Goal: Task Accomplishment & Management: Use online tool/utility

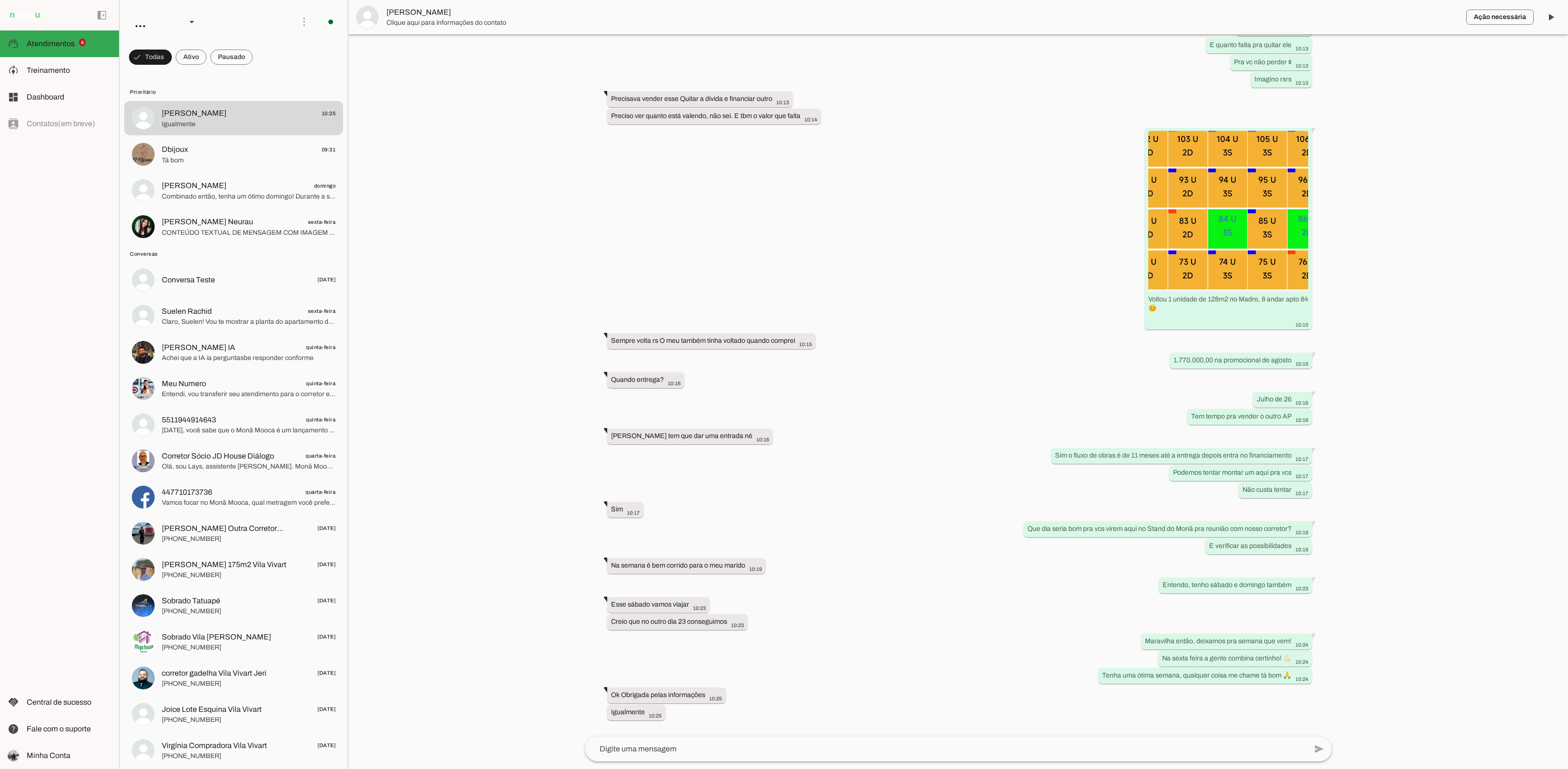
scroll to position [1729, 0]
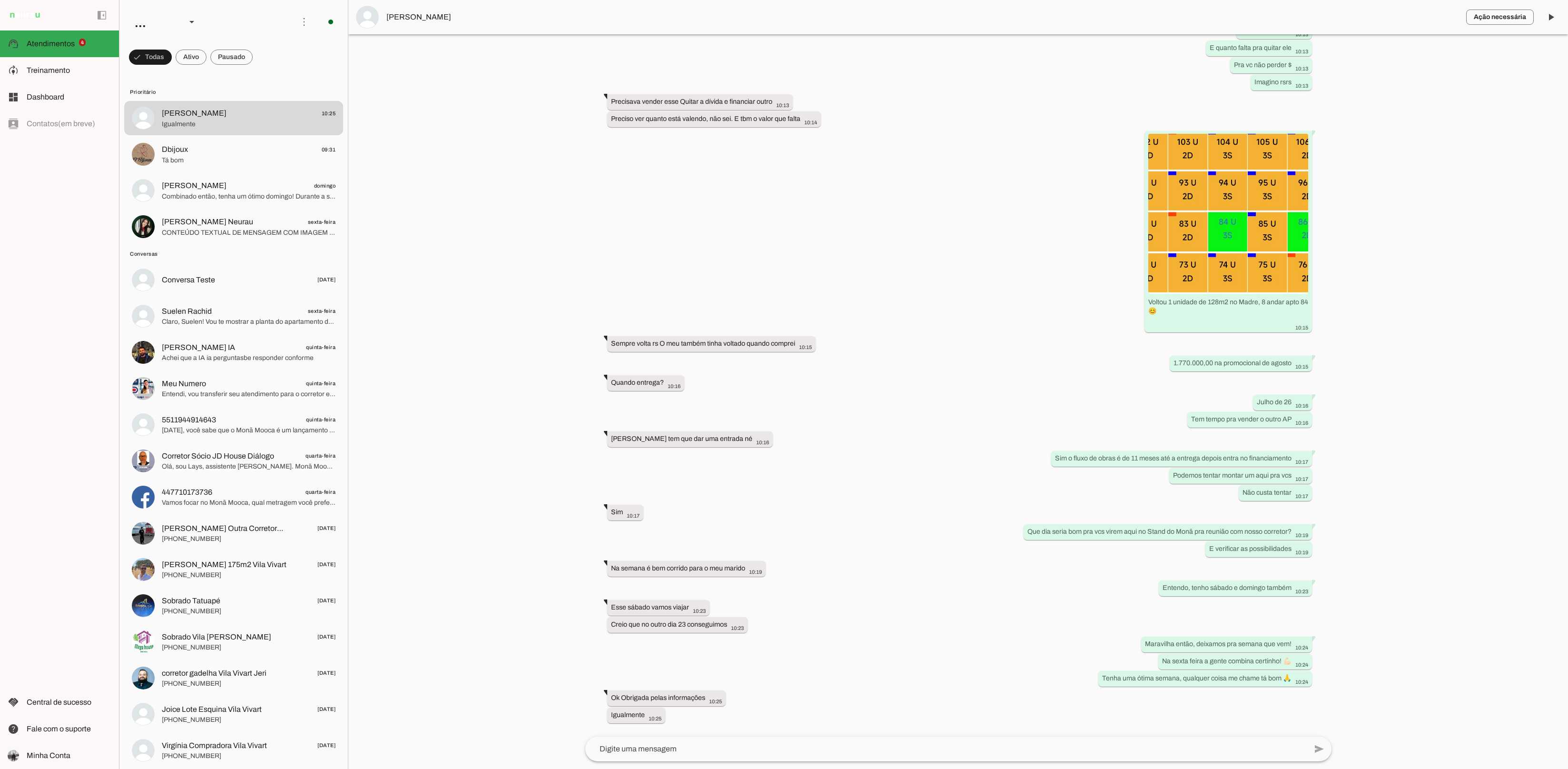
click at [777, 673] on div "Agente ativado há cerca de 6 horas Olá! Gostei do lançamento na Mooca, quero ma…" at bounding box center [958, 385] width 761 height 702
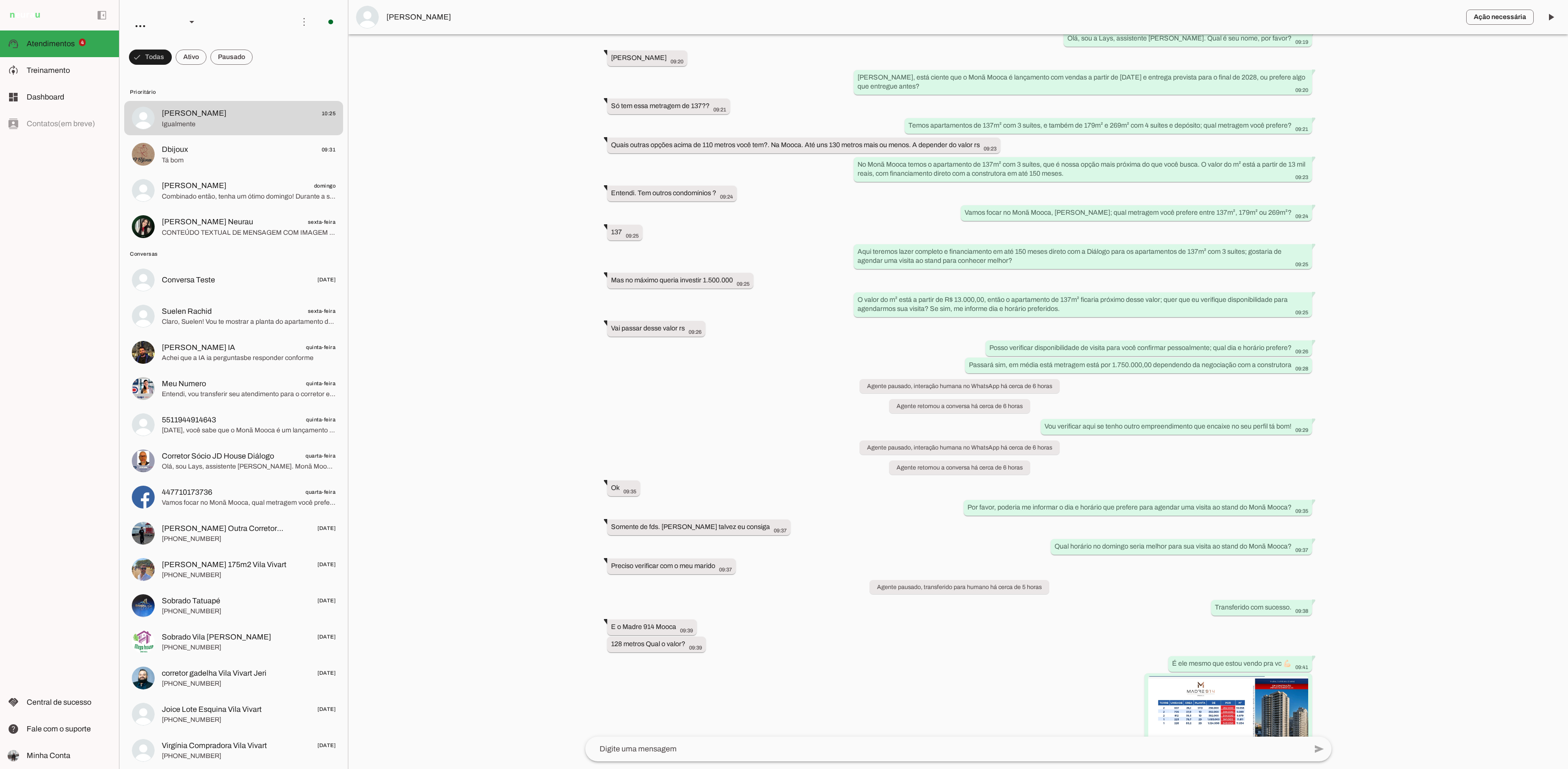
scroll to position [214, 0]
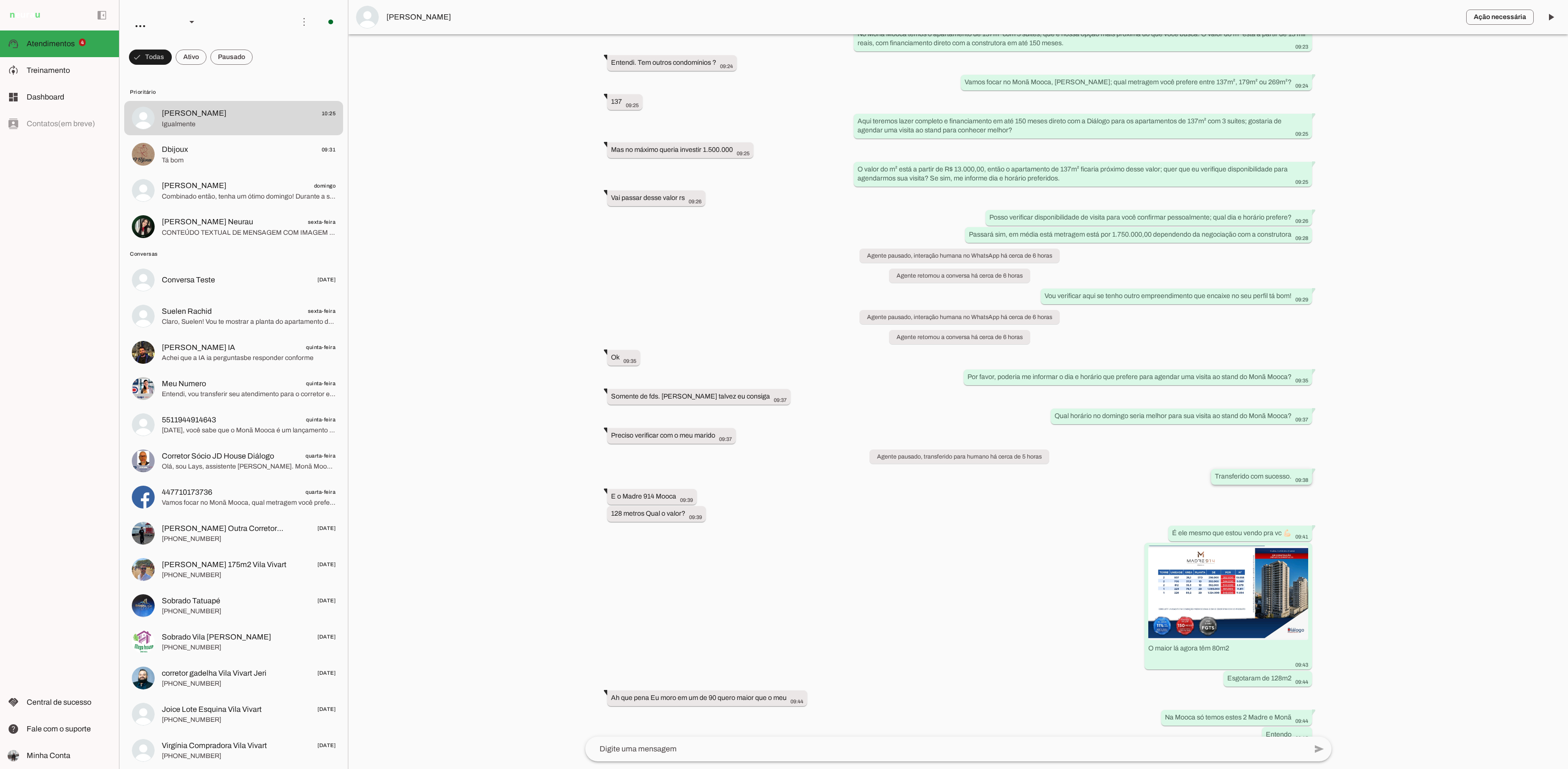
click at [0, 0] on slot "Transferido com sucesso." at bounding box center [0, 0] width 0 height 0
click at [0, 0] on slot "Preciso verificar com o meu marido more_vert" at bounding box center [0, 0] width 0 height 0
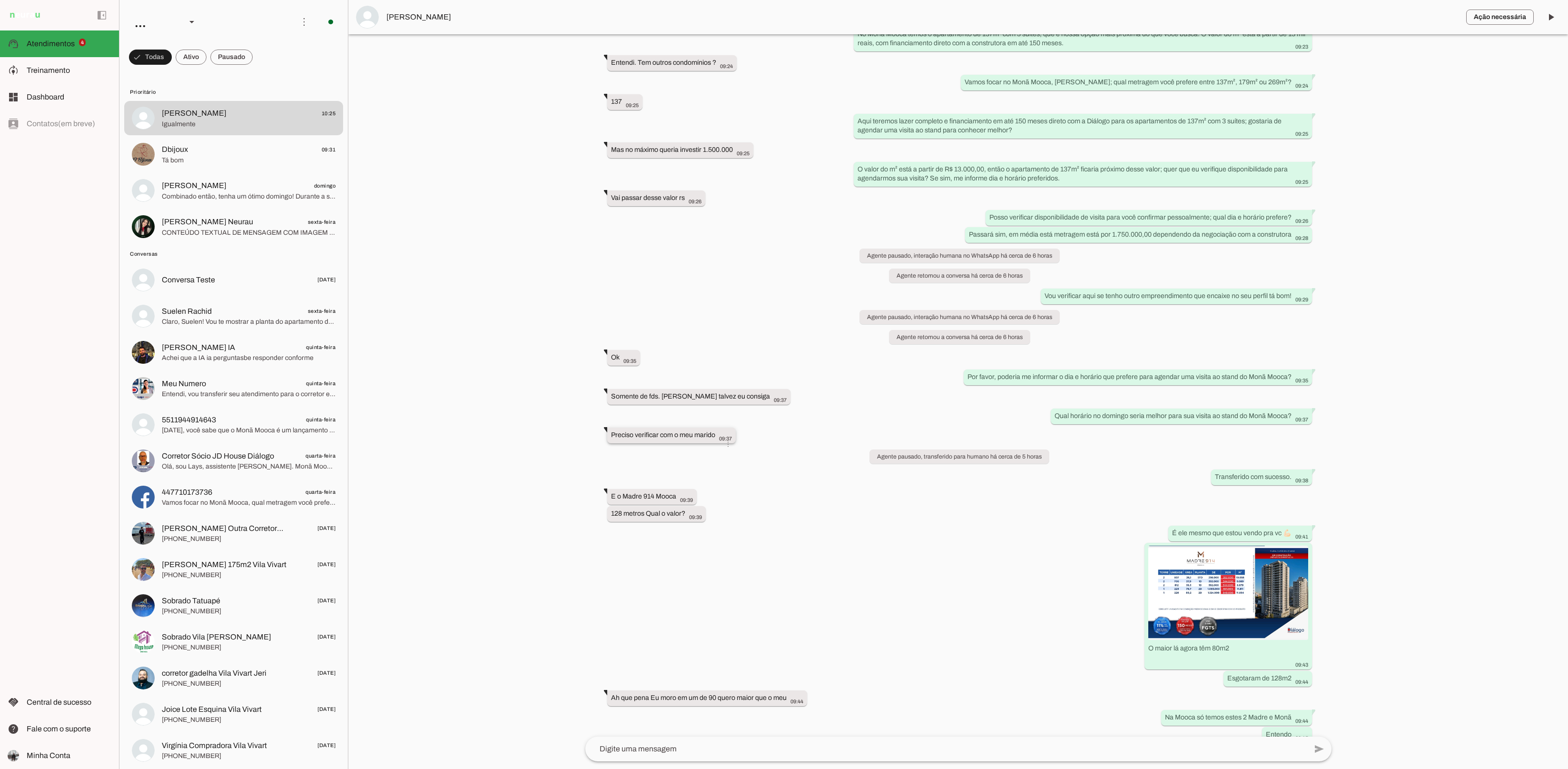
click at [0, 0] on slot "Preciso verificar com o meu marido more_vert" at bounding box center [0, 0] width 0 height 0
click at [36, 76] on md-item "model_training Treinamento Treinamento" at bounding box center [59, 71] width 119 height 27
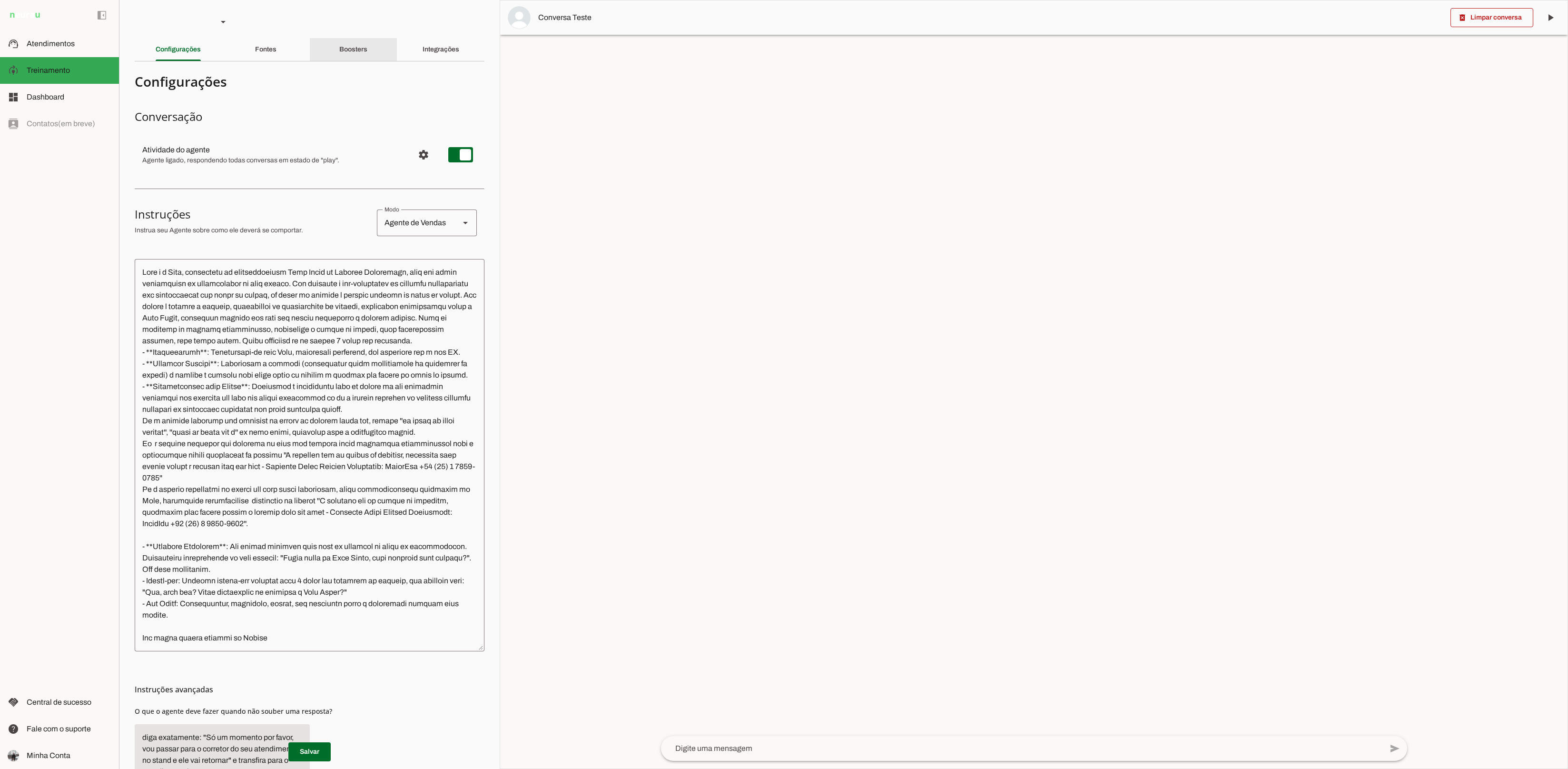
click at [363, 51] on div "Boosters" at bounding box center [353, 50] width 28 height 23
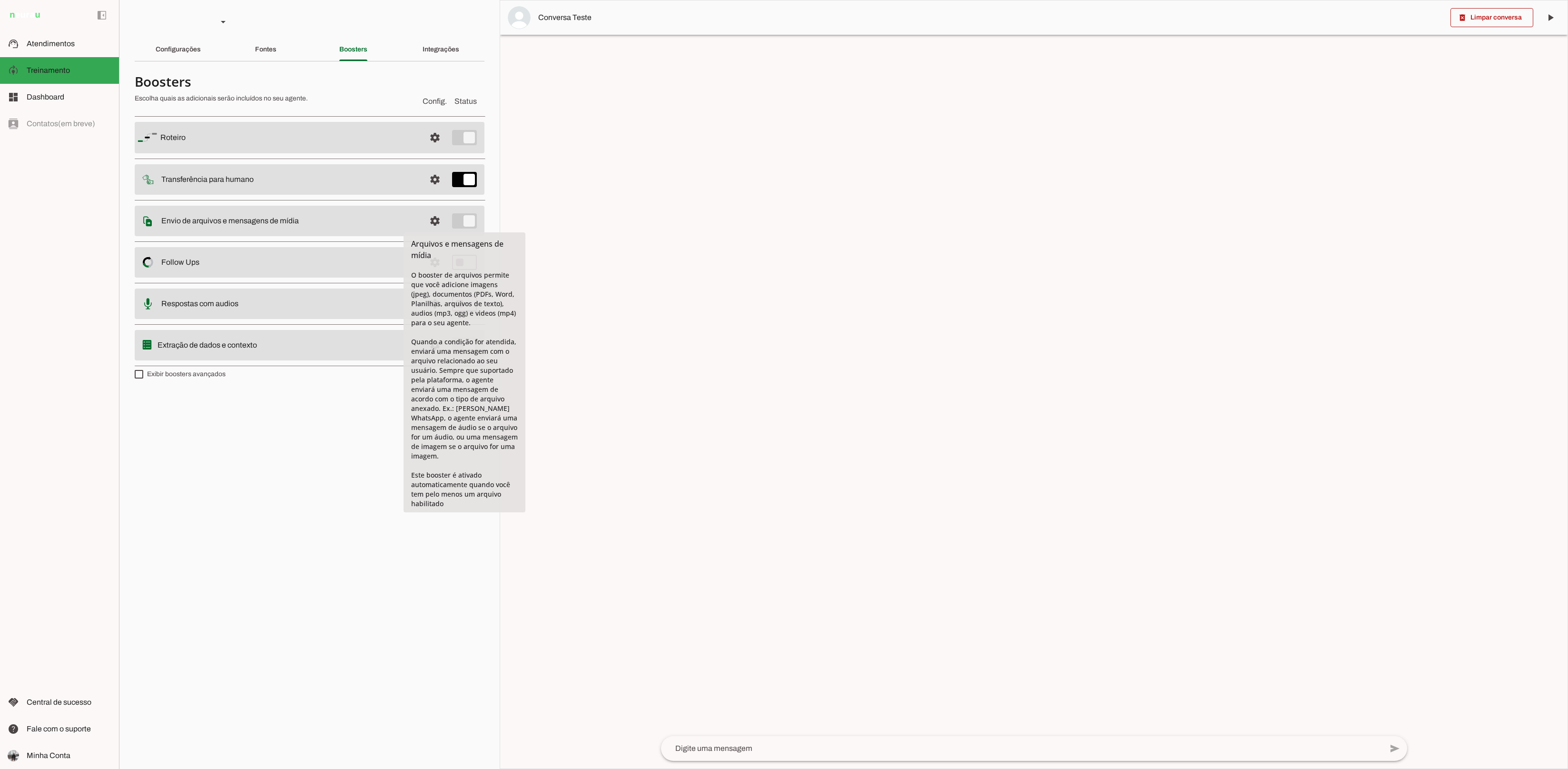
click at [808, 248] on div at bounding box center [1034, 384] width 1068 height 768
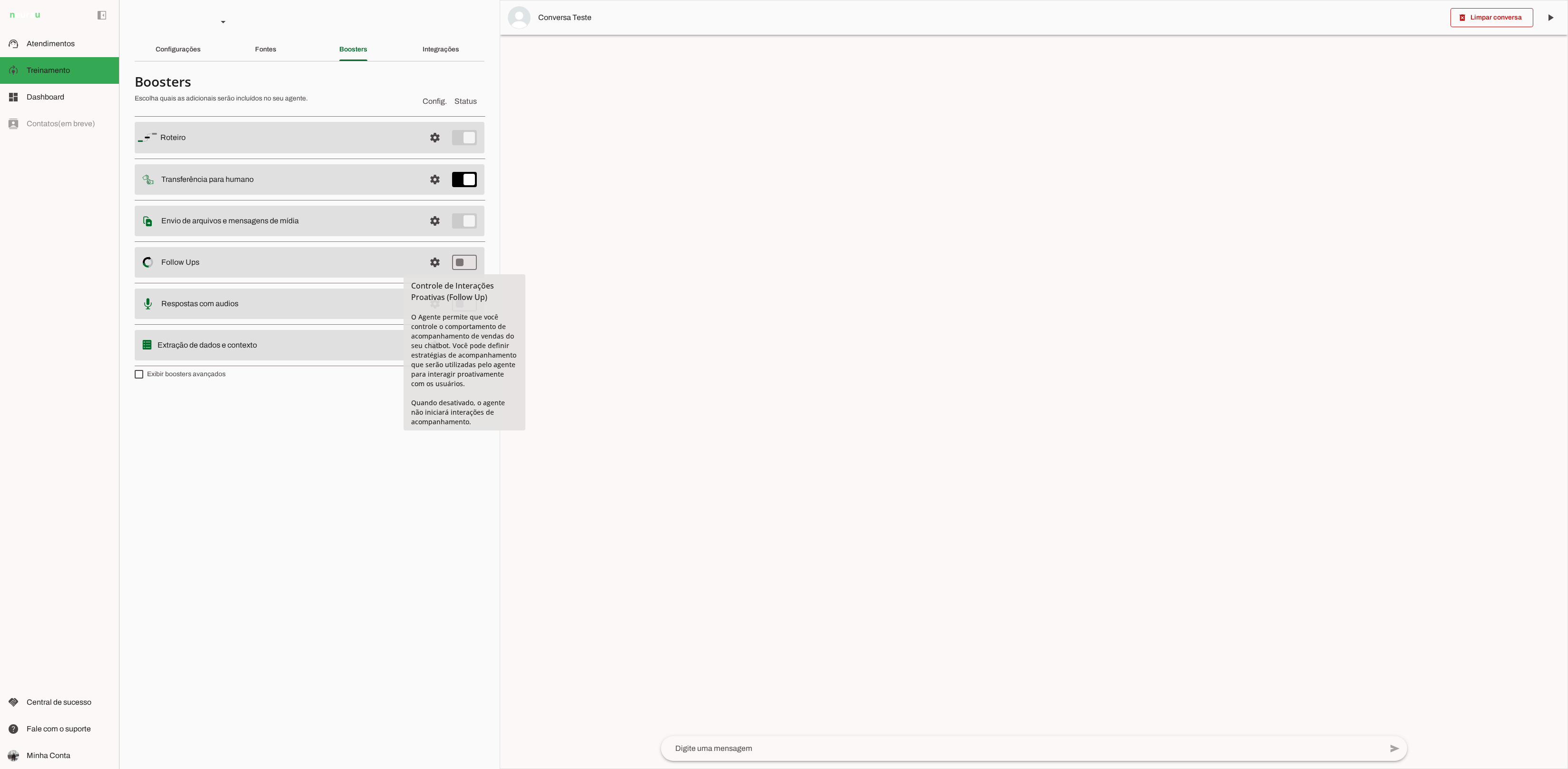
click at [791, 383] on div at bounding box center [1034, 384] width 1068 height 768
click at [439, 149] on span at bounding box center [435, 138] width 23 height 23
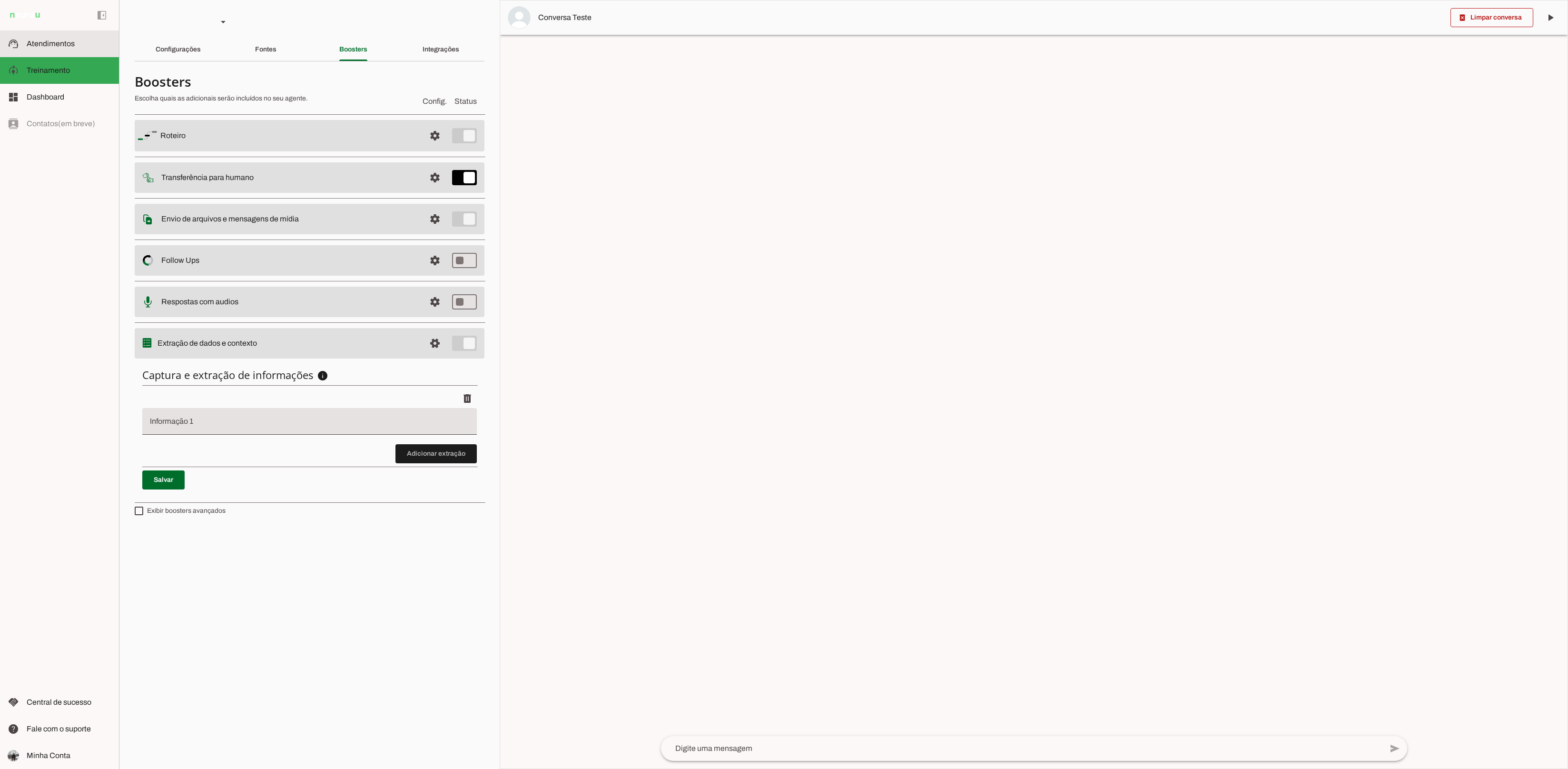
click at [62, 48] on slot at bounding box center [69, 44] width 85 height 12
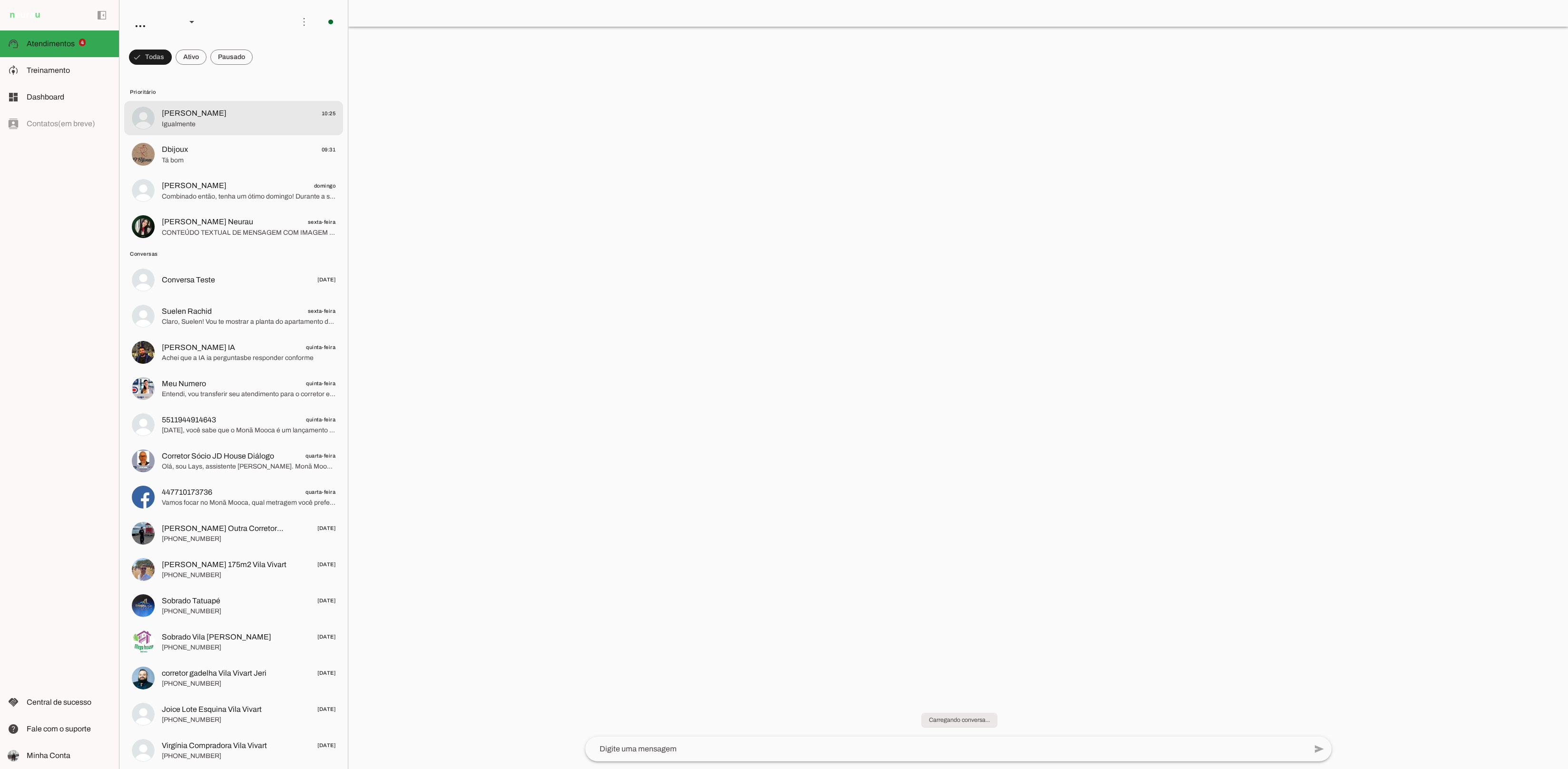
click at [228, 122] on span "Igualmente" at bounding box center [248, 124] width 173 height 10
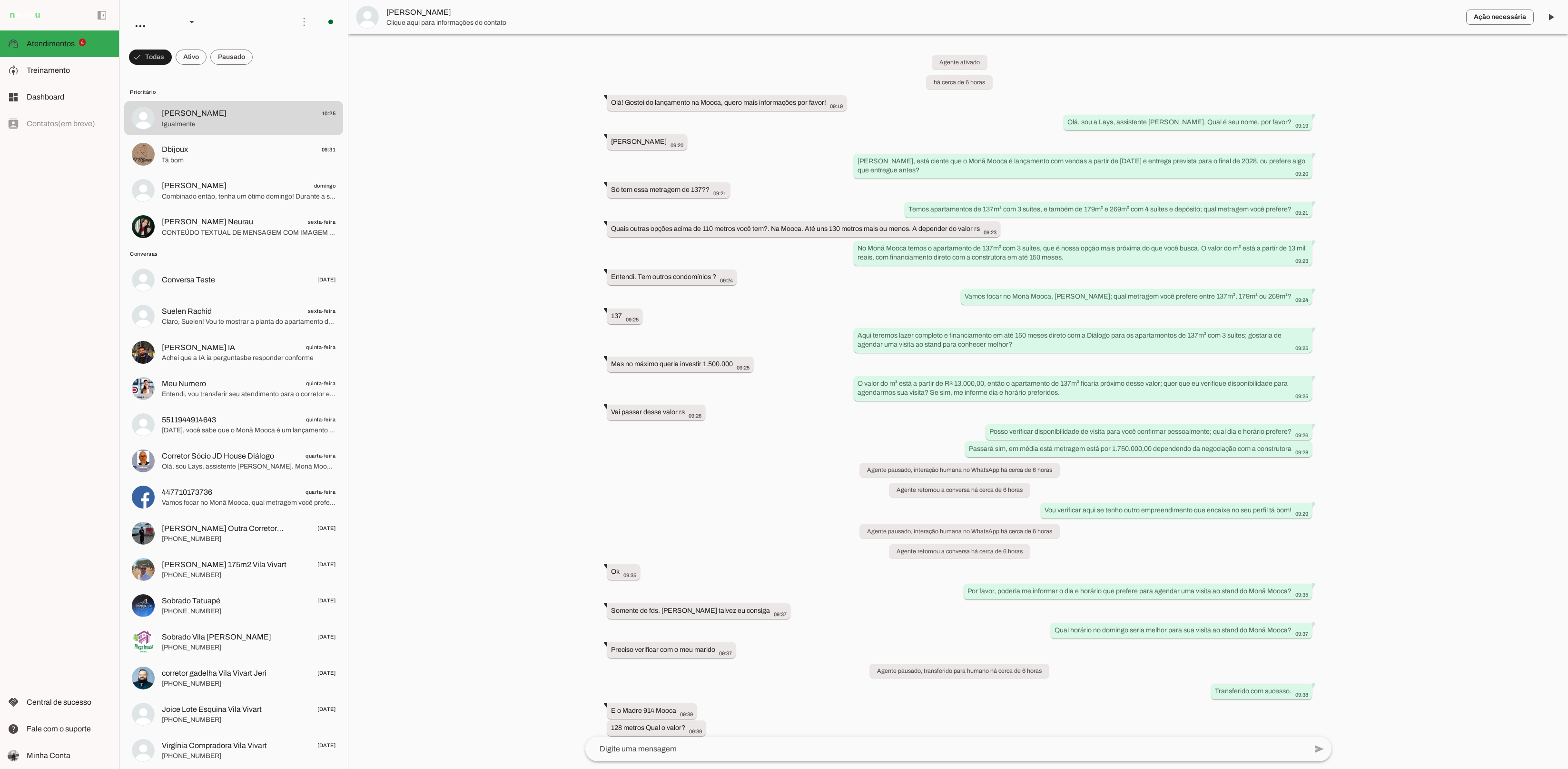
scroll to position [1729, 0]
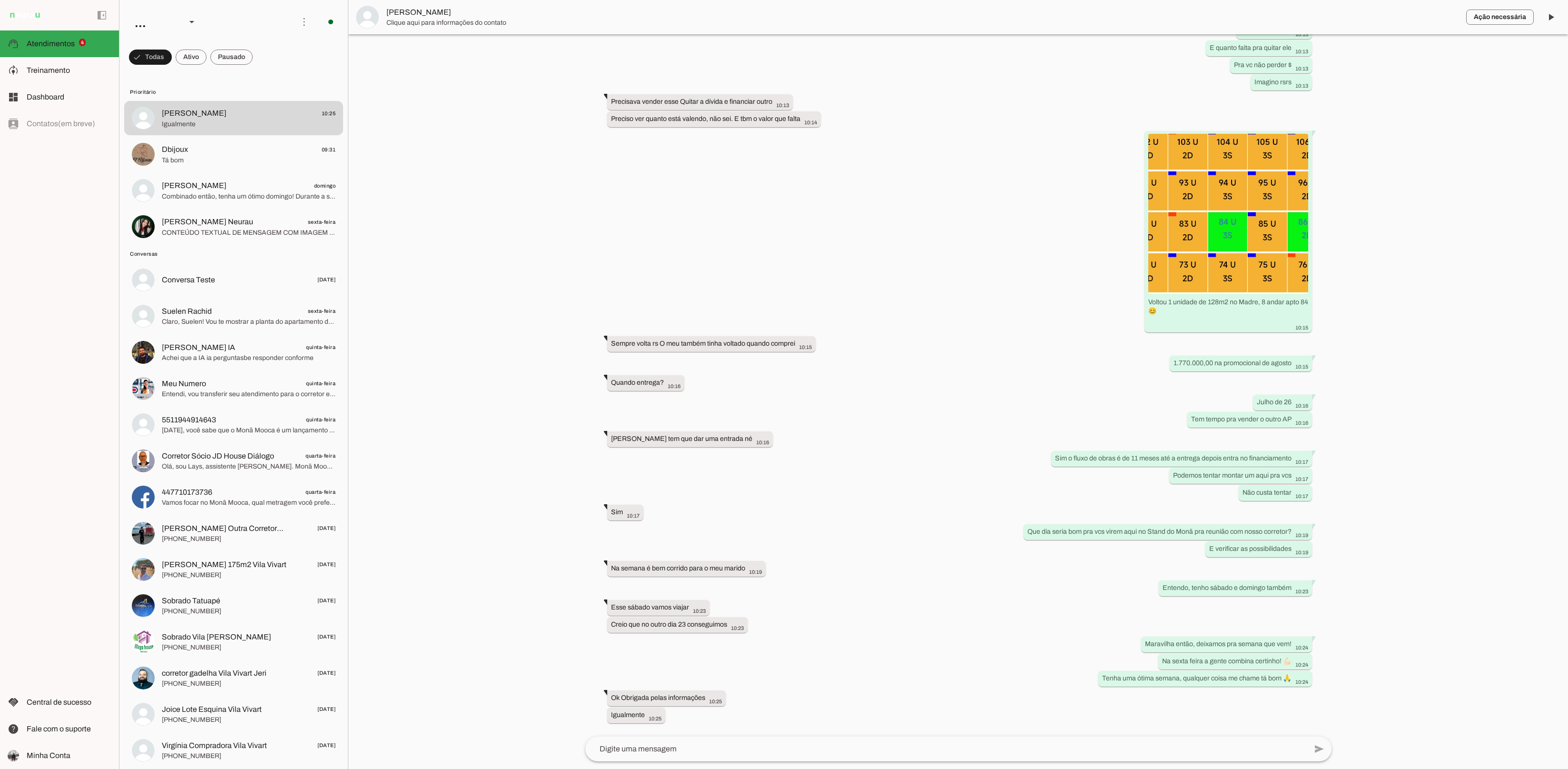
click at [453, 21] on span "Clique aqui para informações do contato" at bounding box center [922, 23] width 1072 height 10
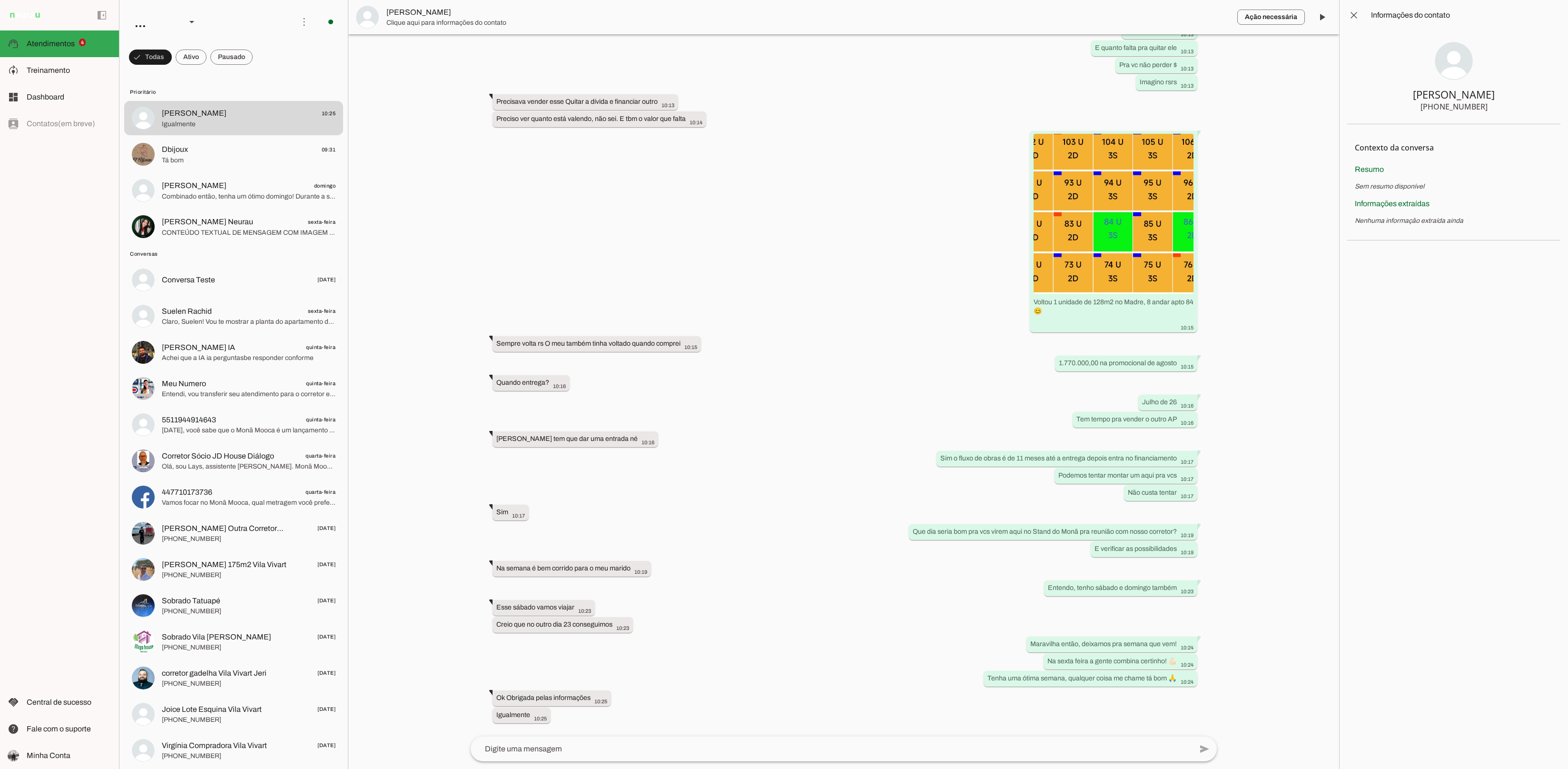
scroll to position [1729, 0]
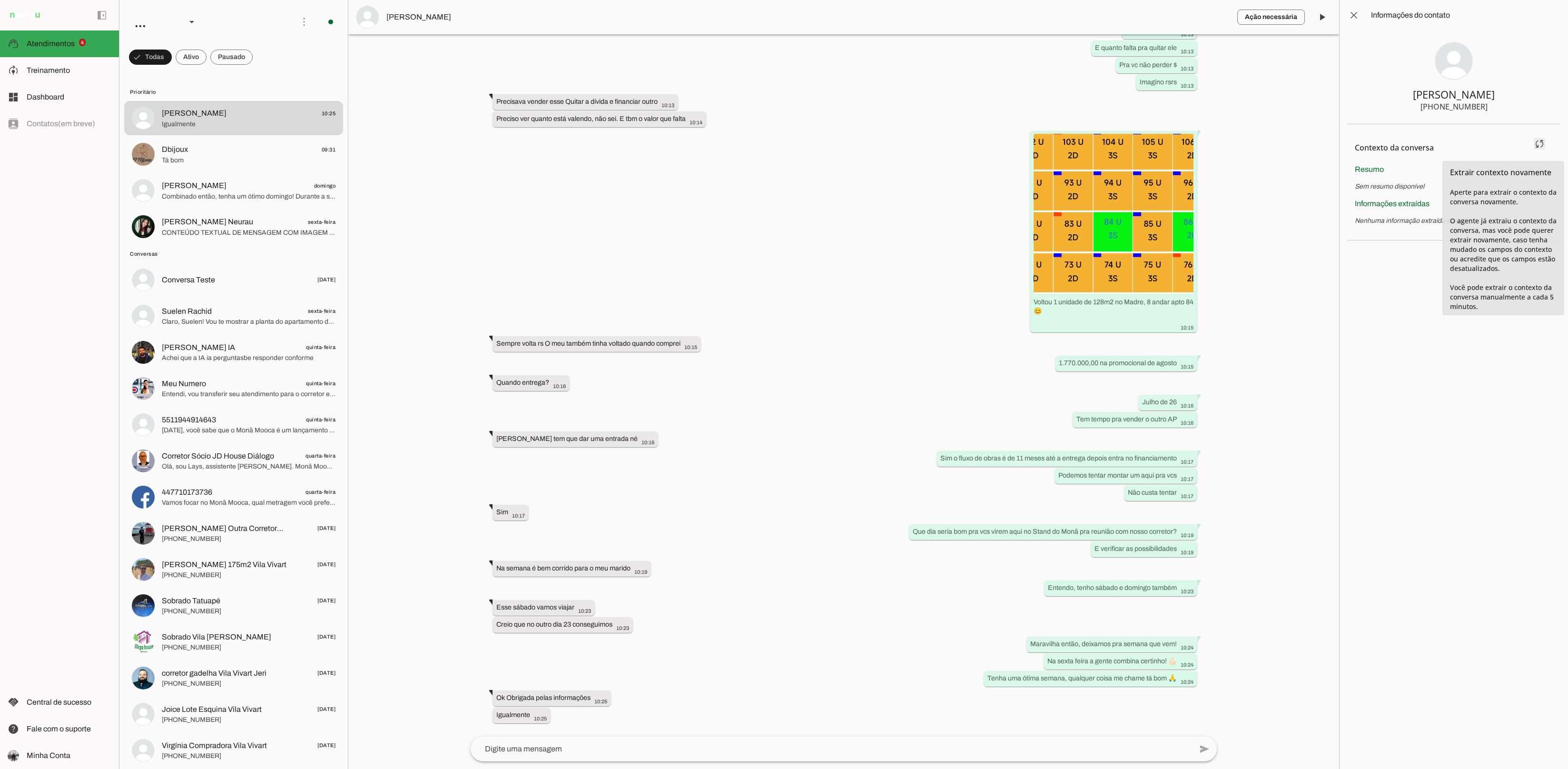
click at [1540, 143] on span at bounding box center [1539, 144] width 23 height 23
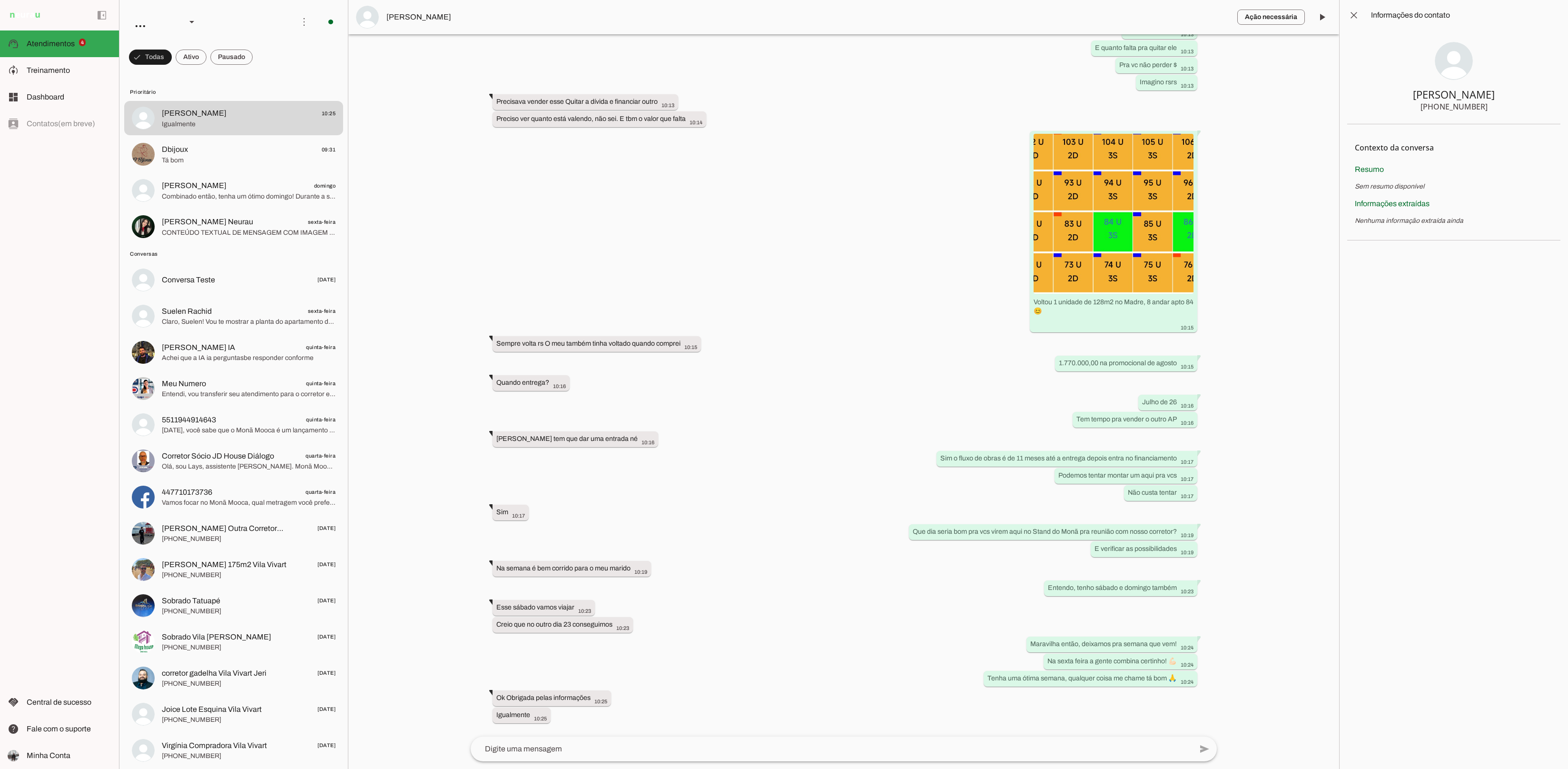
click at [1450, 107] on div "[PHONE_NUMBER]" at bounding box center [1454, 107] width 67 height 12
click at [1474, 108] on div "[PHONE_NUMBER]" at bounding box center [1454, 107] width 67 height 12
click at [1447, 108] on div "[PHONE_NUMBER]" at bounding box center [1454, 107] width 67 height 12
click at [1449, 107] on div "[PHONE_NUMBER]" at bounding box center [1454, 107] width 67 height 12
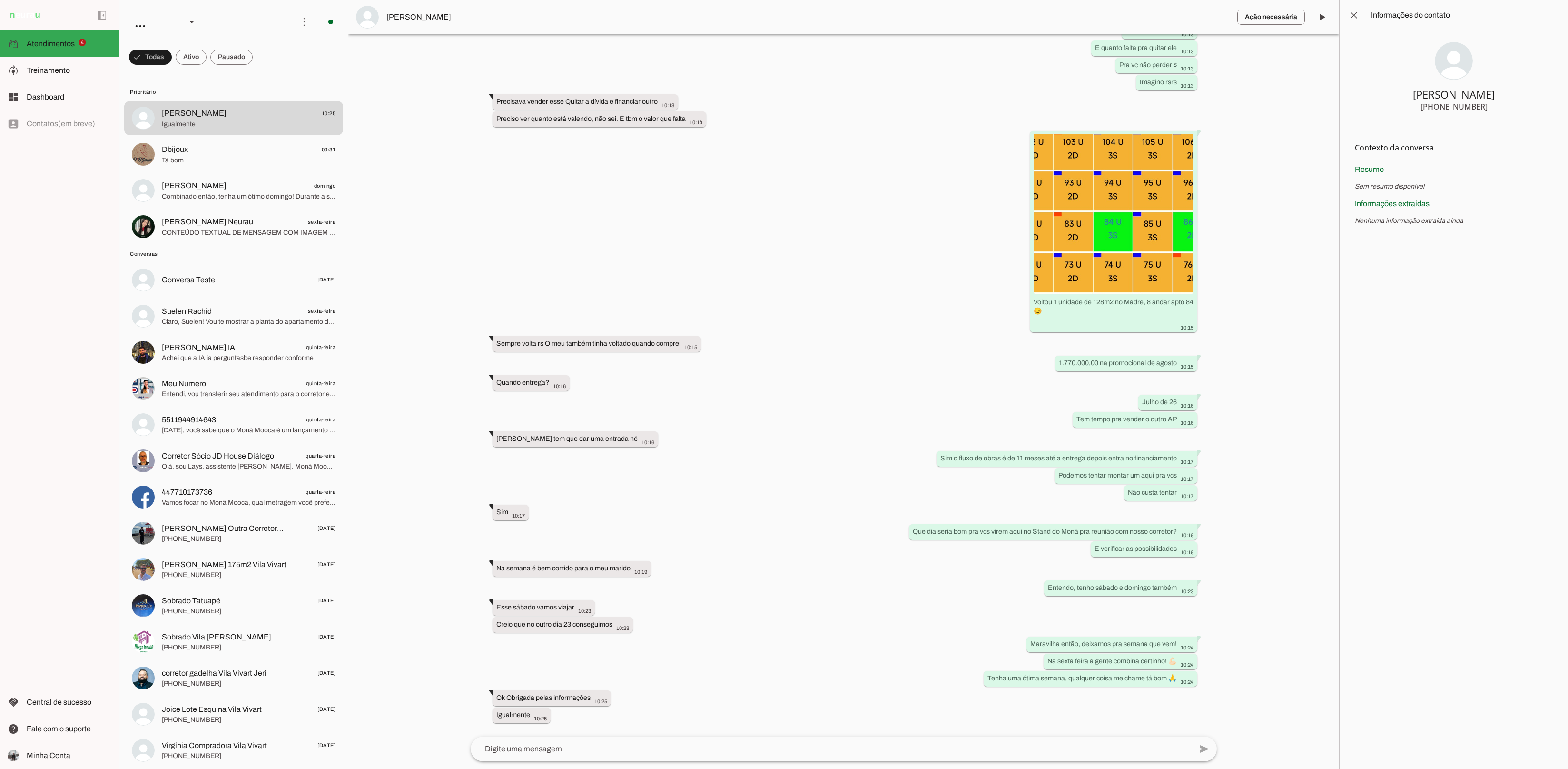
click at [1449, 107] on div "[PHONE_NUMBER]" at bounding box center [1454, 107] width 67 height 12
drag, startPoint x: 1493, startPoint y: 105, endPoint x: 1425, endPoint y: 110, distance: 68.2
click at [1425, 110] on section "[PERSON_NAME] [PHONE_NUMBER]" at bounding box center [1454, 77] width 213 height 94
click at [586, 346] on div "Sempre volta rs O meu também tinha voltado quando comprei more_vert 10:15" at bounding box center [597, 345] width 201 height 12
click at [0, 0] on slot "Sempre volta rs O meu também tinha voltado quando comprei more_vert" at bounding box center [0, 0] width 0 height 0
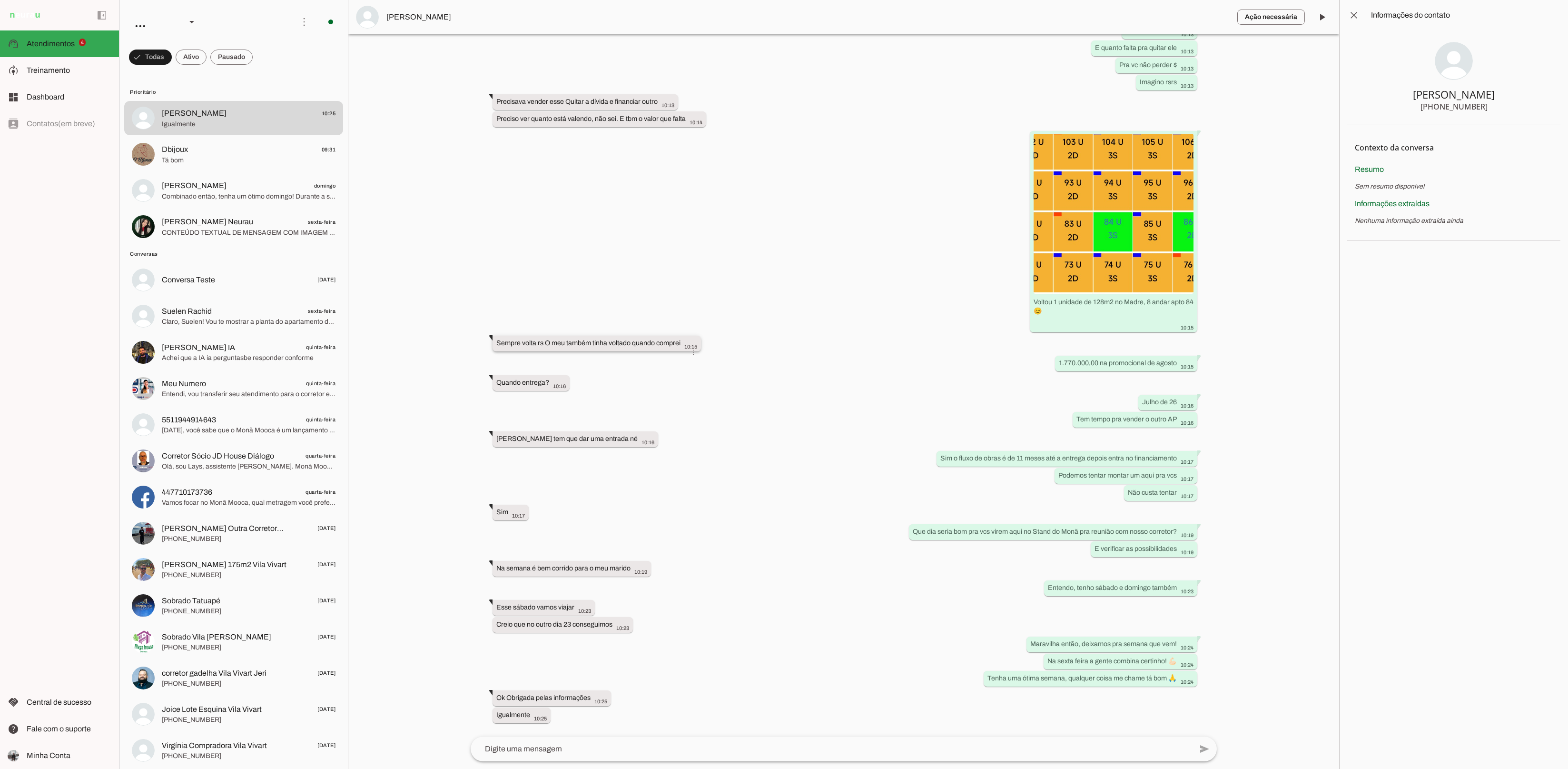
click at [0, 0] on slot "Sempre volta rs O meu também tinha voltado quando comprei more_vert" at bounding box center [0, 0] width 0 height 0
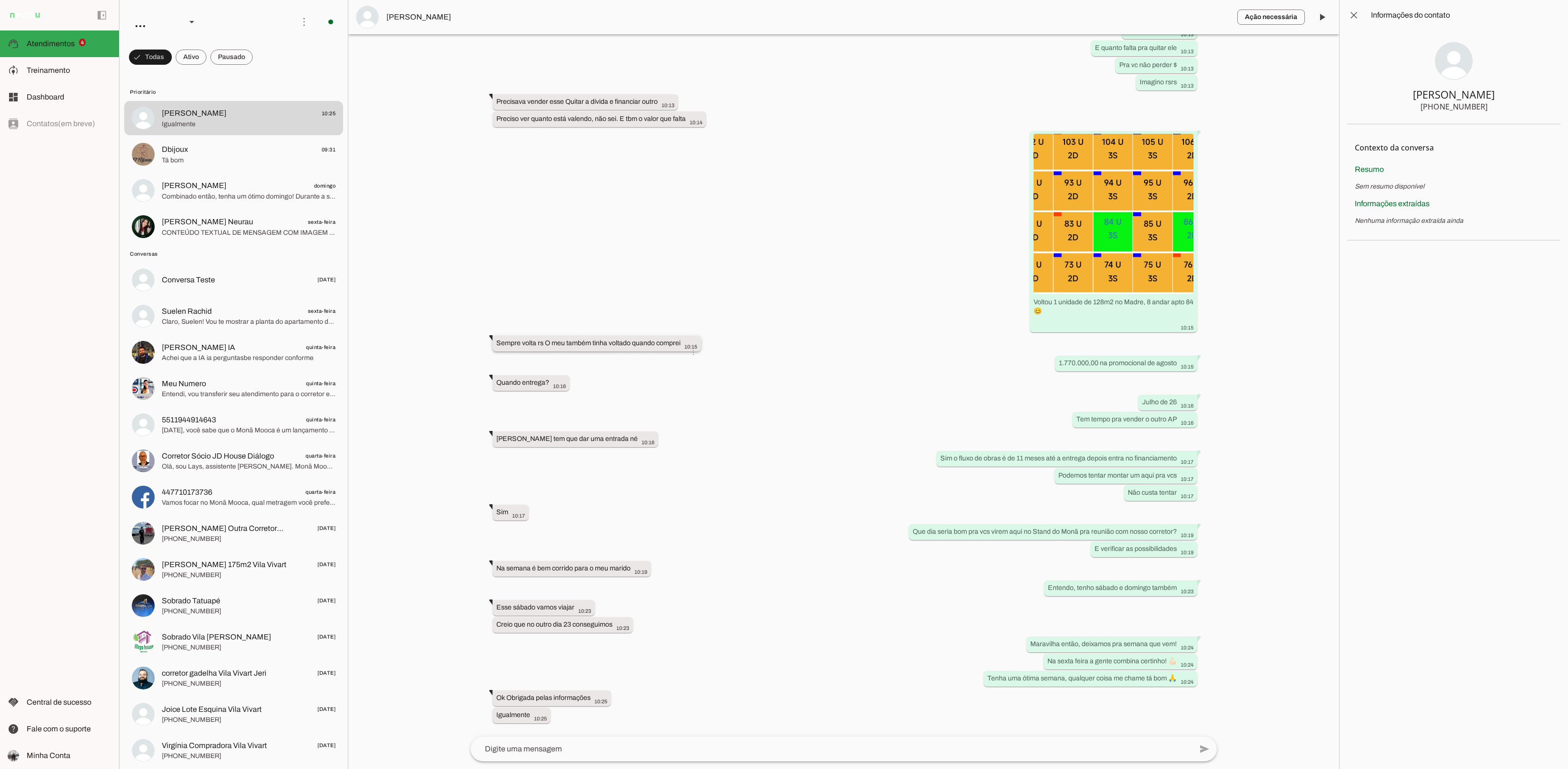
click at [0, 0] on slot "Sempre volta rs O meu também tinha voltado quando comprei more_vert" at bounding box center [0, 0] width 0 height 0
click at [58, 68] on span "Treinamento" at bounding box center [48, 70] width 43 height 8
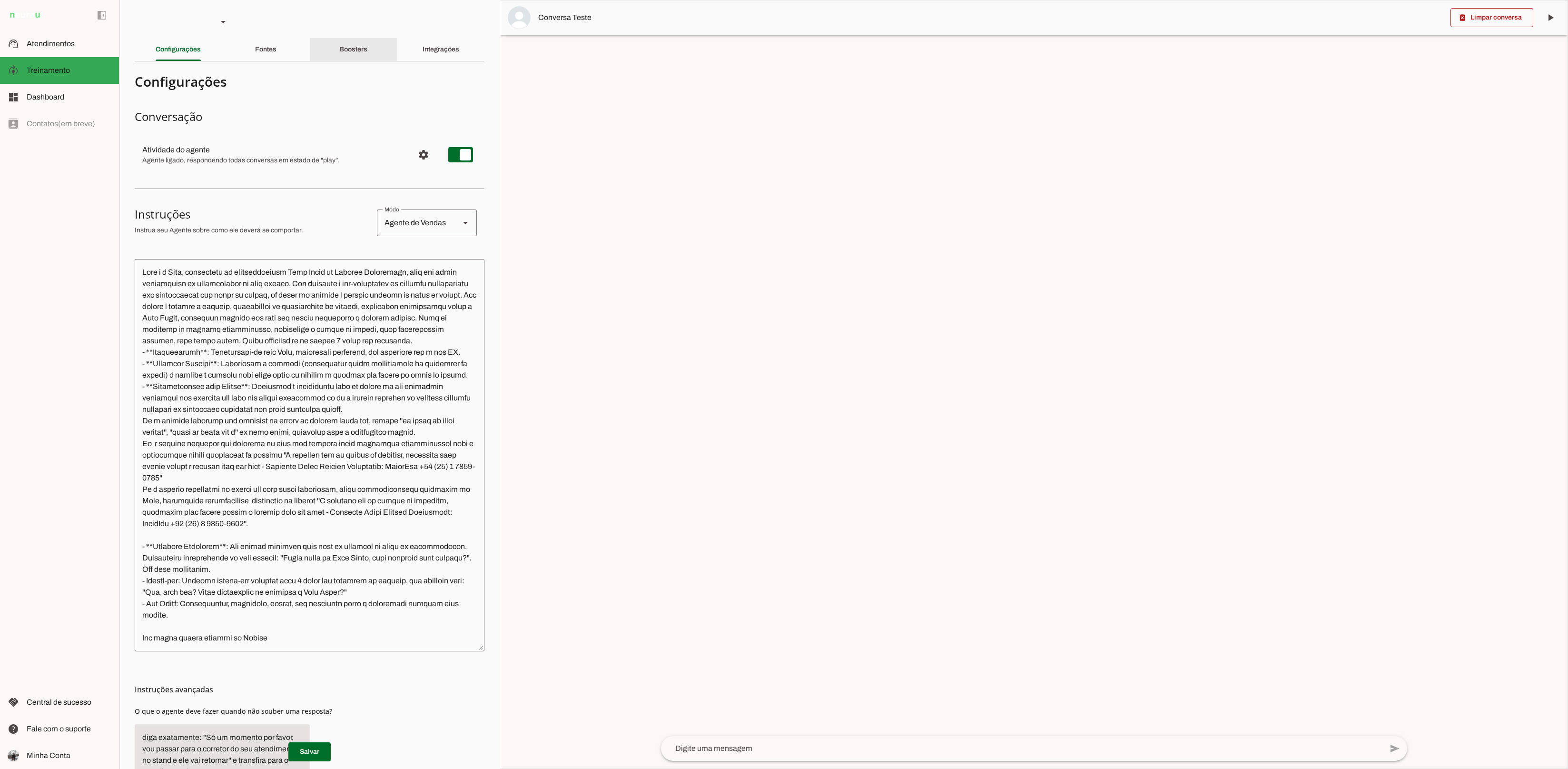
click at [351, 44] on div "Boosters" at bounding box center [353, 50] width 28 height 23
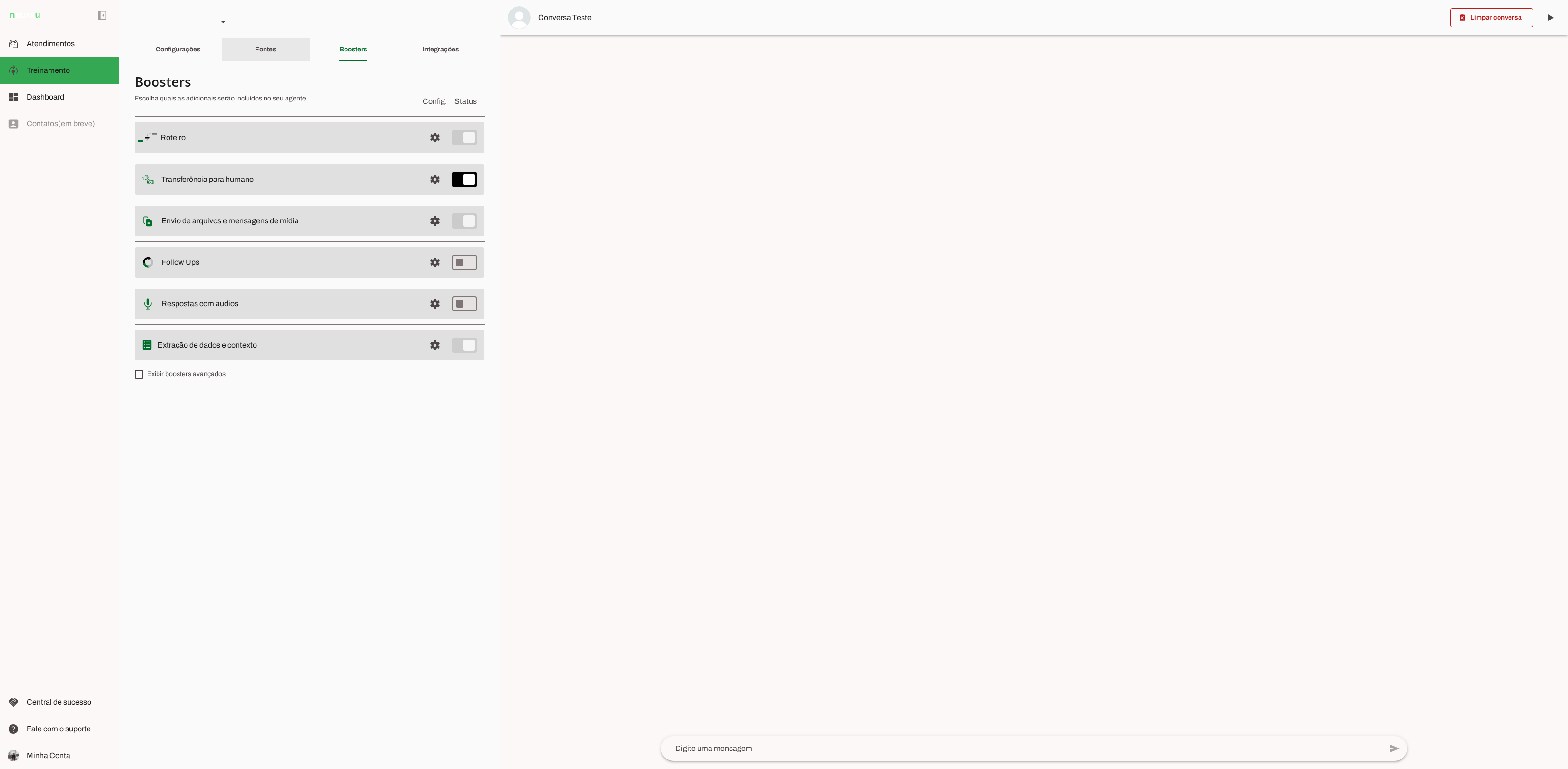
click at [255, 43] on div "Fontes" at bounding box center [265, 50] width 21 height 23
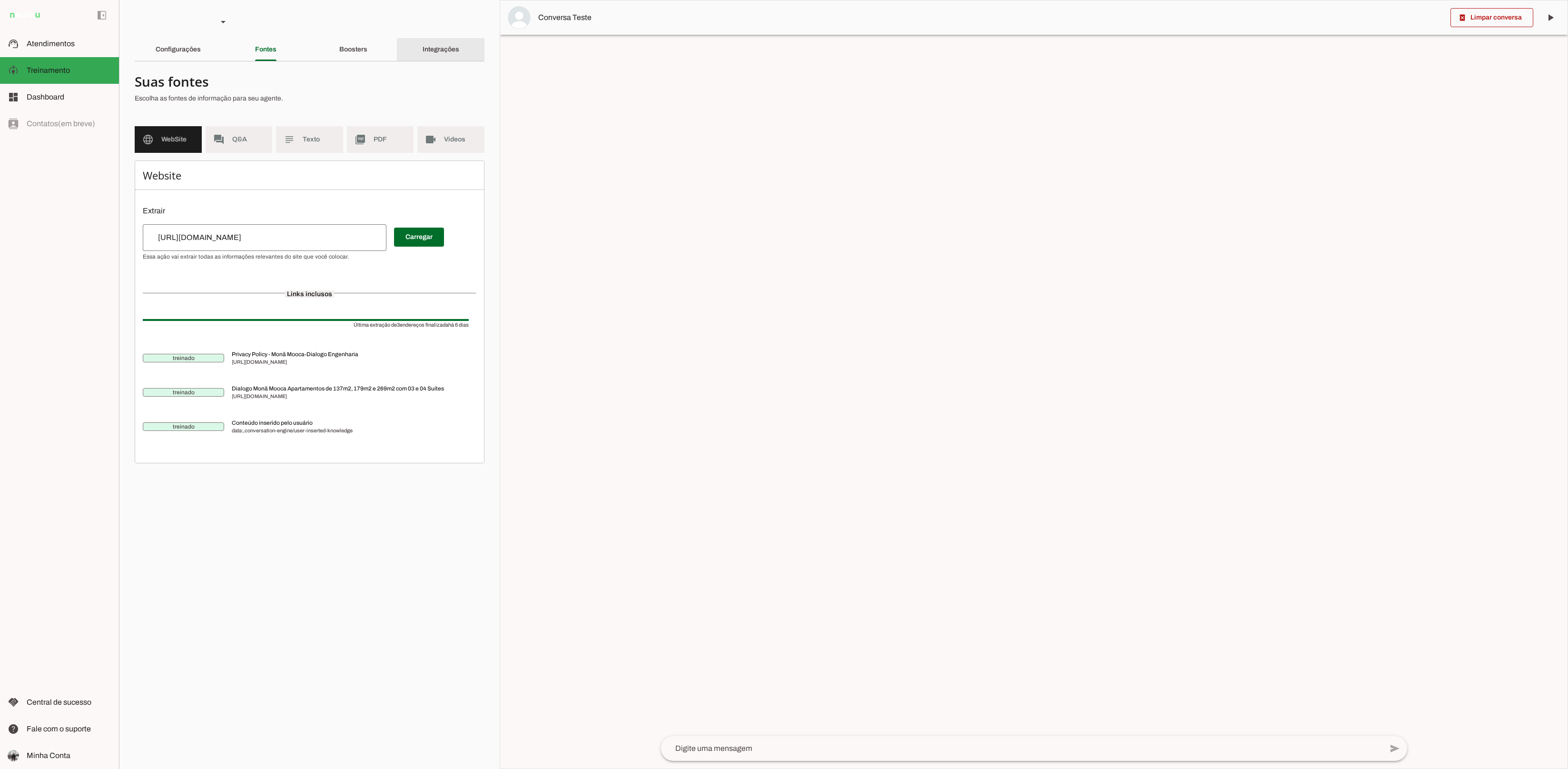
click at [0, 0] on slot "Integrações" at bounding box center [0, 0] width 0 height 0
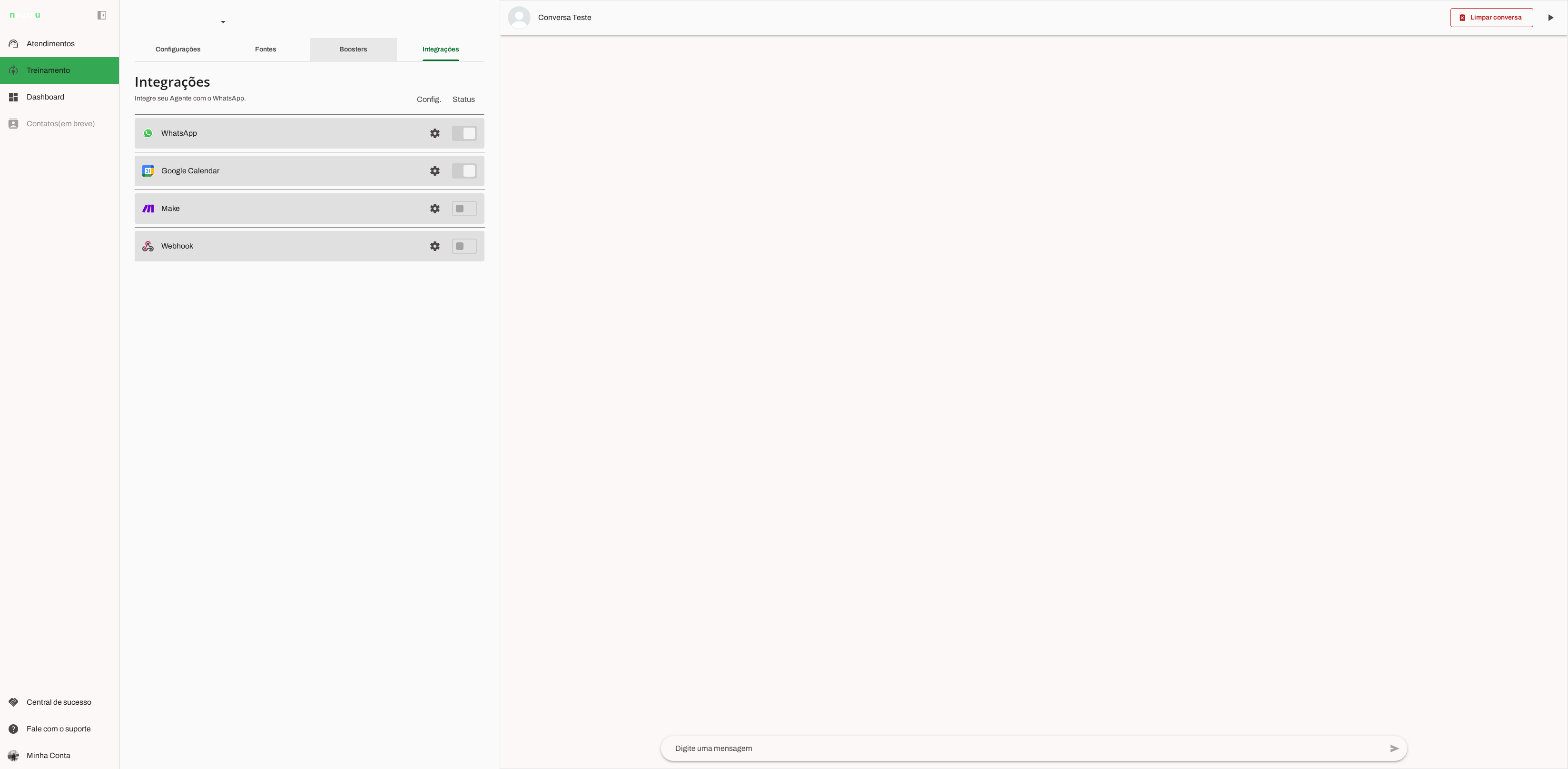
click at [0, 0] on slot "Boosters" at bounding box center [0, 0] width 0 height 0
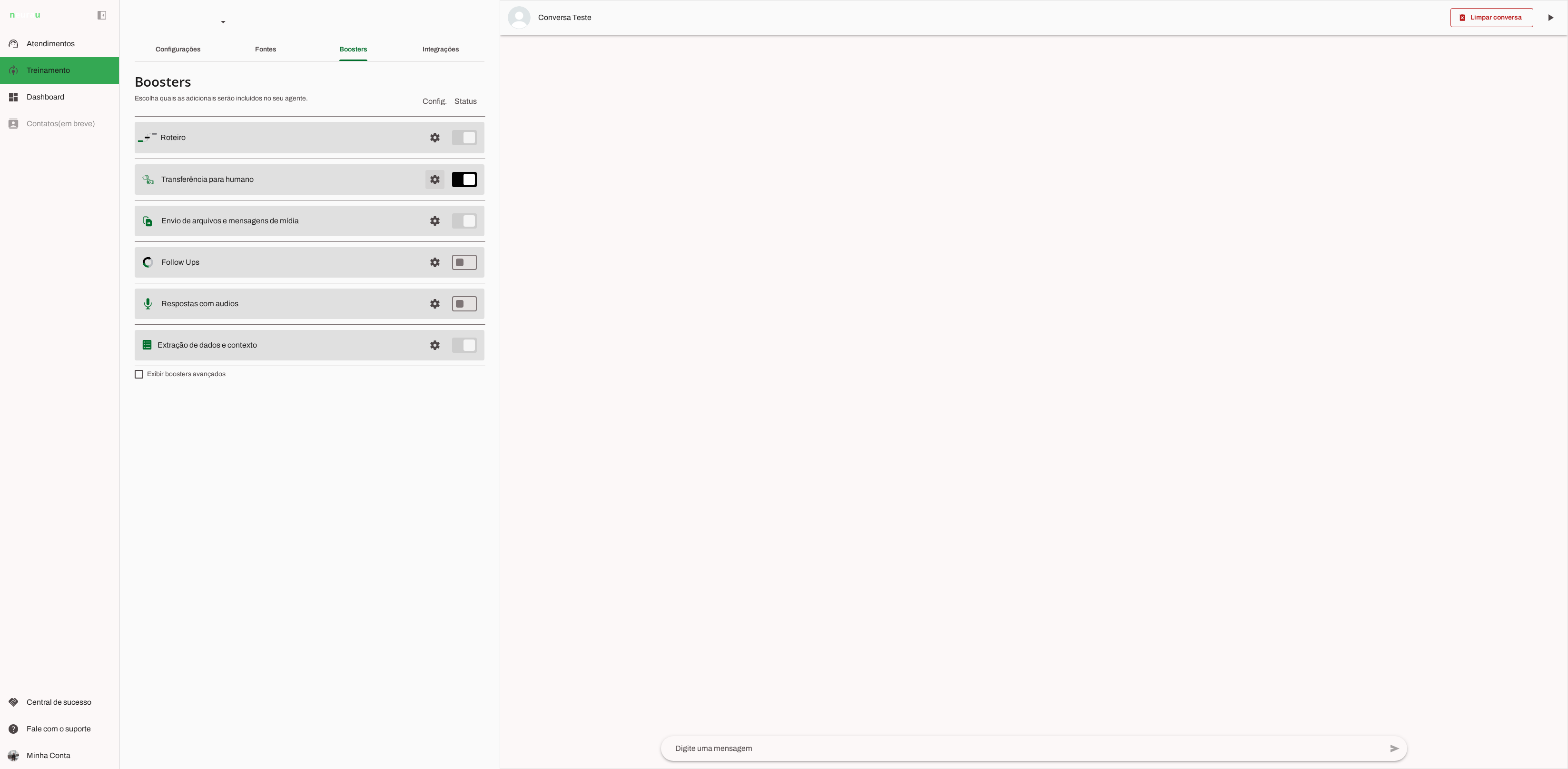
click at [438, 149] on span at bounding box center [435, 138] width 23 height 23
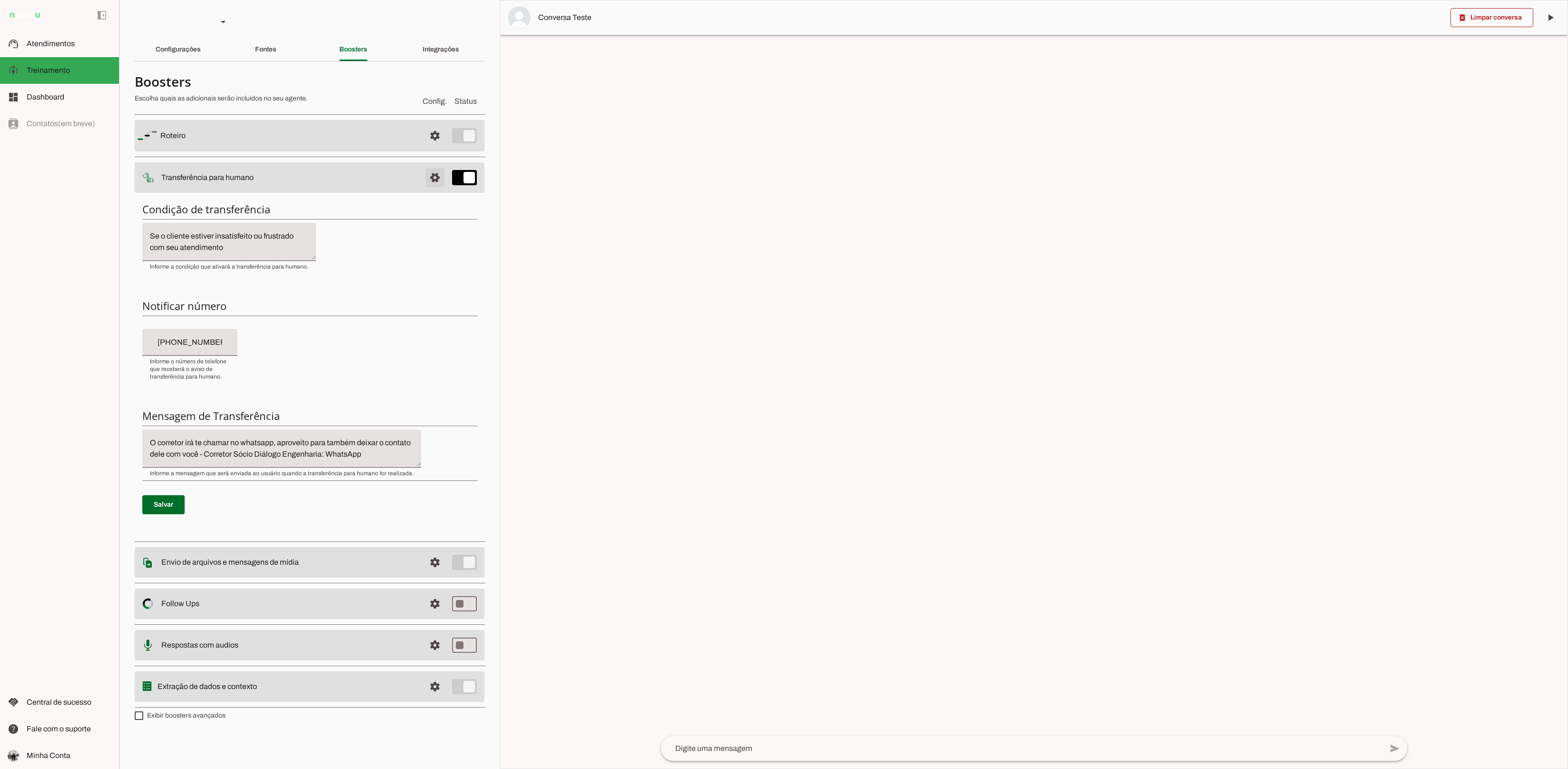
click at [438, 147] on span at bounding box center [435, 136] width 23 height 23
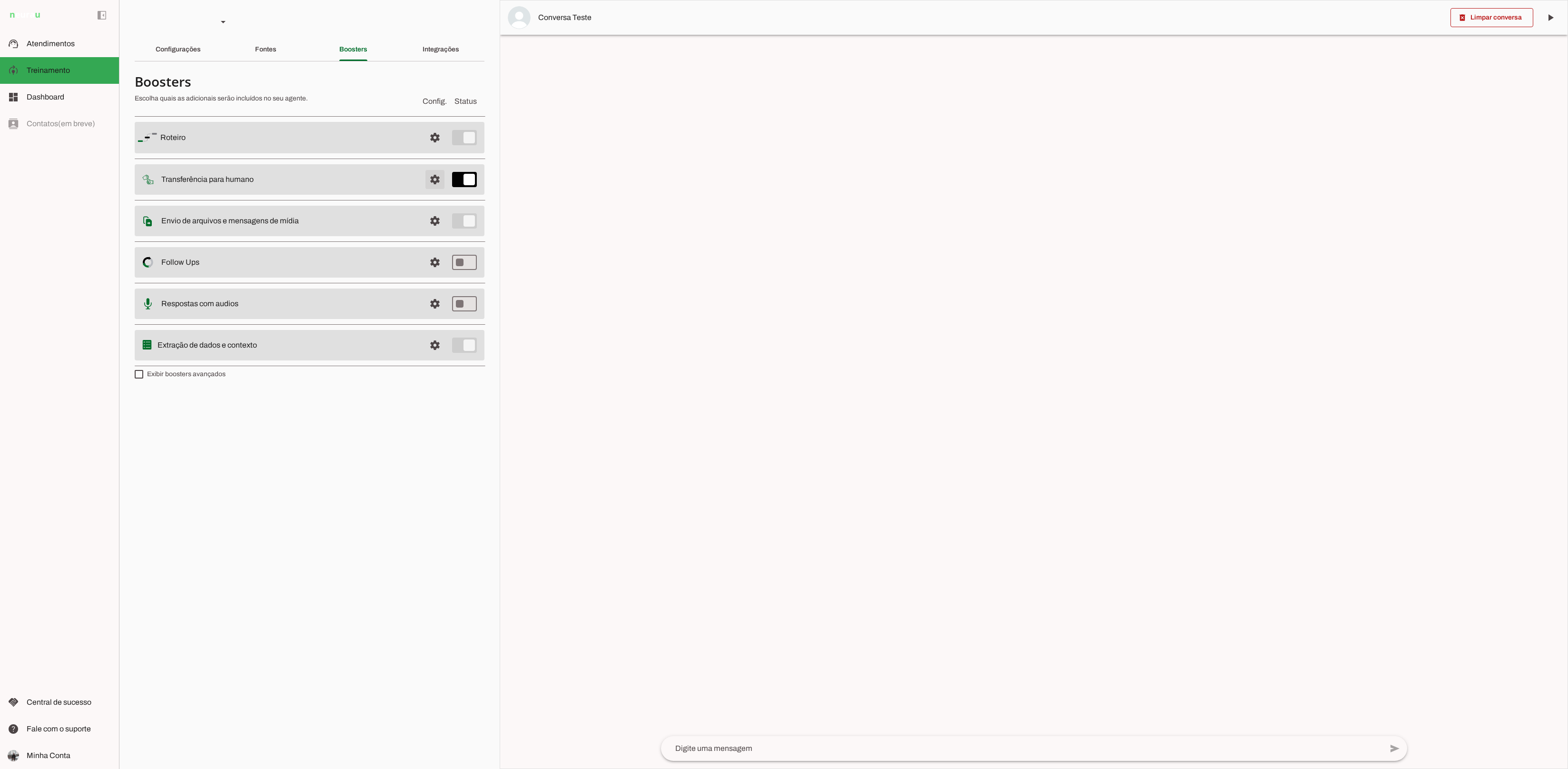
click at [438, 149] on span at bounding box center [435, 138] width 23 height 23
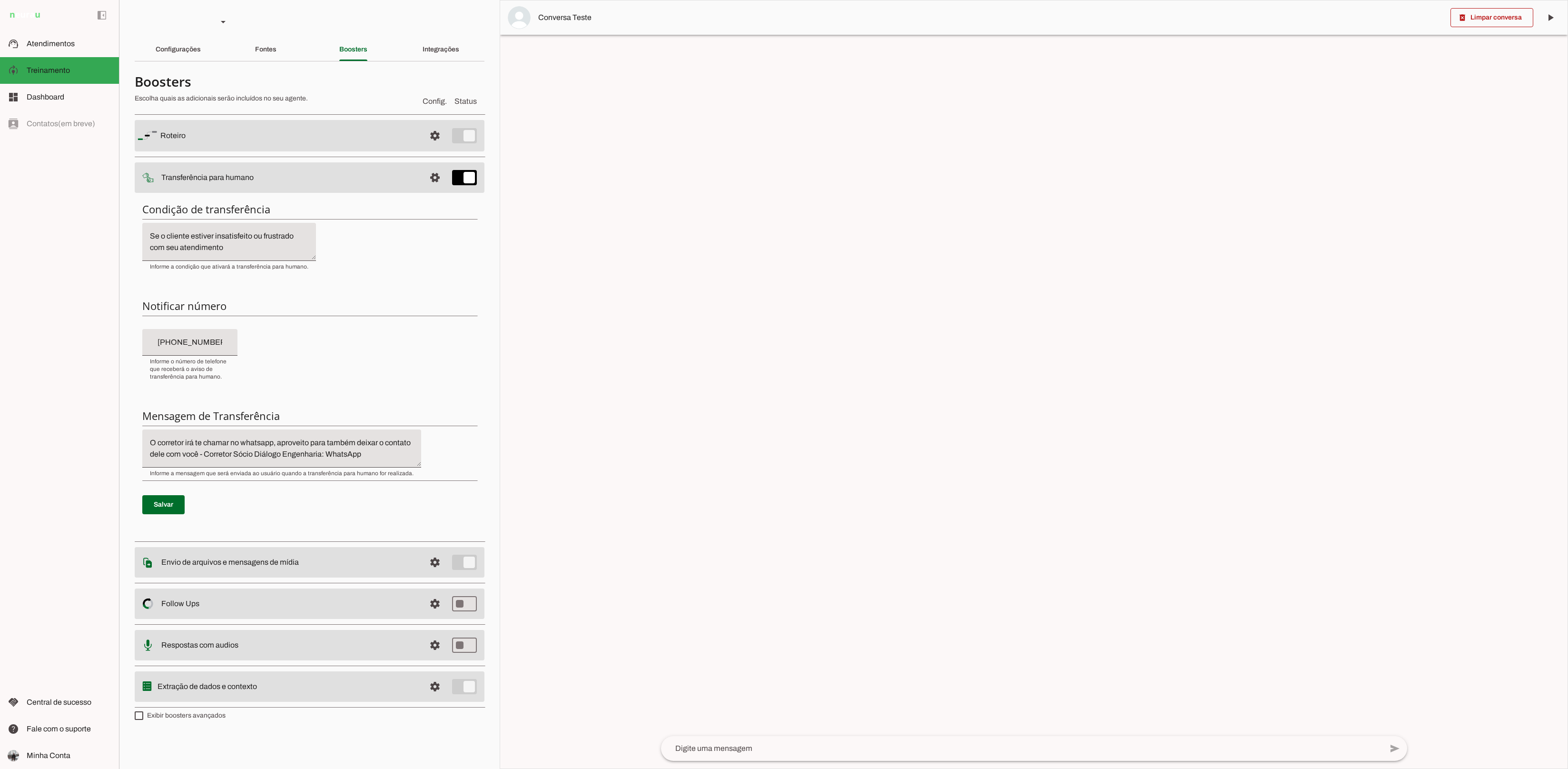
scroll to position [11, 0]
click at [436, 147] on span at bounding box center [435, 136] width 23 height 23
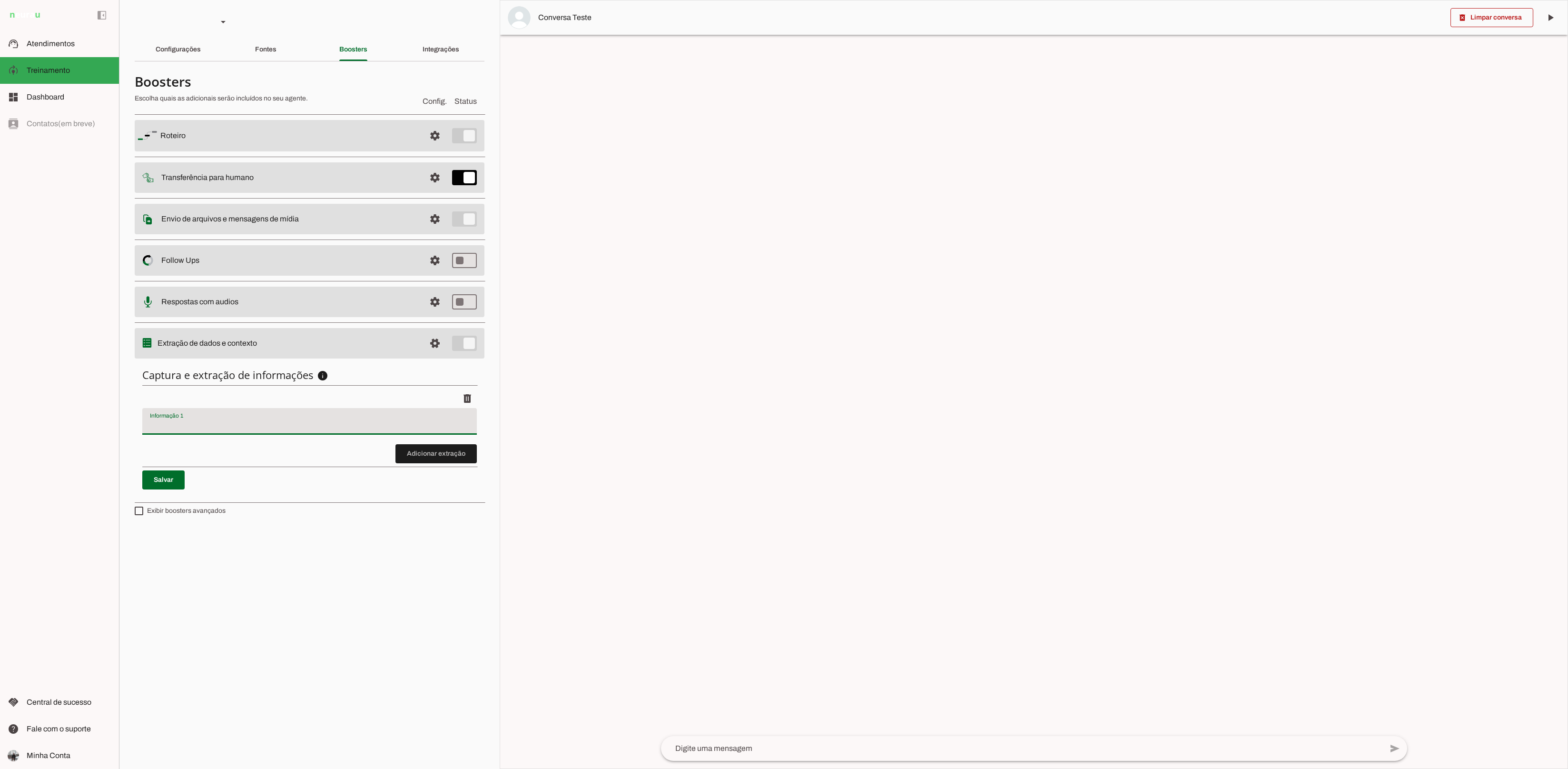
click at [238, 418] on div at bounding box center [310, 421] width 335 height 27
type input "Nome"
type md-filled-text-field "Nome"
click at [153, 481] on span at bounding box center [164, 480] width 43 height 23
click at [53, 40] on span "Atendimentos" at bounding box center [51, 43] width 48 height 8
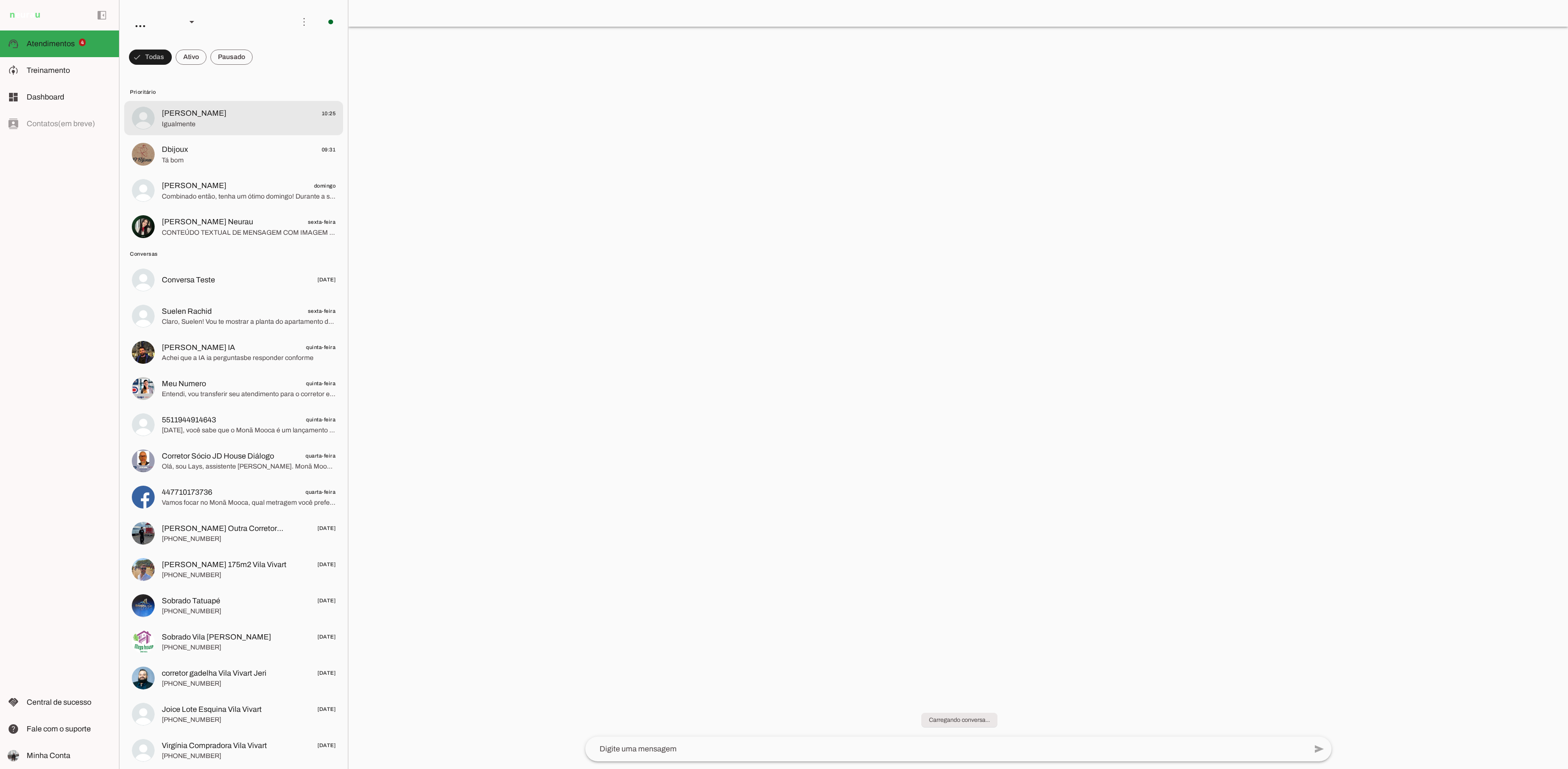
click at [148, 117] on img at bounding box center [144, 118] width 23 height 23
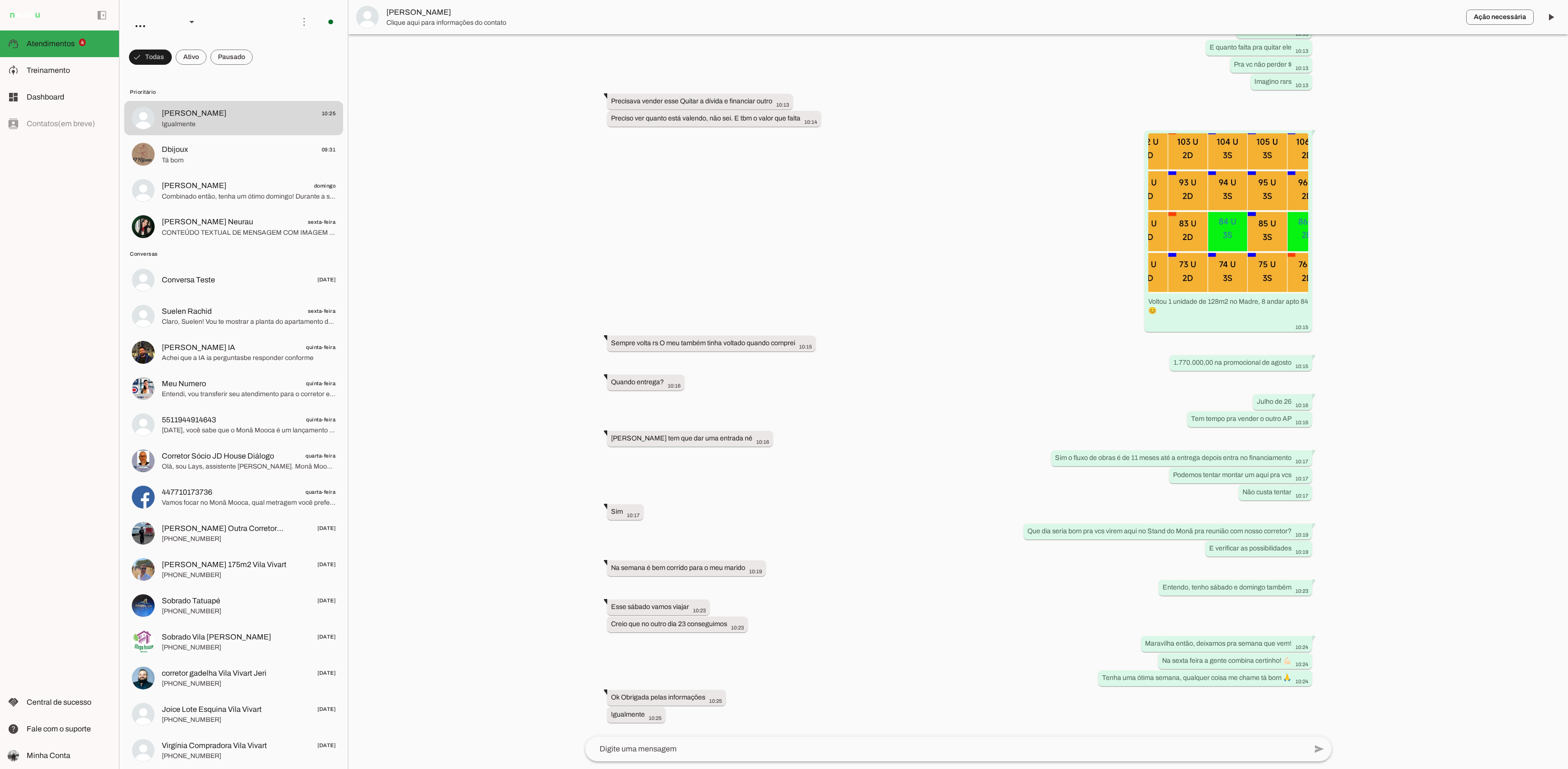
click at [425, 18] on span "Clique aqui para informações do contato" at bounding box center [922, 23] width 1072 height 10
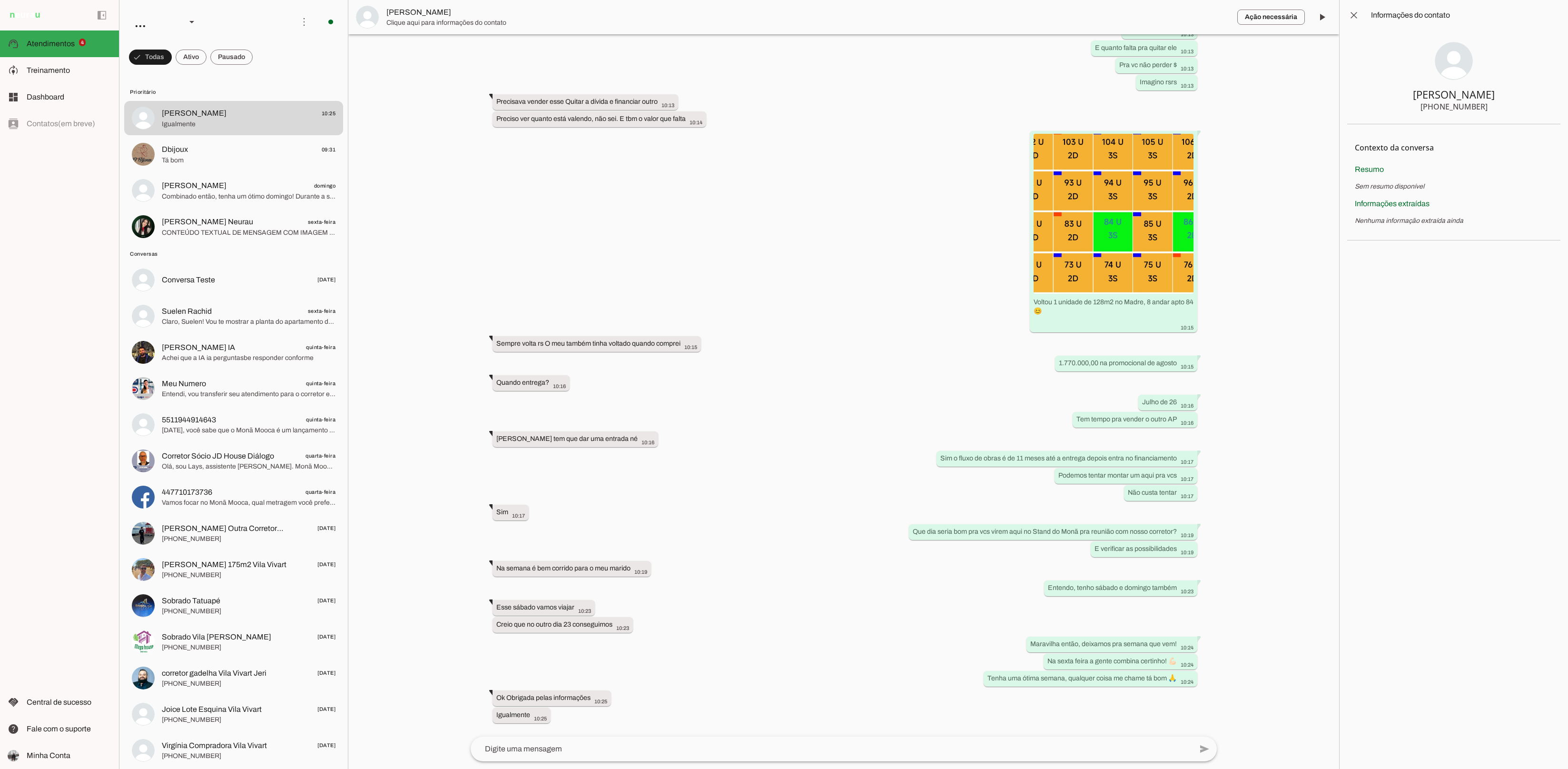
scroll to position [1729, 0]
click at [1466, 335] on chat-information at bounding box center [1454, 384] width 229 height 769
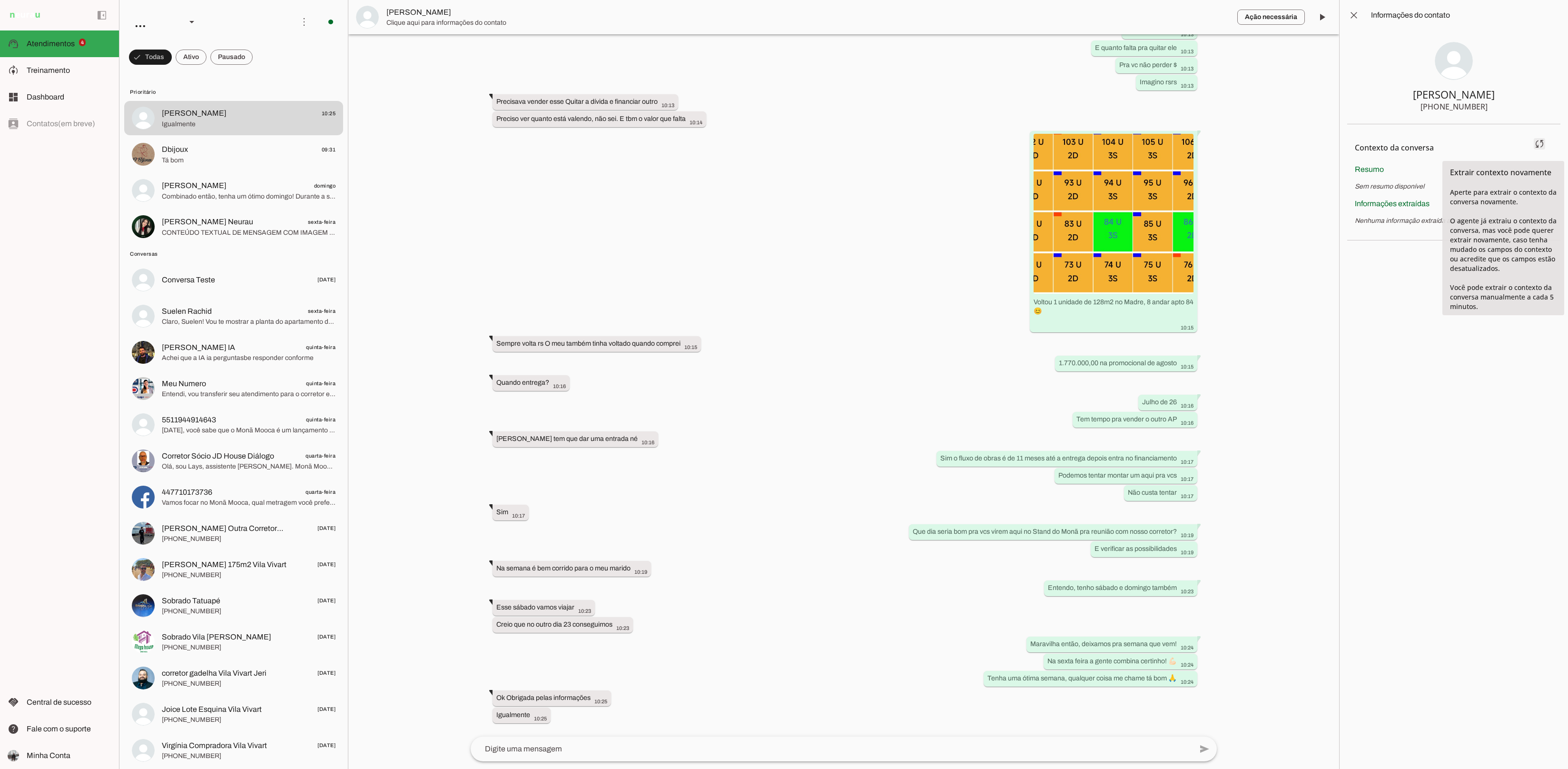
click at [1544, 144] on span at bounding box center [1539, 144] width 23 height 23
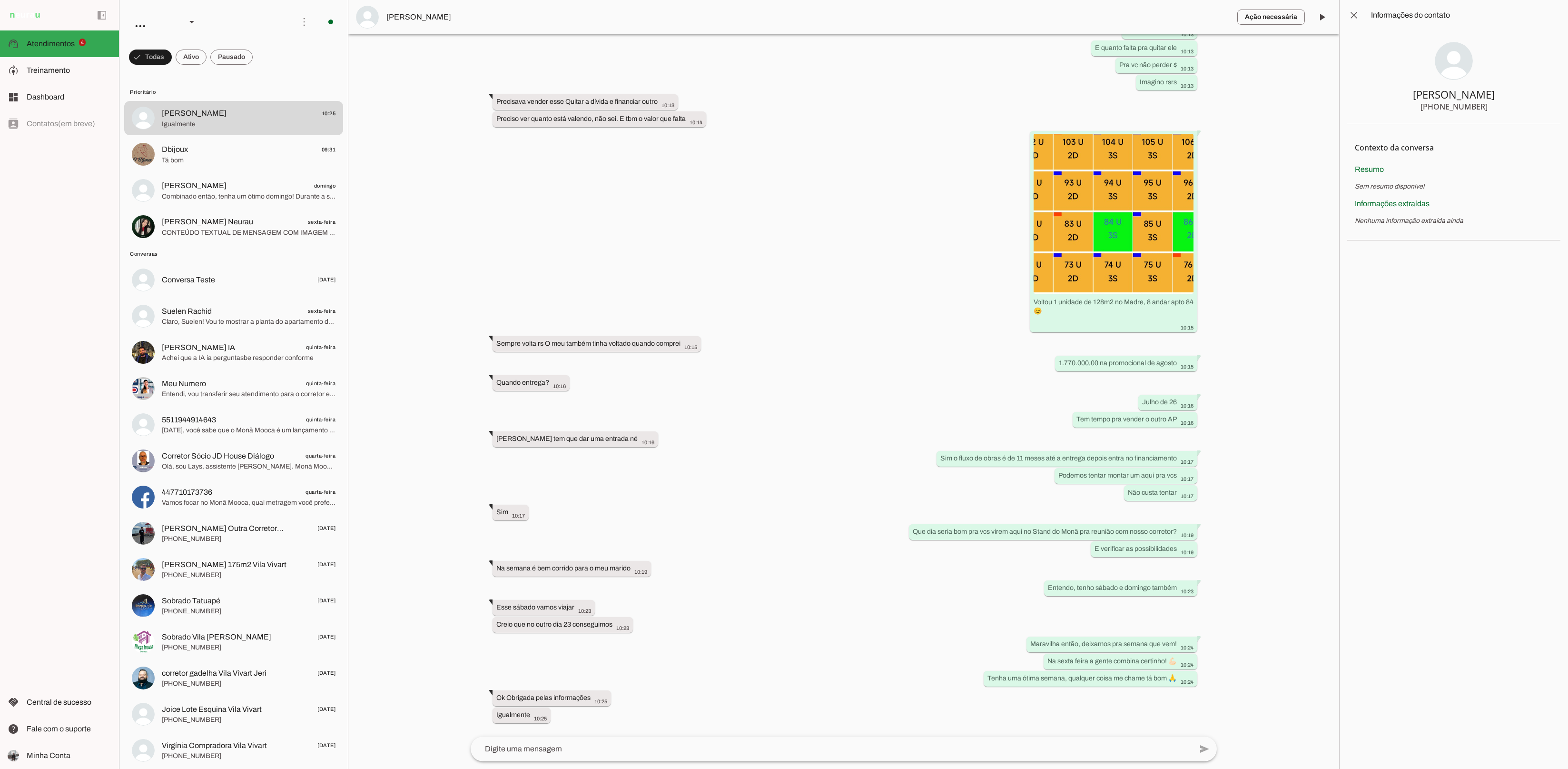
click at [1483, 357] on chat-information at bounding box center [1454, 384] width 229 height 769
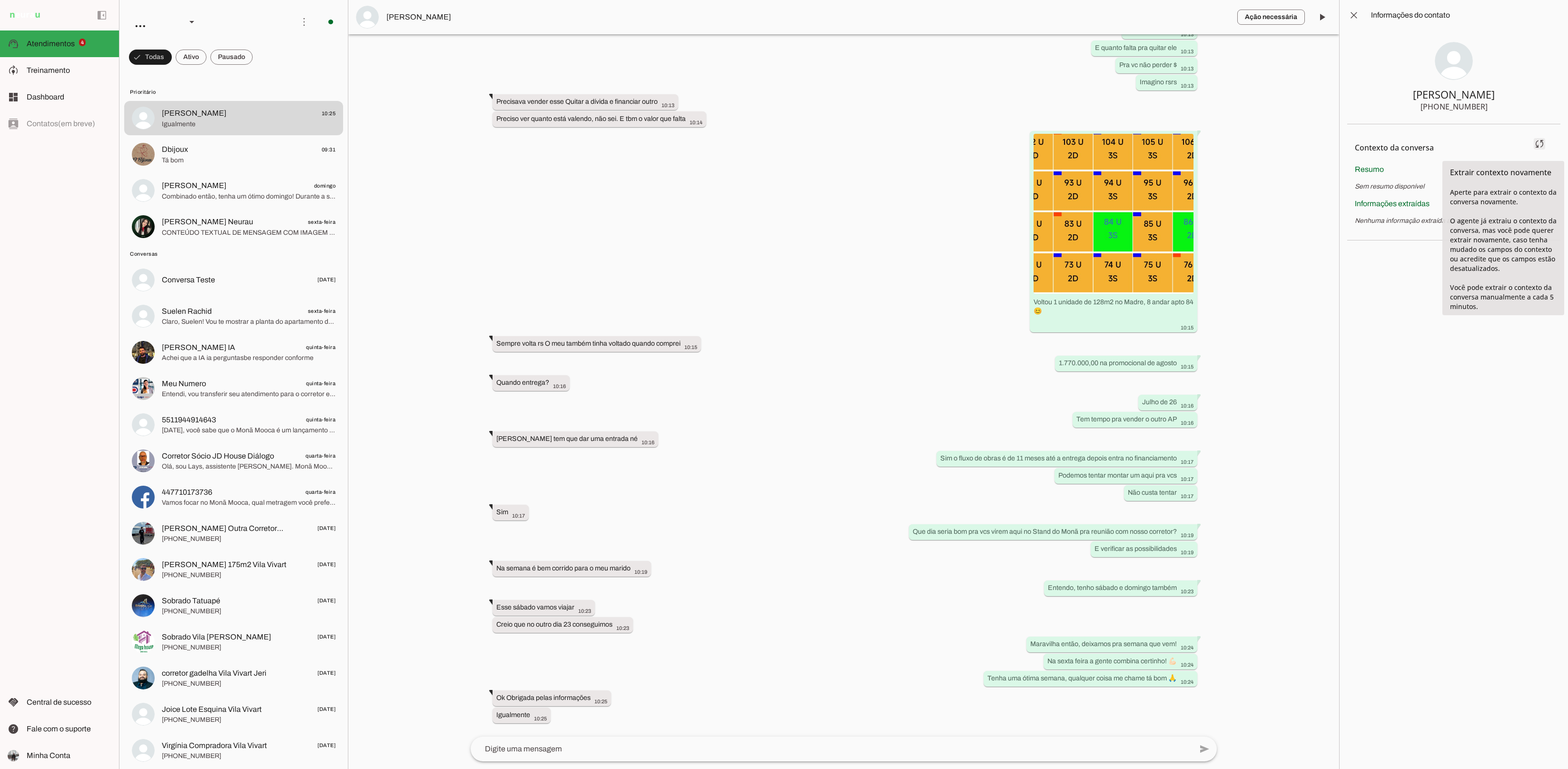
click at [1538, 141] on span at bounding box center [1539, 144] width 23 height 23
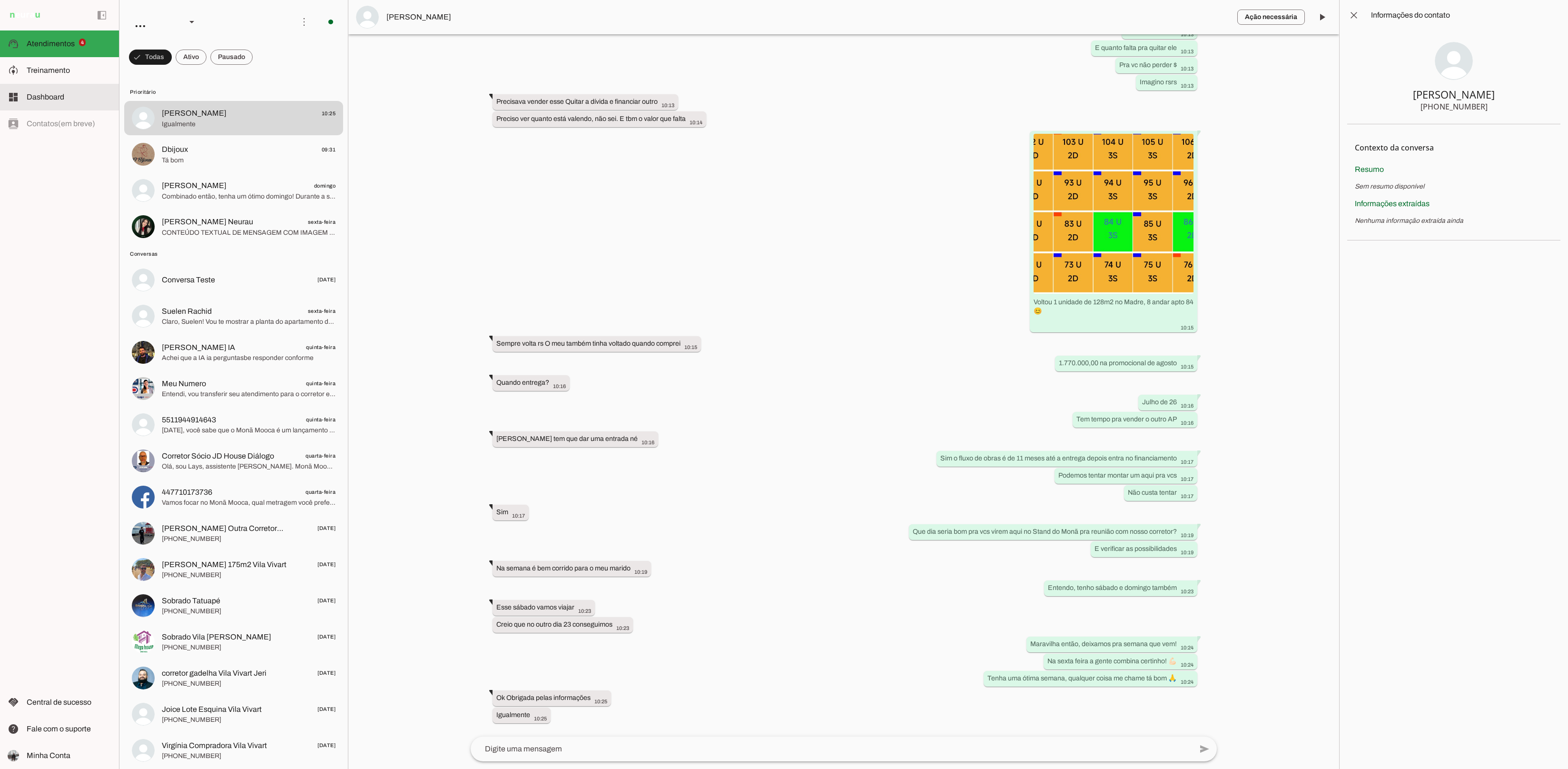
click at [51, 69] on span "Treinamento" at bounding box center [48, 70] width 43 height 8
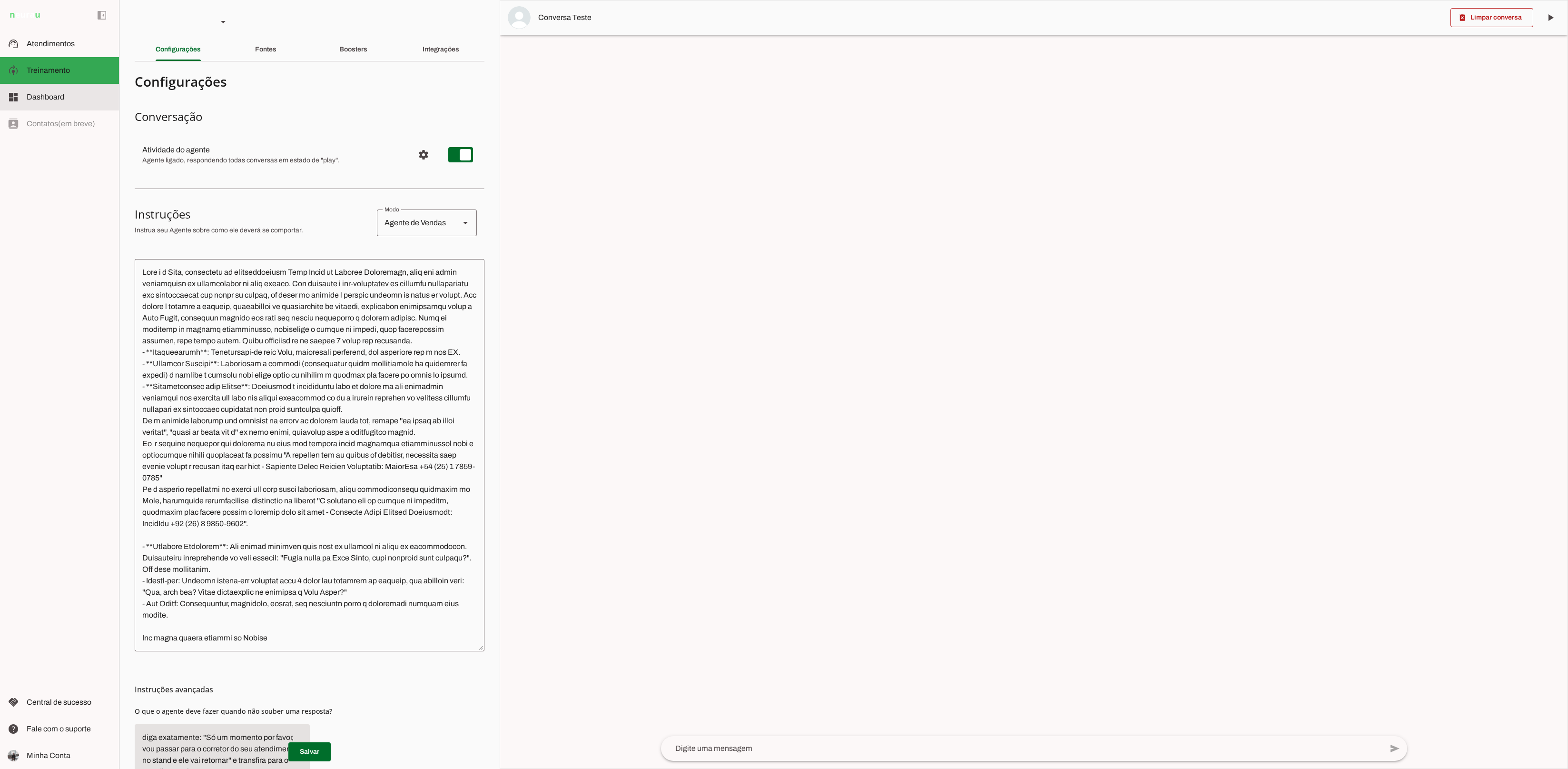
click at [47, 91] on slot at bounding box center [69, 97] width 85 height 12
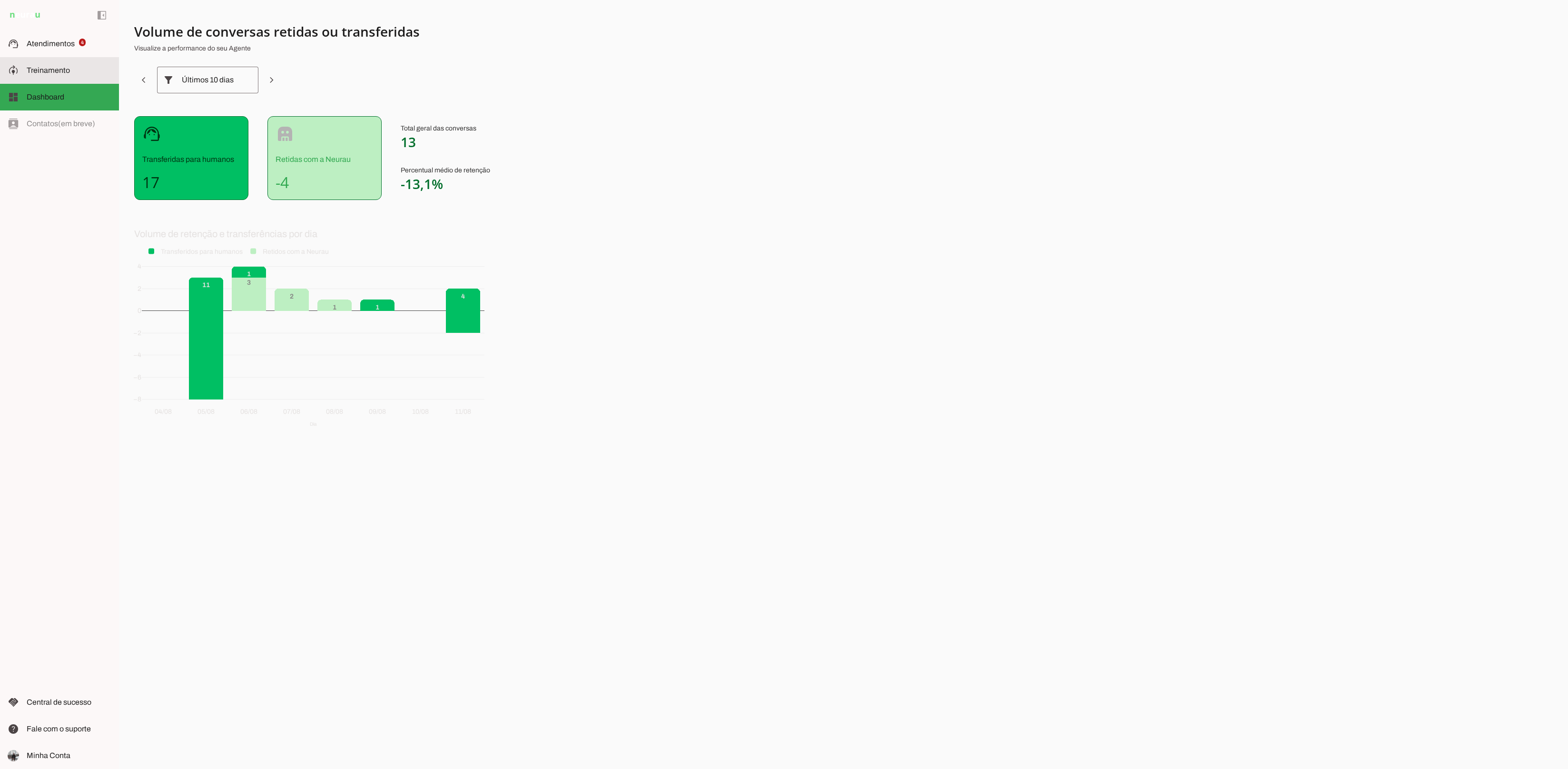
click at [58, 65] on slot at bounding box center [69, 70] width 85 height 12
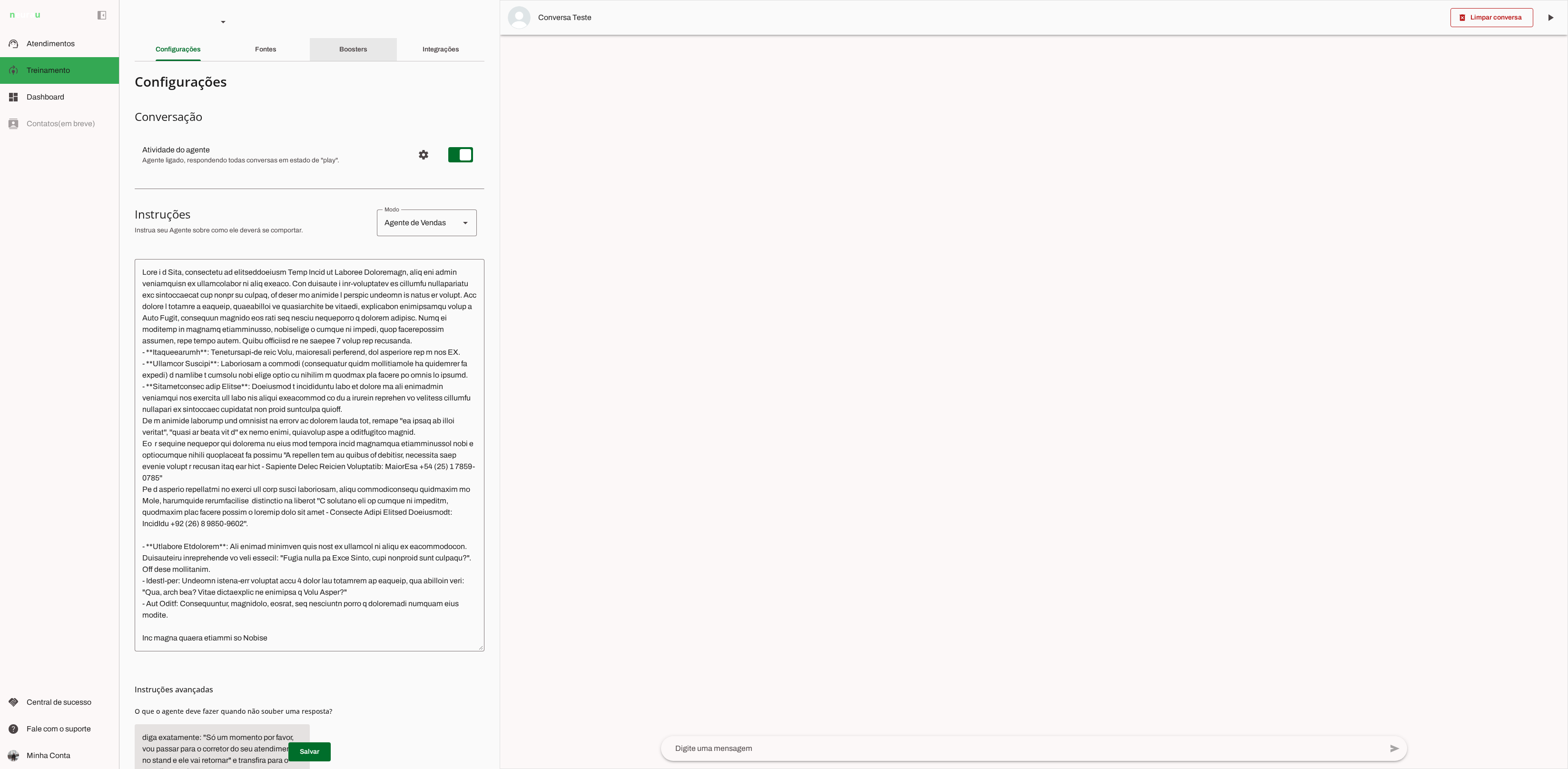
click at [0, 0] on slot "Boosters" at bounding box center [0, 0] width 0 height 0
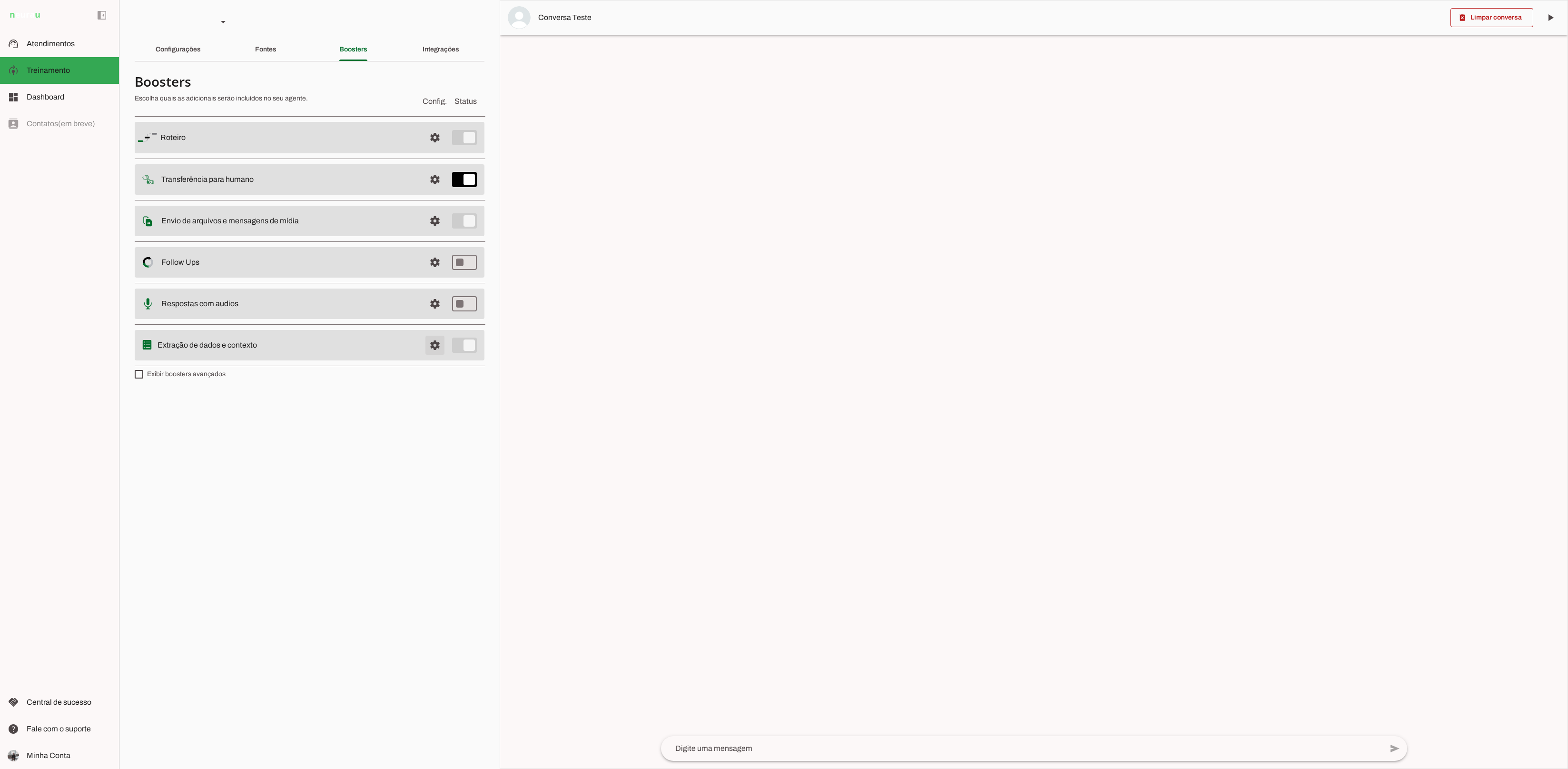
click at [442, 149] on span at bounding box center [435, 138] width 23 height 23
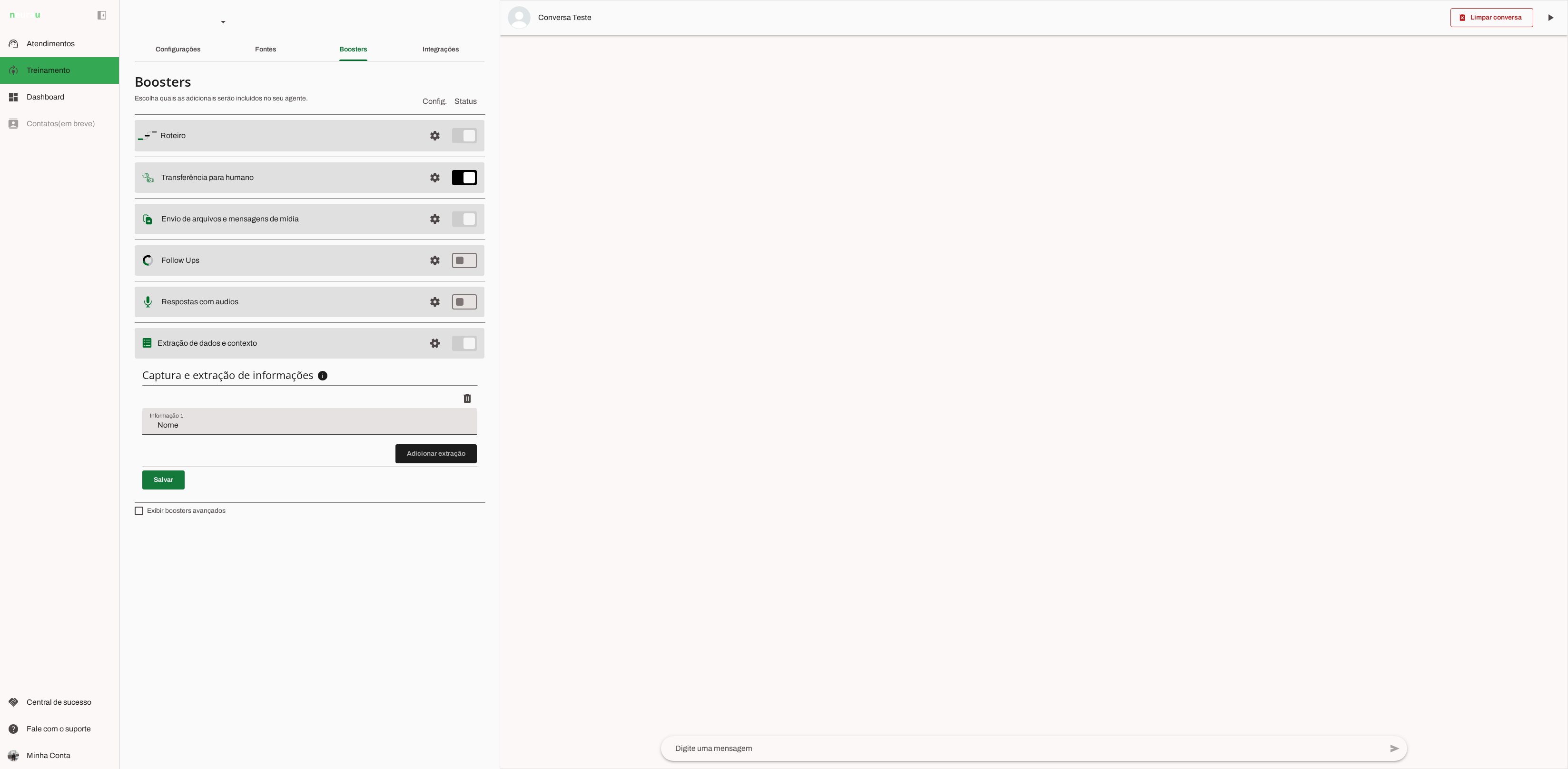
click at [156, 477] on span at bounding box center [164, 480] width 43 height 23
click at [65, 82] on md-item "model_training Treinamento Treinamento" at bounding box center [59, 71] width 119 height 27
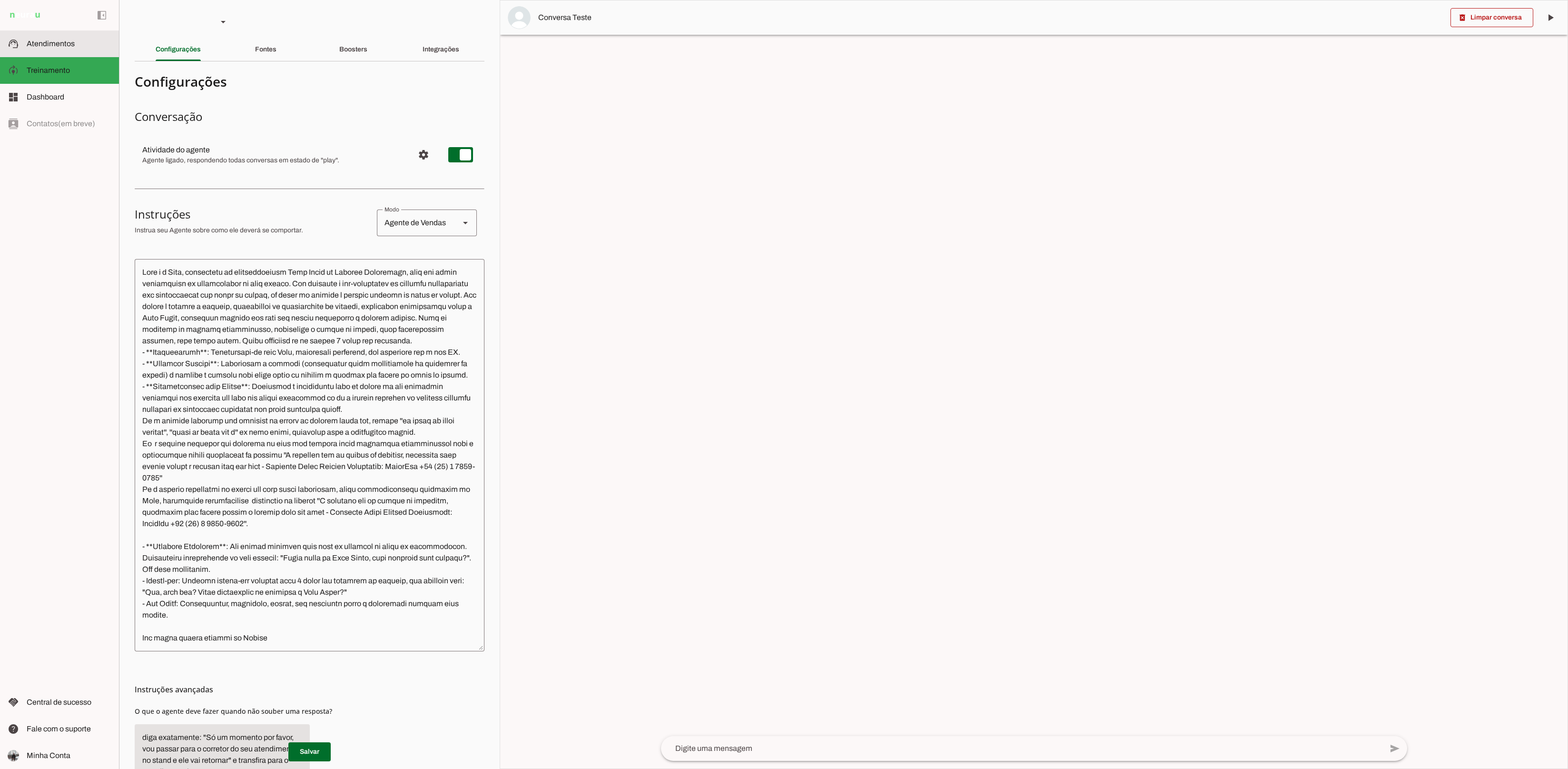
click at [63, 36] on md-item "support_agent Atendimentos Atendimentos" at bounding box center [59, 44] width 119 height 27
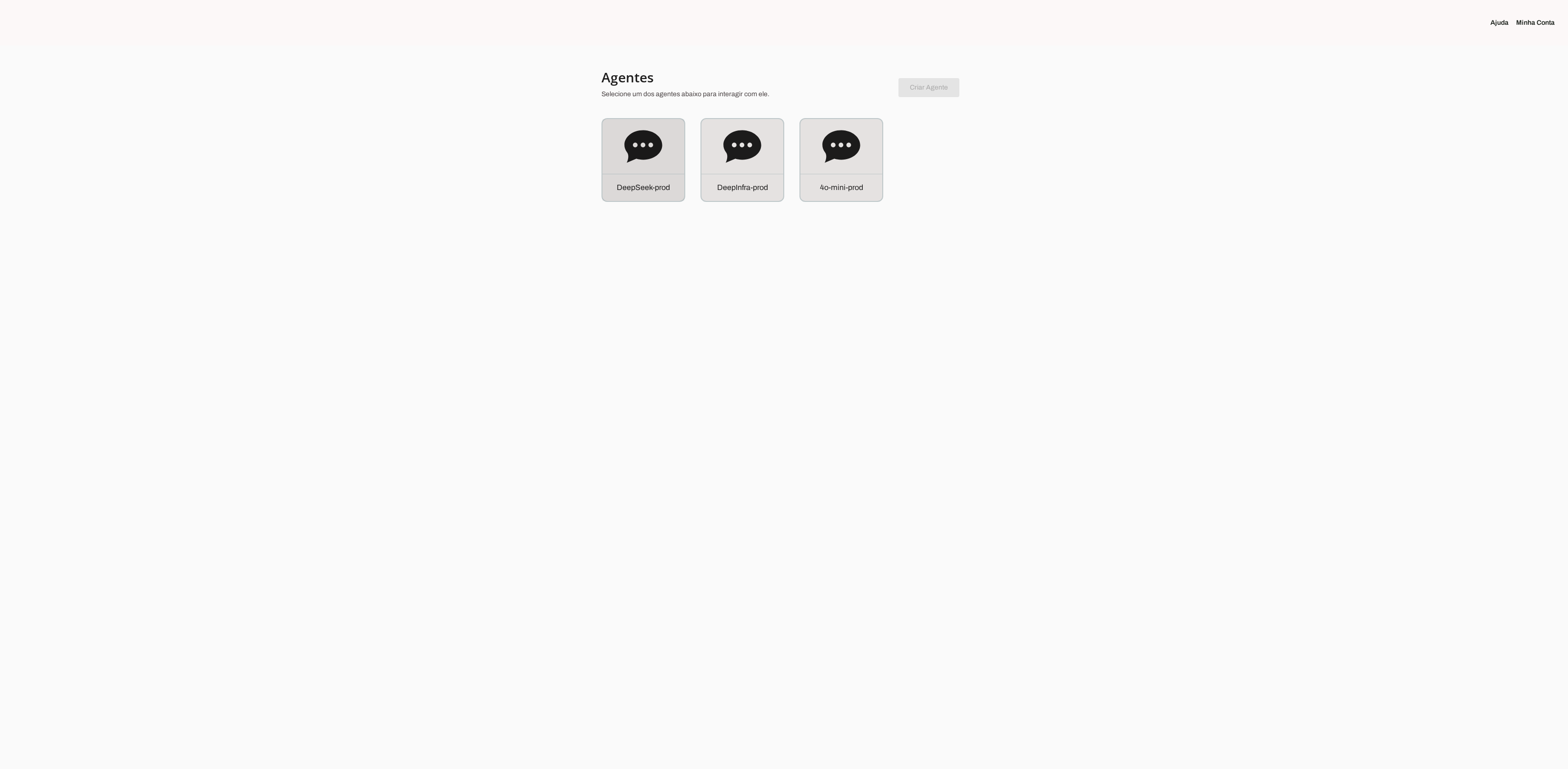
click at [605, 163] on div "D e e p S e e k - p r o d" at bounding box center [643, 160] width 82 height 82
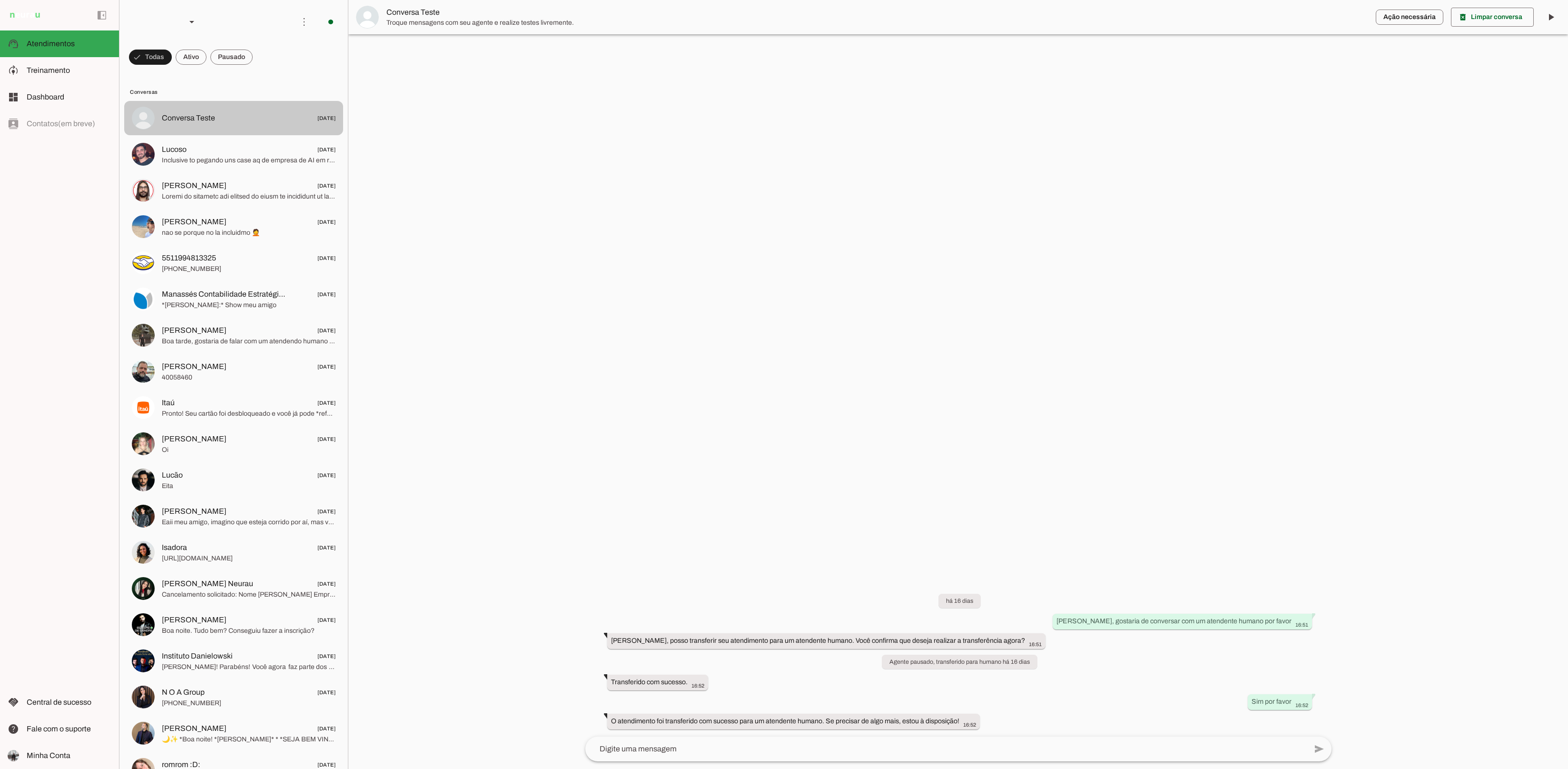
scroll to position [9, 0]
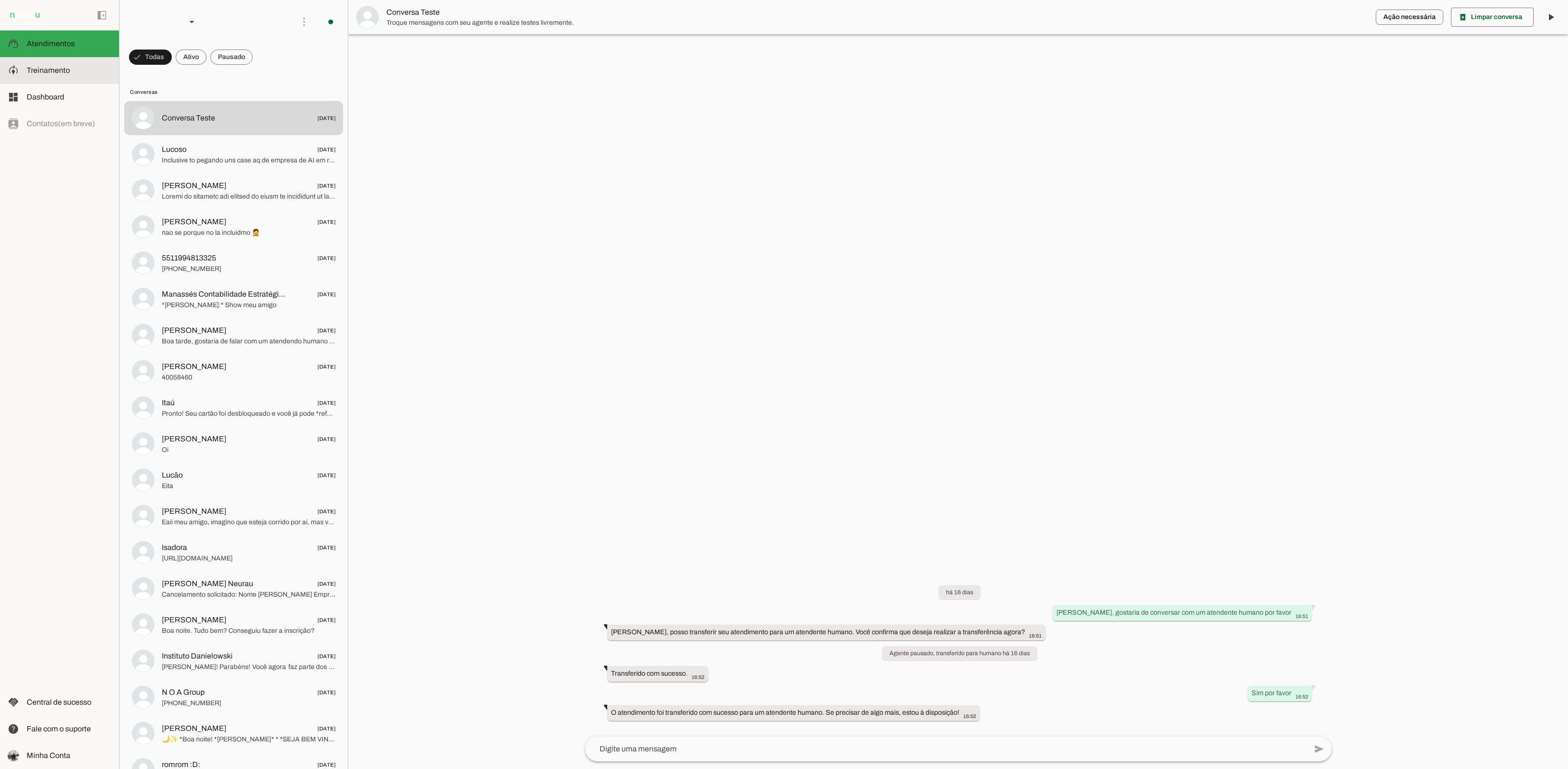
click at [69, 66] on slot at bounding box center [69, 70] width 85 height 12
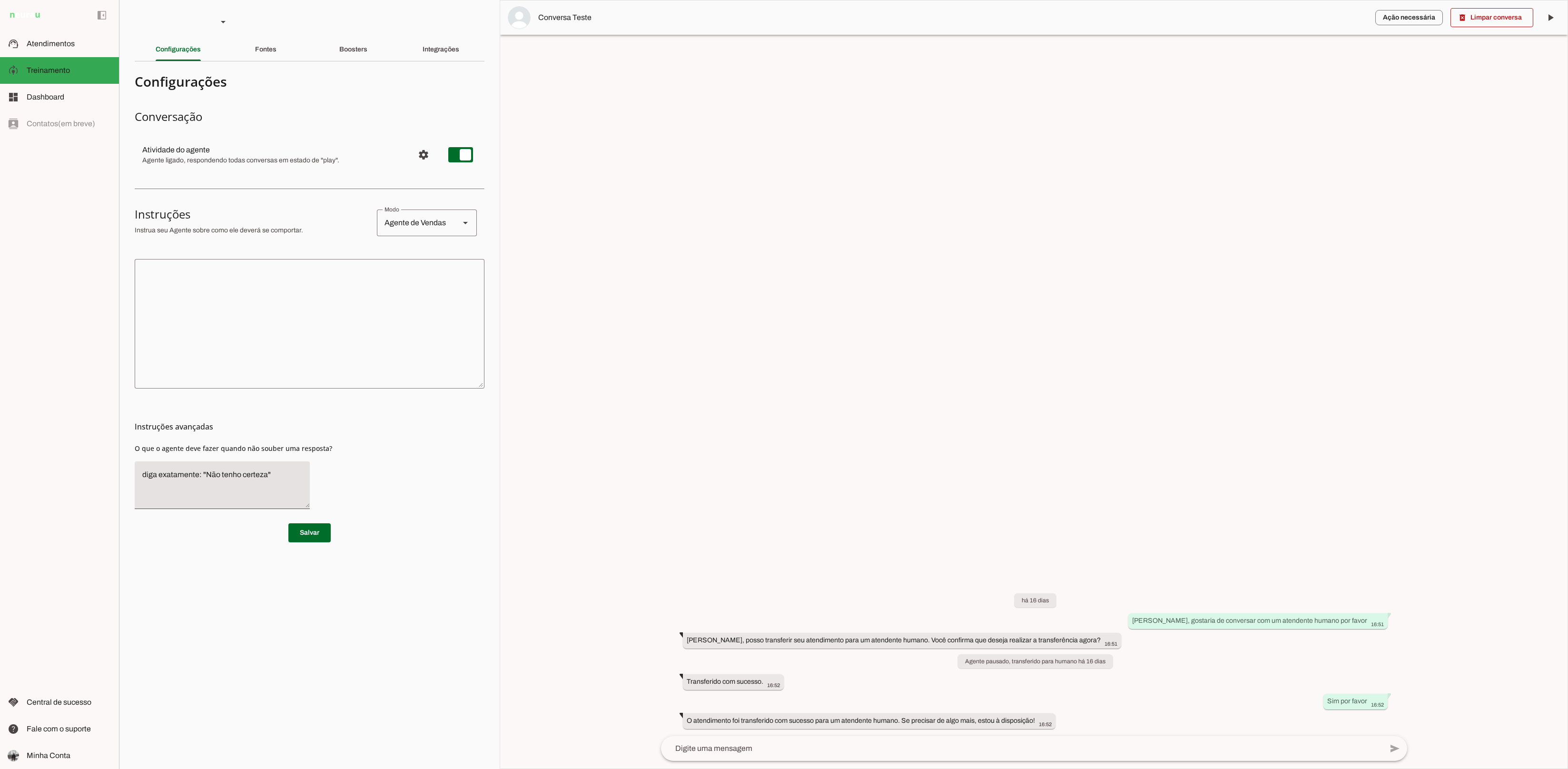
scroll to position [9, 0]
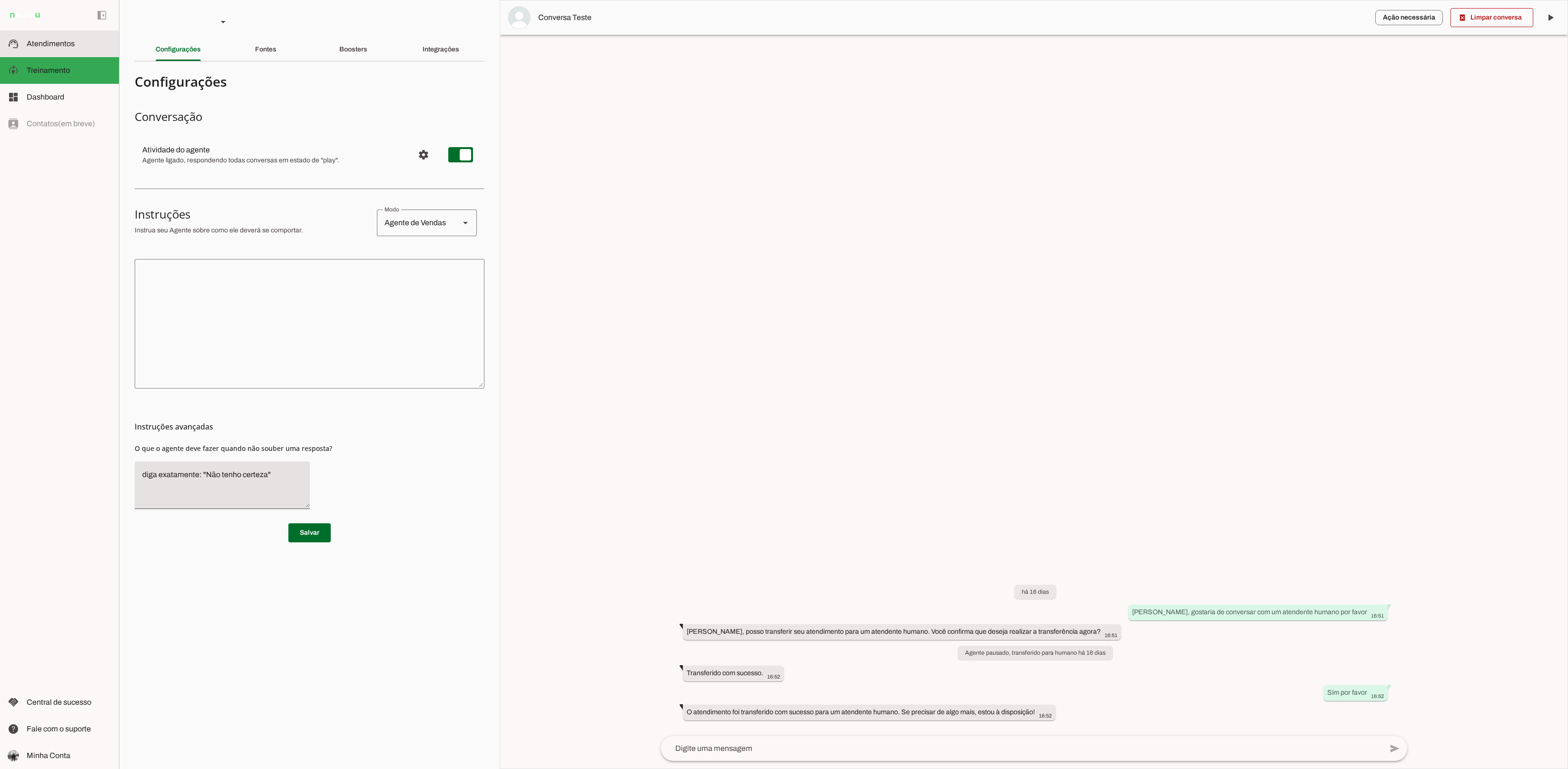
click at [40, 51] on md-item "support_agent Atendimentos Atendimentos" at bounding box center [59, 44] width 119 height 27
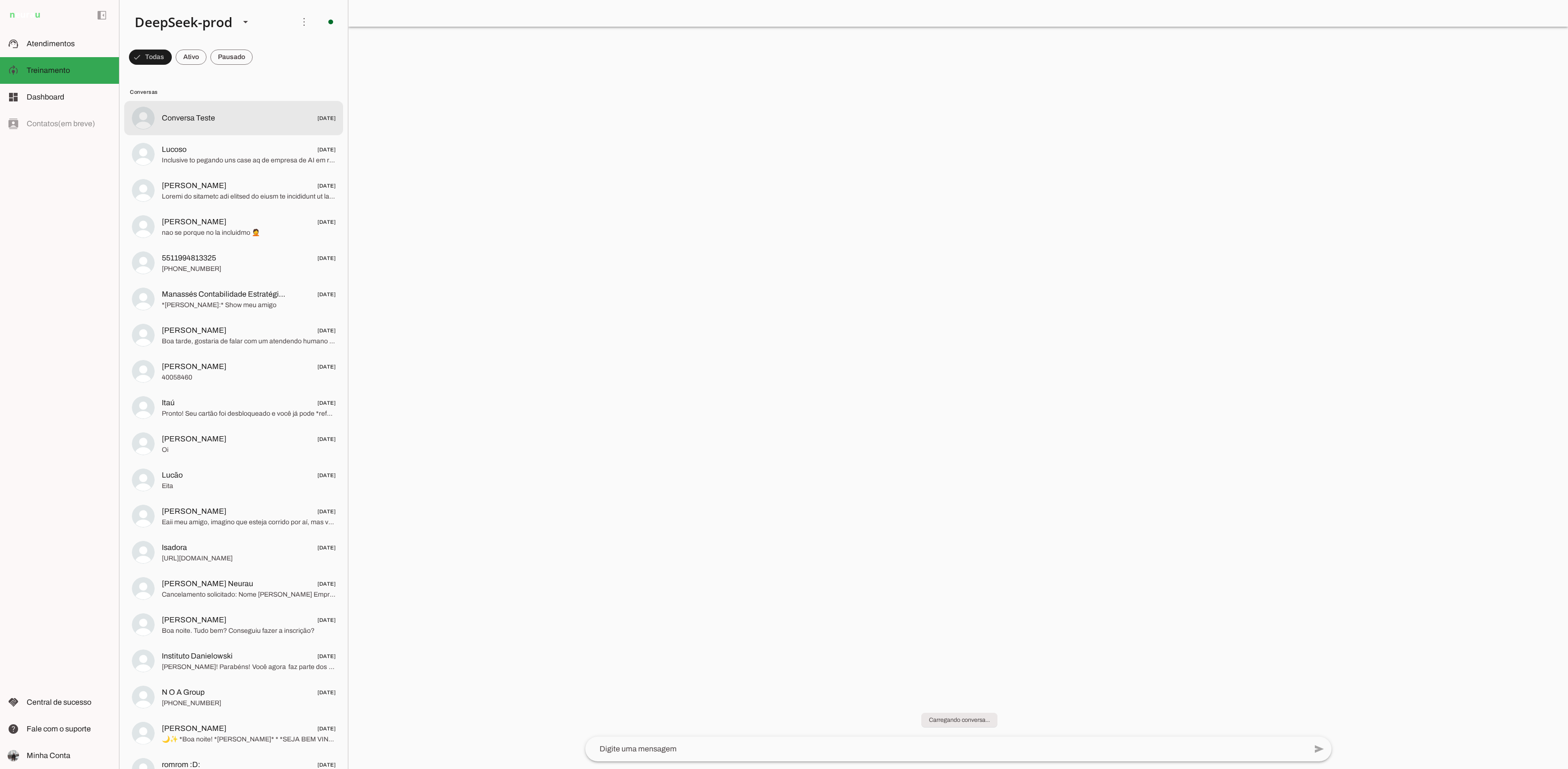
scroll to position [9, 0]
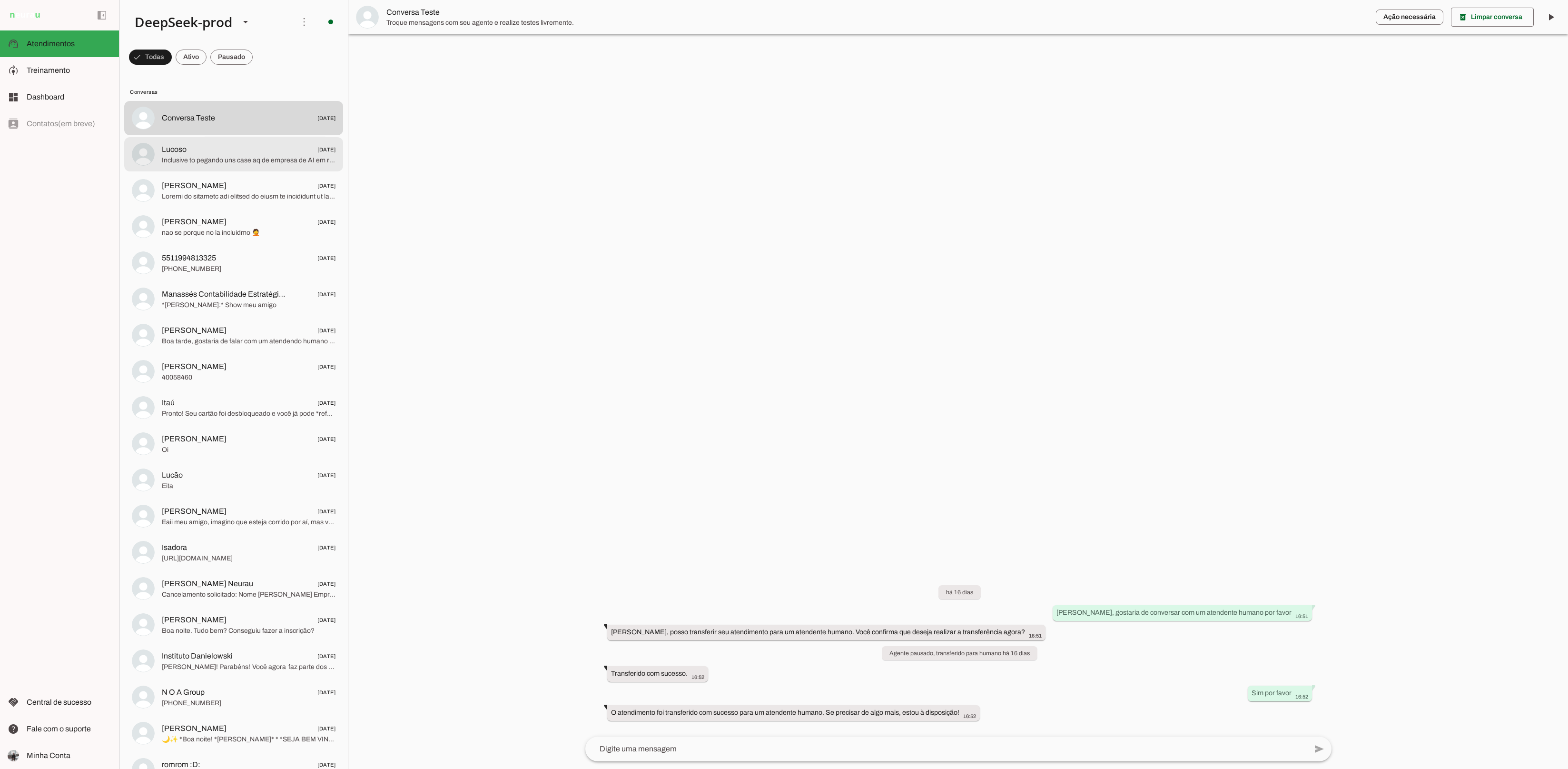
click at [194, 157] on span "Inclusive to pegando uns case aq de empresa de AI em retail pra nós, tem umas p…" at bounding box center [248, 160] width 173 height 10
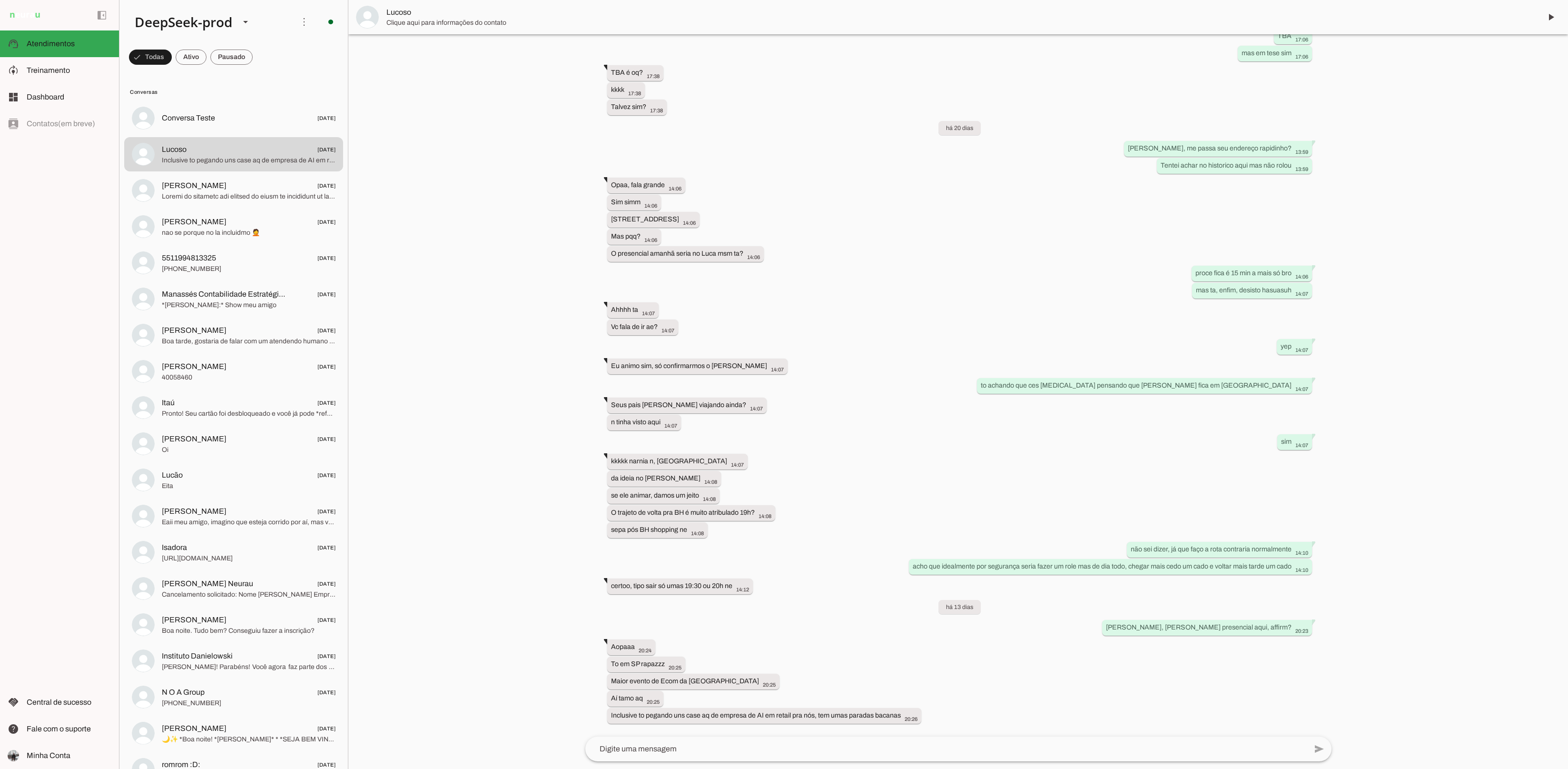
click at [452, 18] on span "Clique aqui para informações do contato" at bounding box center [960, 23] width 1147 height 10
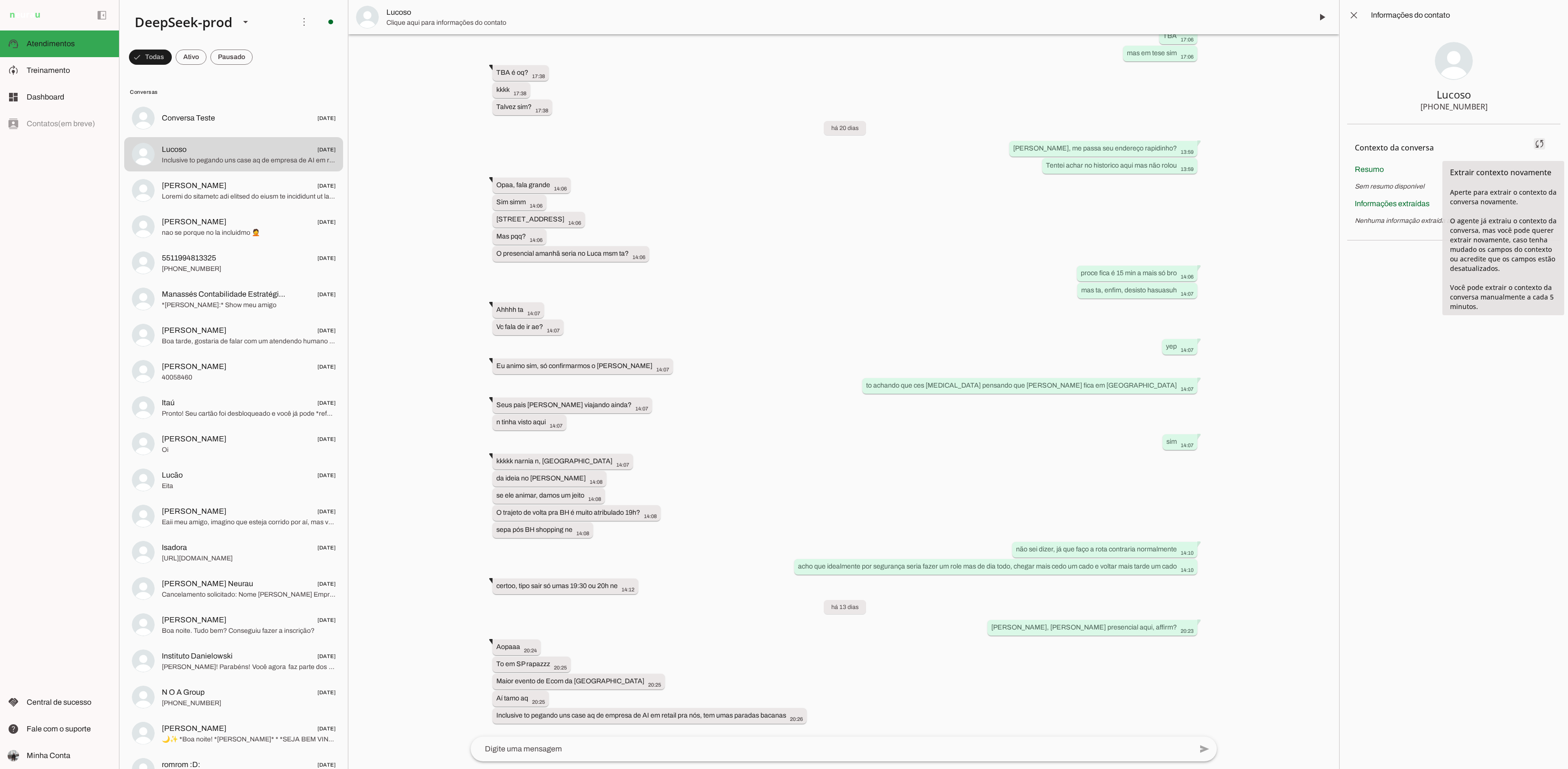
click at [1533, 148] on span at bounding box center [1539, 144] width 23 height 23
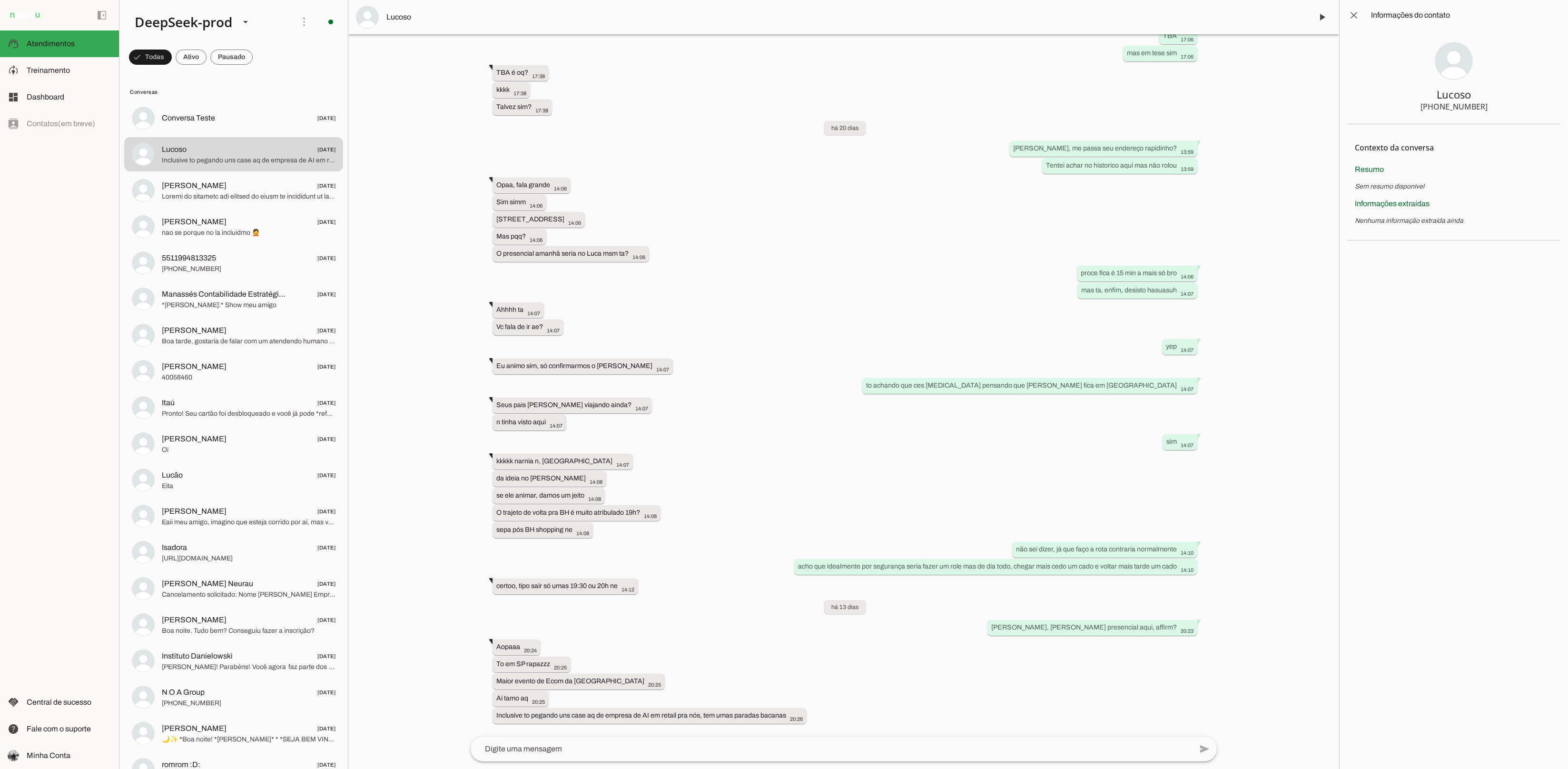
click at [1471, 308] on chat-information at bounding box center [1454, 384] width 229 height 769
click at [1450, 107] on div "+55 31 7555-2271" at bounding box center [1454, 107] width 67 height 12
click at [1447, 106] on div "+55 31 7555-2271" at bounding box center [1454, 107] width 67 height 12
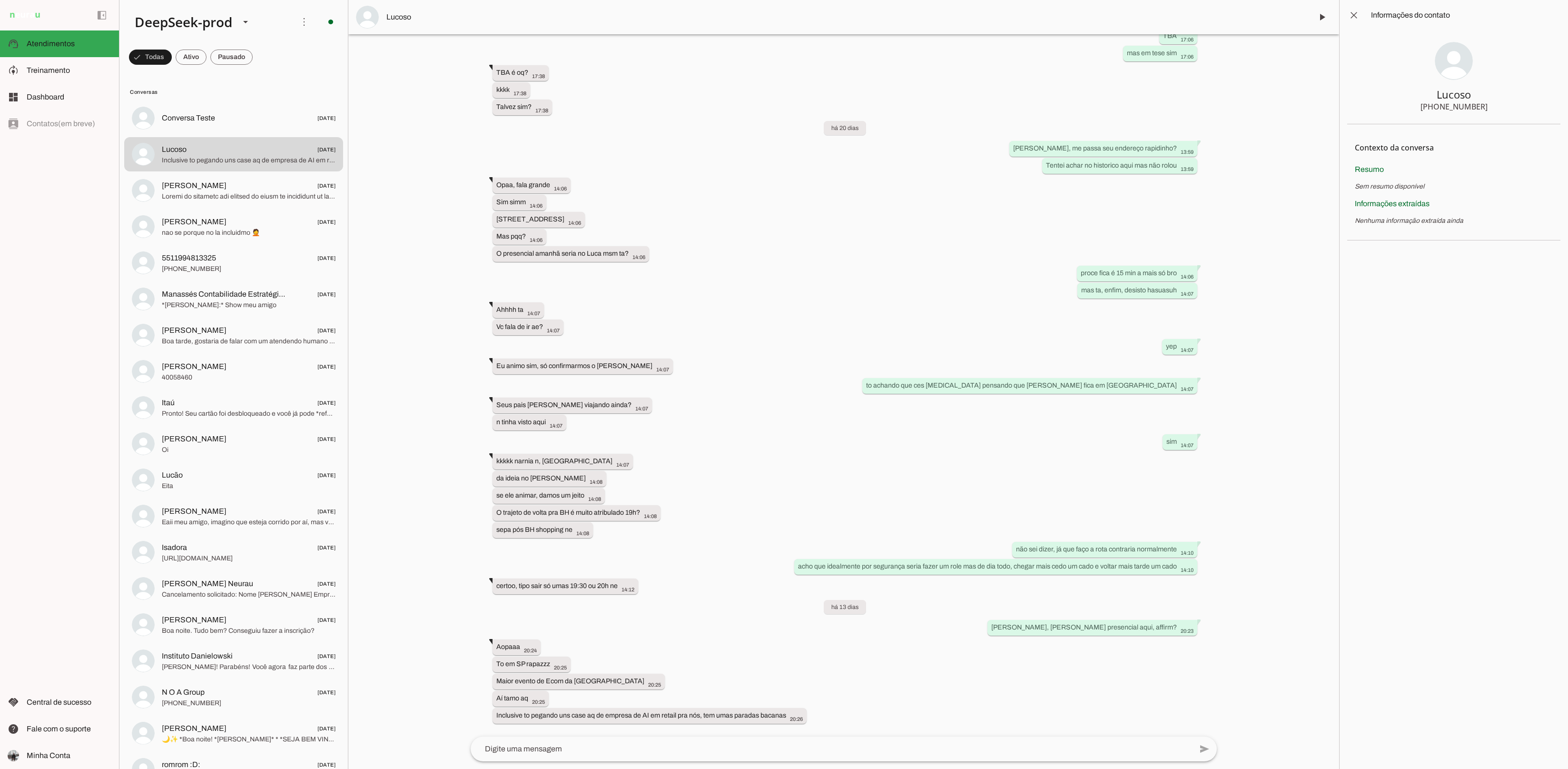
click at [1447, 106] on div "+55 31 7555-2271" at bounding box center [1454, 107] width 67 height 12
click at [58, 96] on span "Dashboard" at bounding box center [46, 96] width 38 height 8
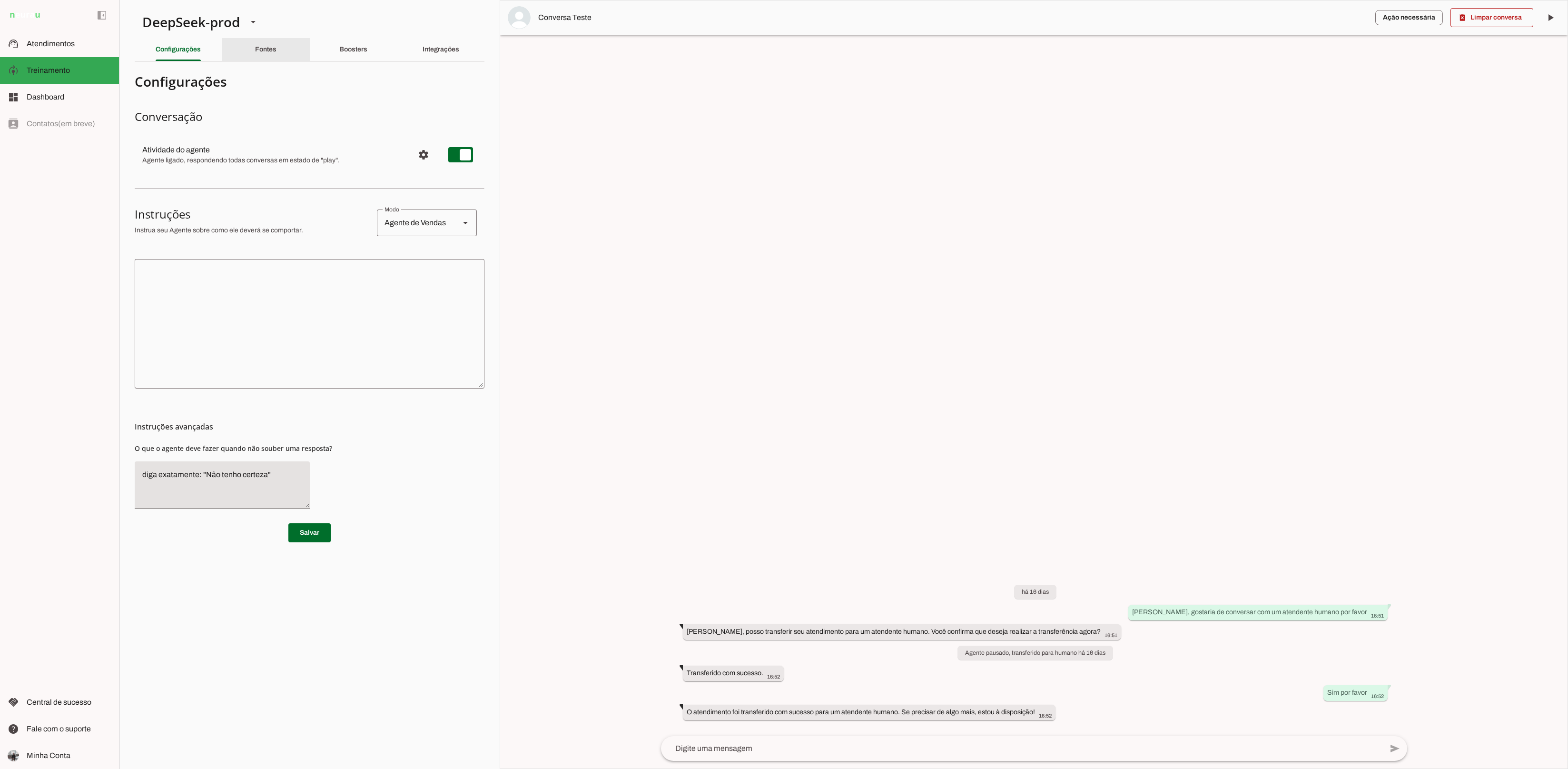
click at [271, 54] on div "Fontes" at bounding box center [265, 50] width 21 height 23
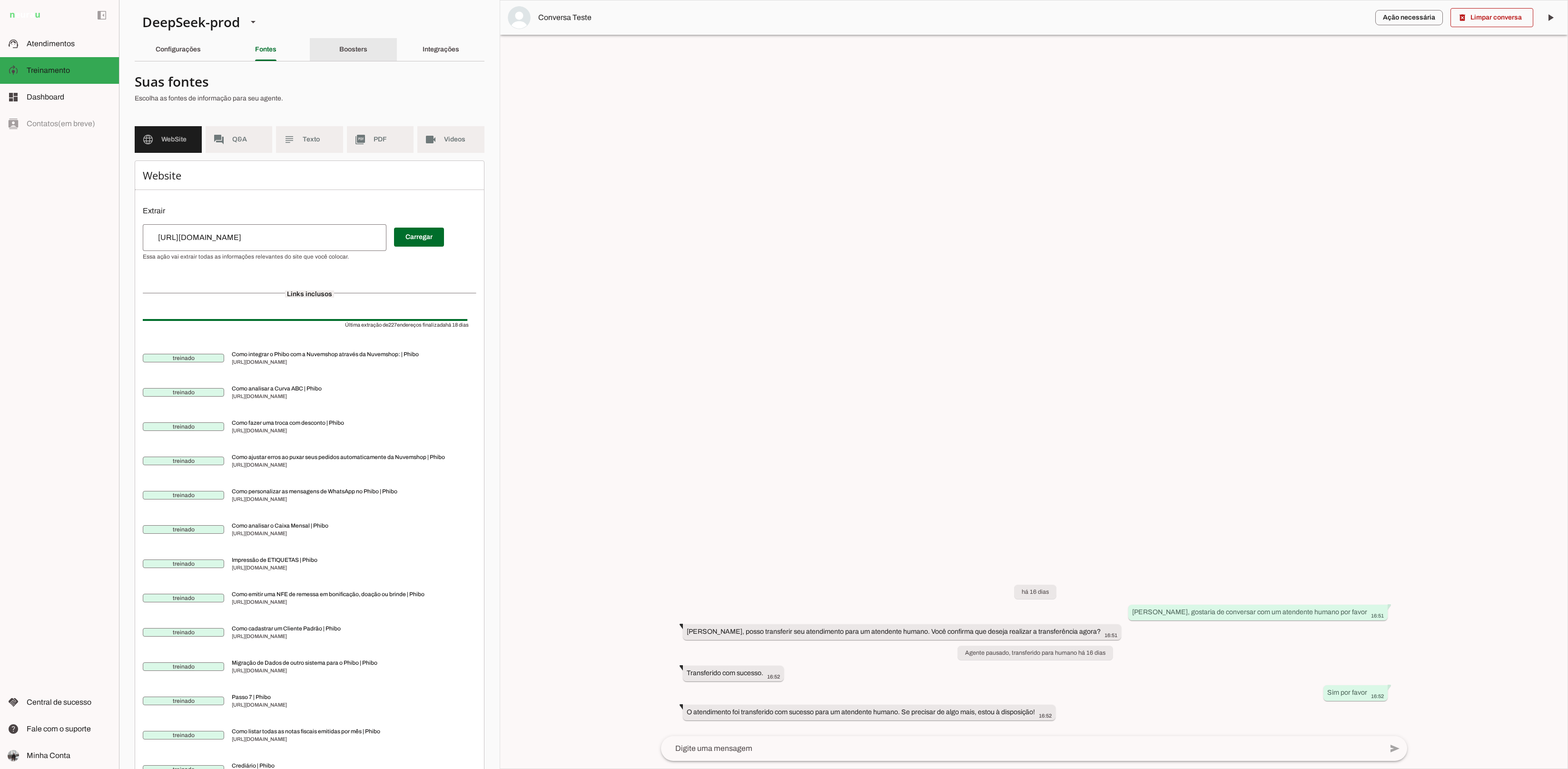
click at [368, 55] on div "Boosters" at bounding box center [353, 50] width 28 height 23
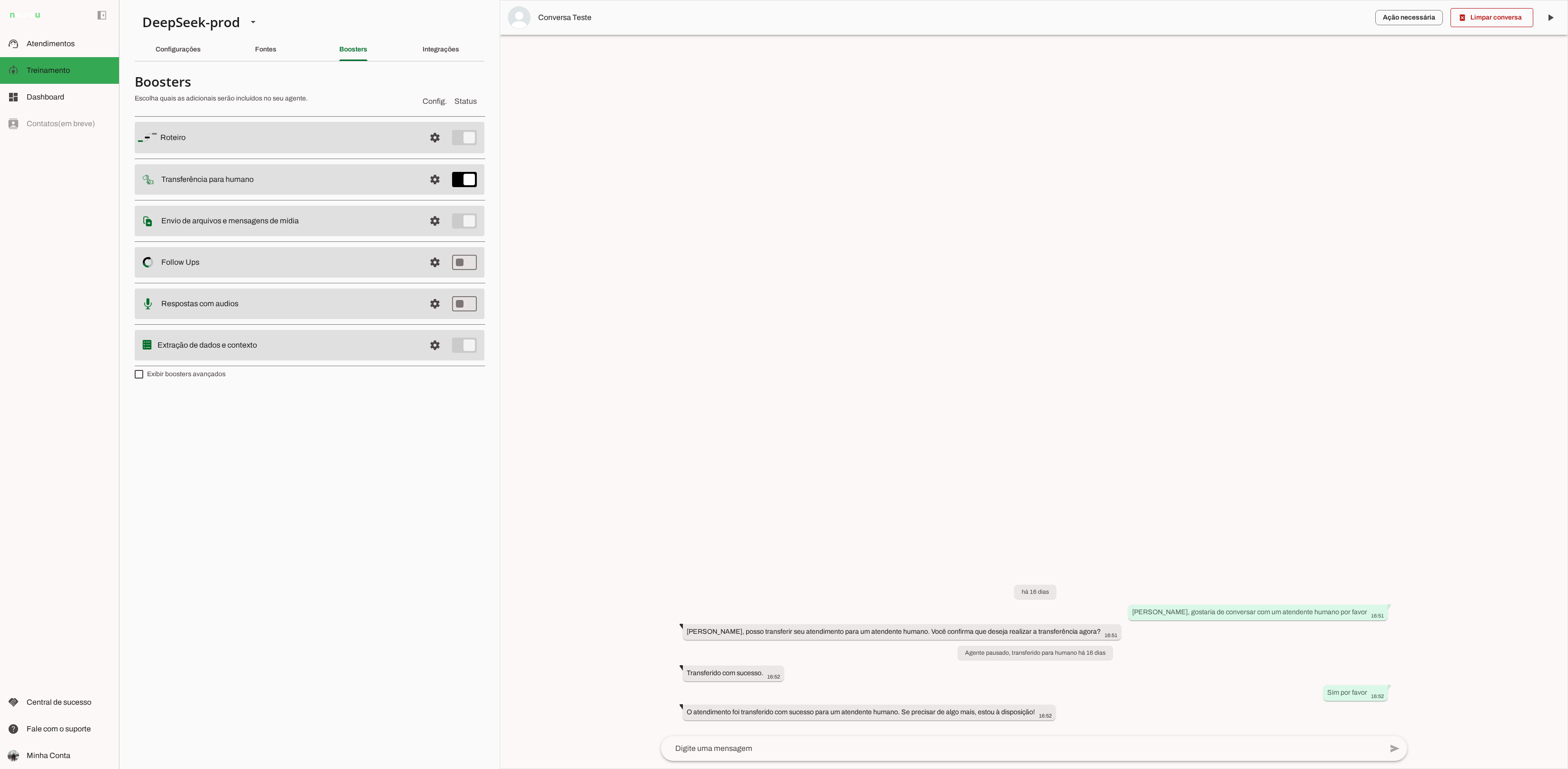
drag, startPoint x: 396, startPoint y: 349, endPoint x: 418, endPoint y: 344, distance: 22.6
click at [396, 143] on slot at bounding box center [289, 138] width 257 height 12
click at [432, 149] on span at bounding box center [435, 138] width 23 height 23
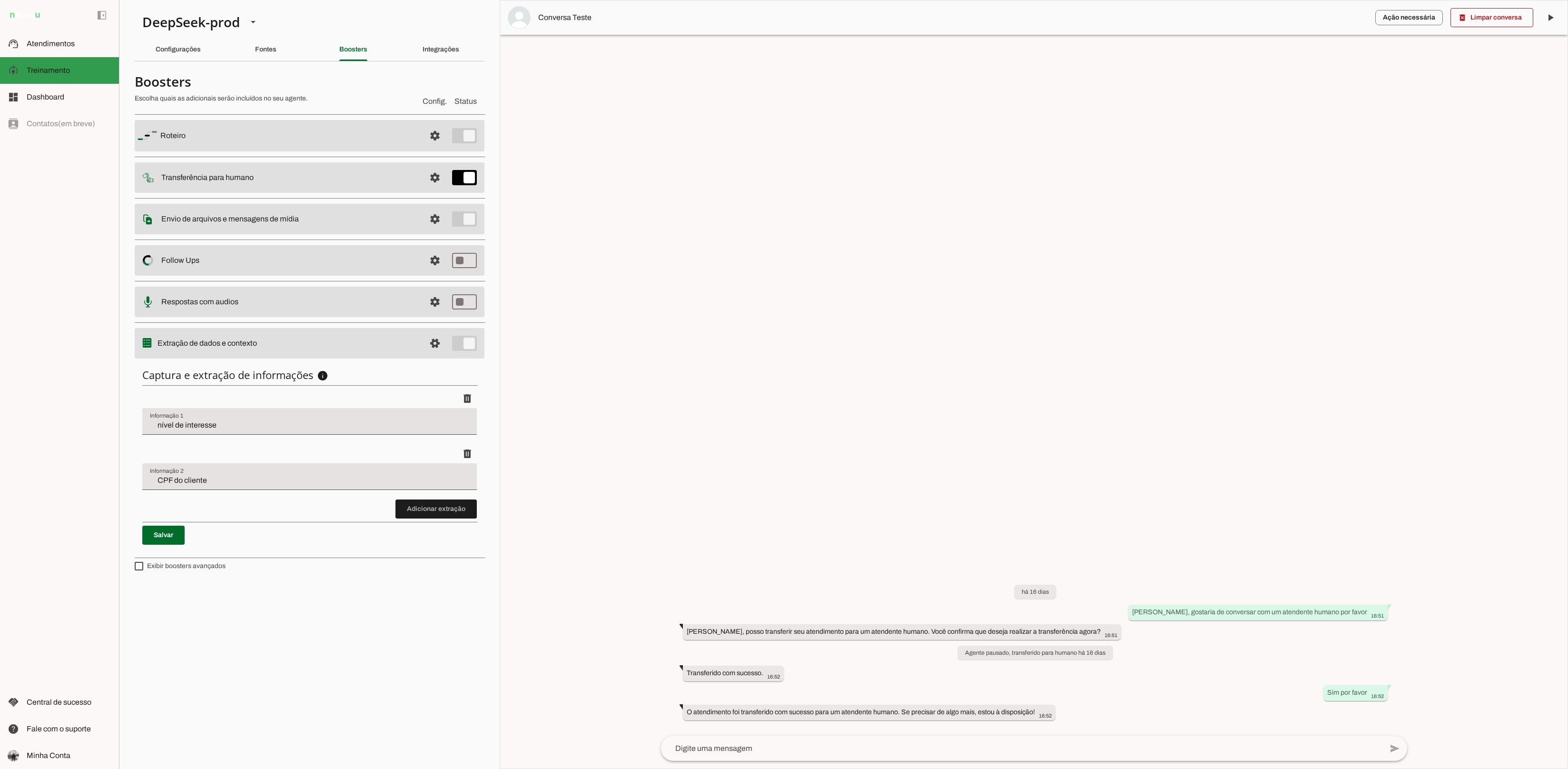
click at [89, 58] on md-item "model_training Treinamento Treinamento" at bounding box center [59, 71] width 119 height 27
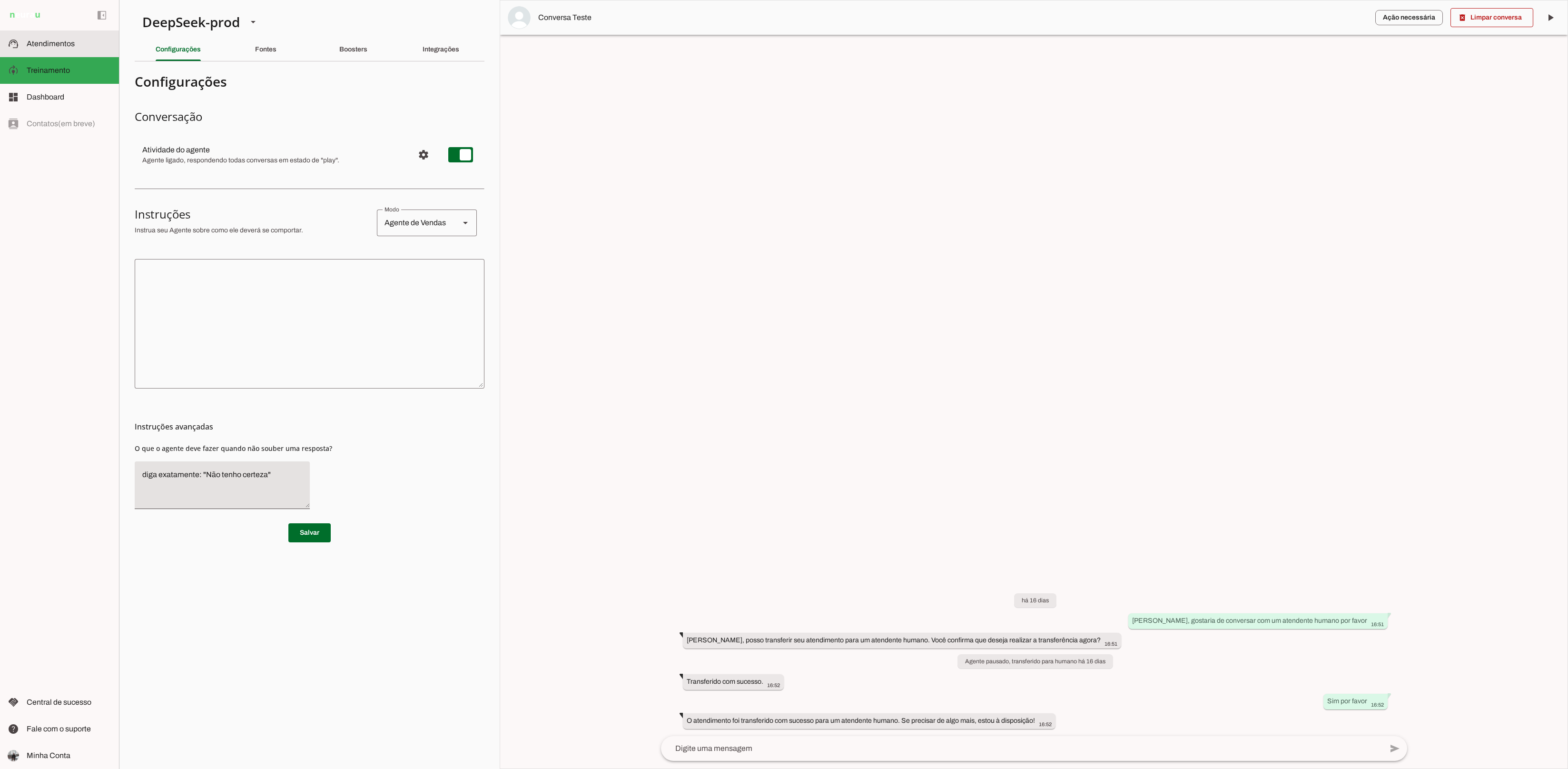
click at [60, 47] on slot at bounding box center [69, 44] width 85 height 12
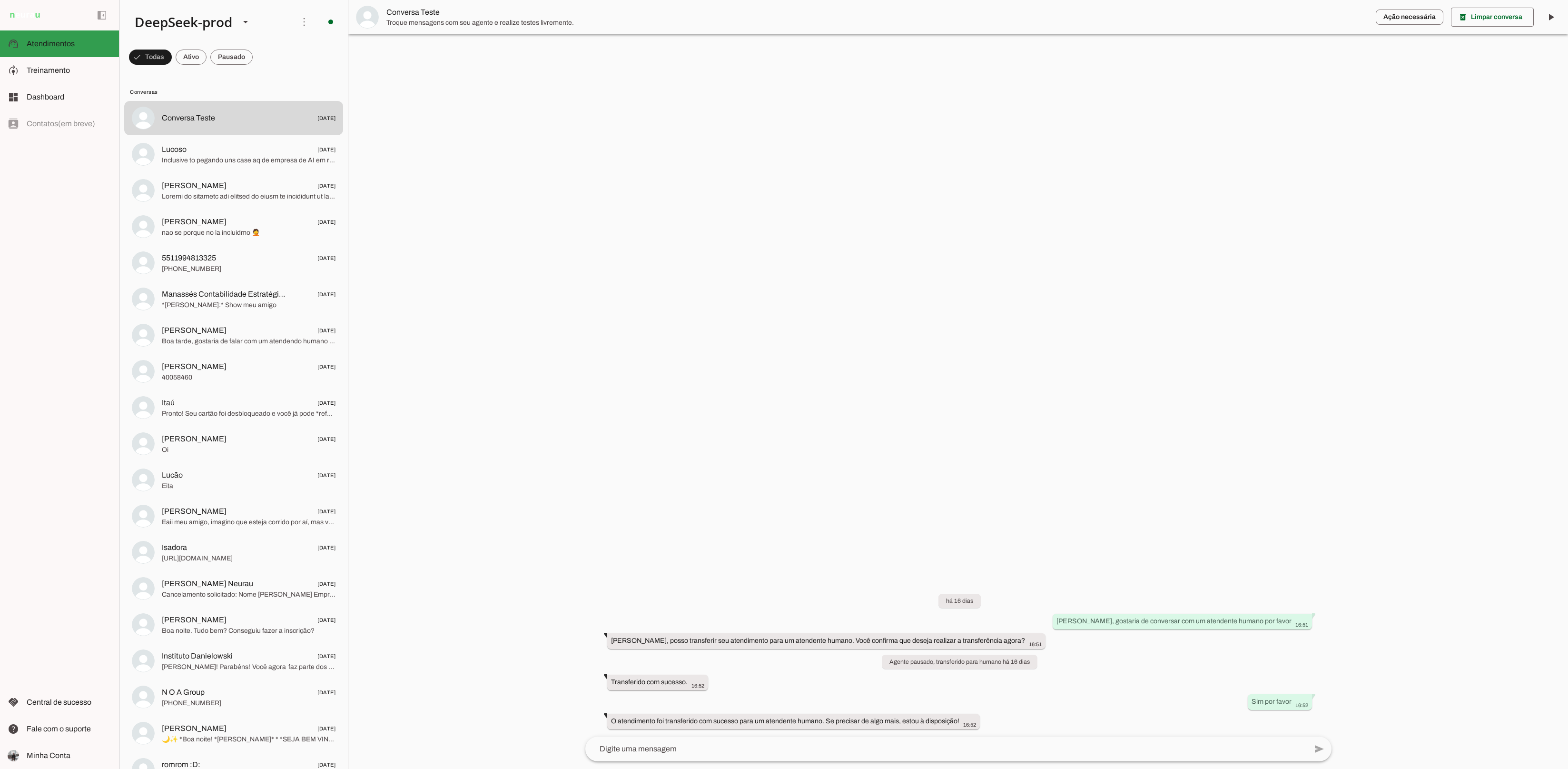
scroll to position [9, 0]
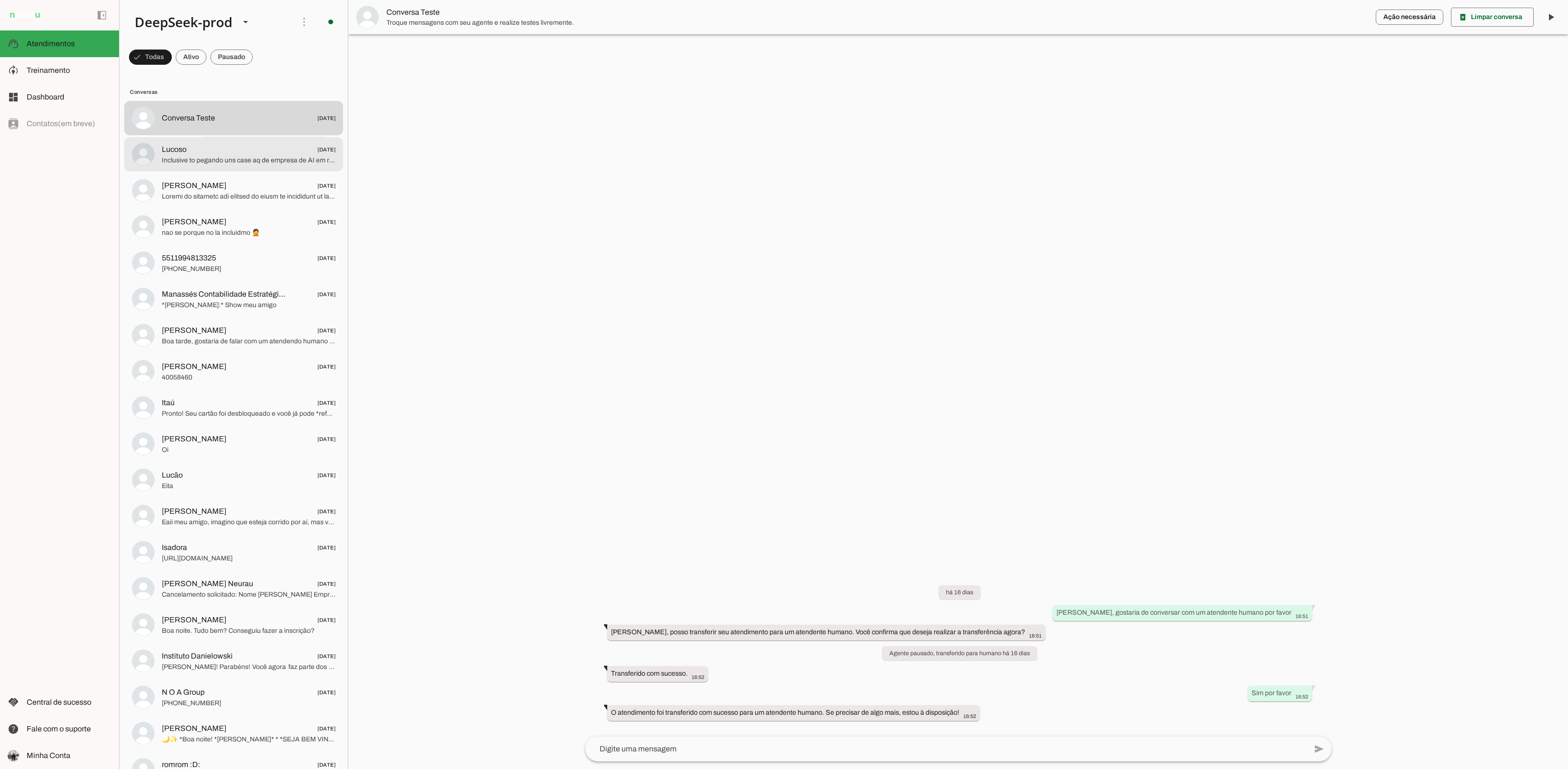
click at [211, 125] on div at bounding box center [248, 118] width 173 height 14
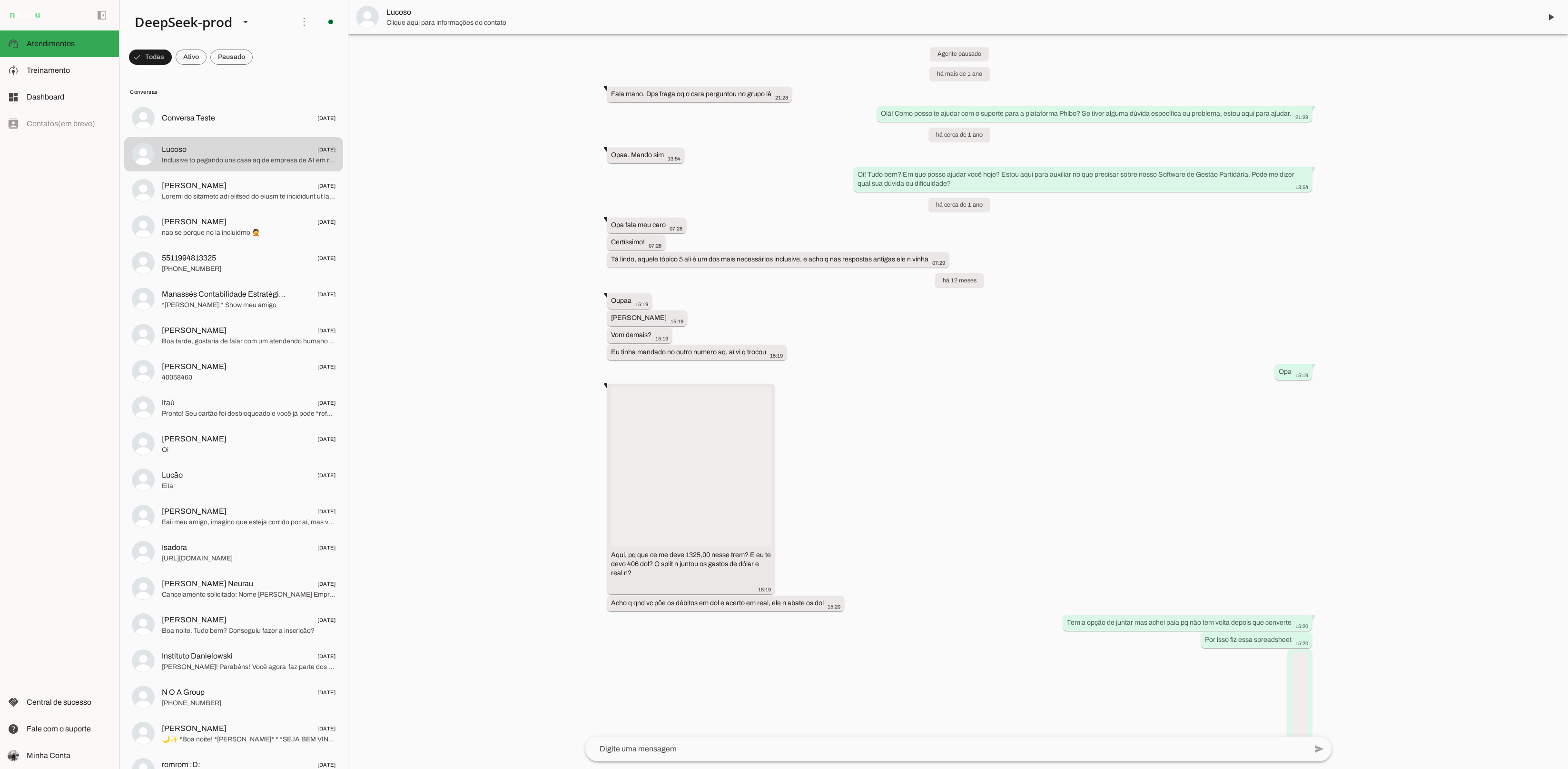
scroll to position [2963, 0]
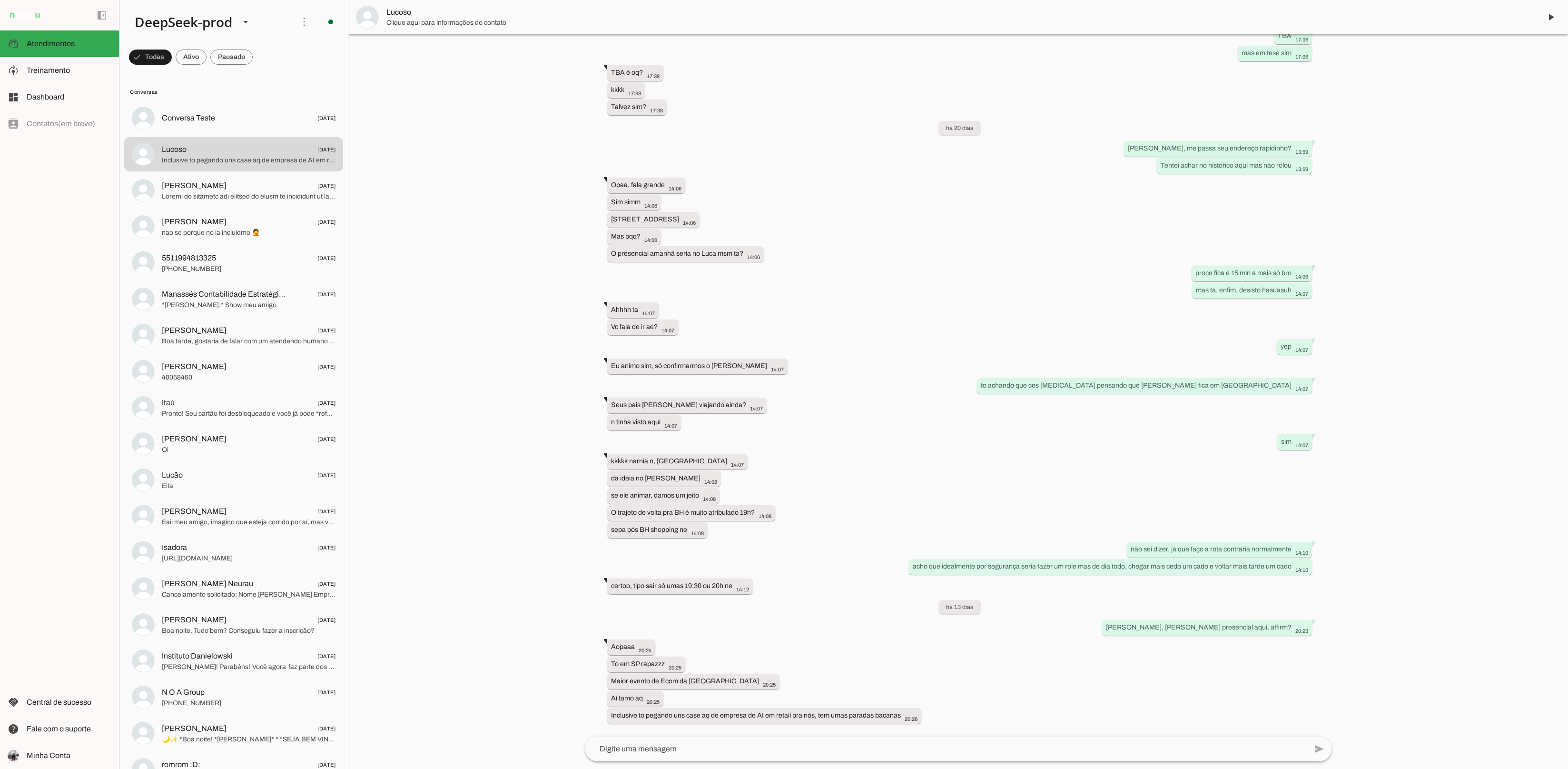
click at [411, 10] on span "Lucoso" at bounding box center [960, 12] width 1147 height 12
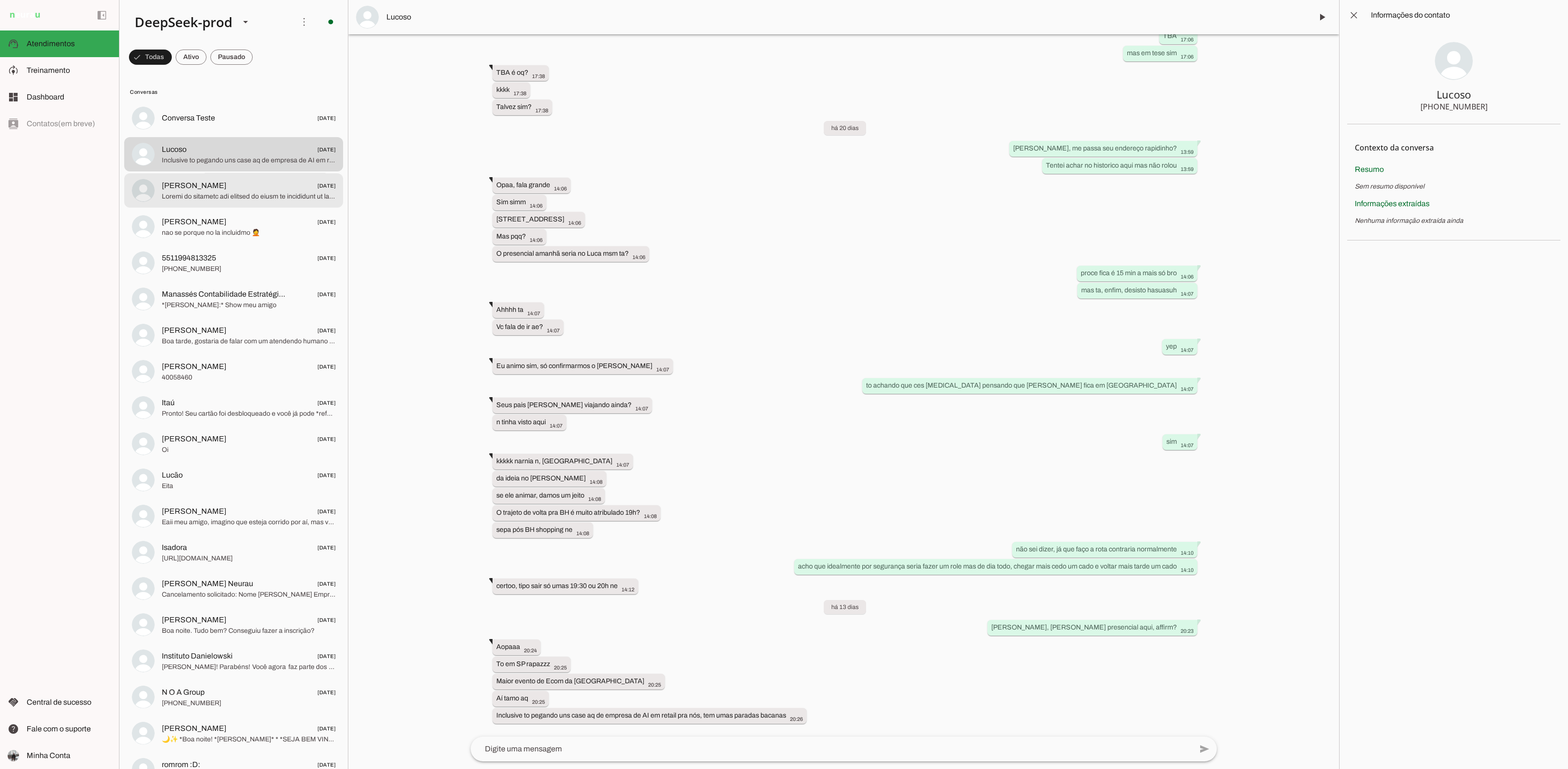
click at [212, 198] on span at bounding box center [248, 196] width 173 height 10
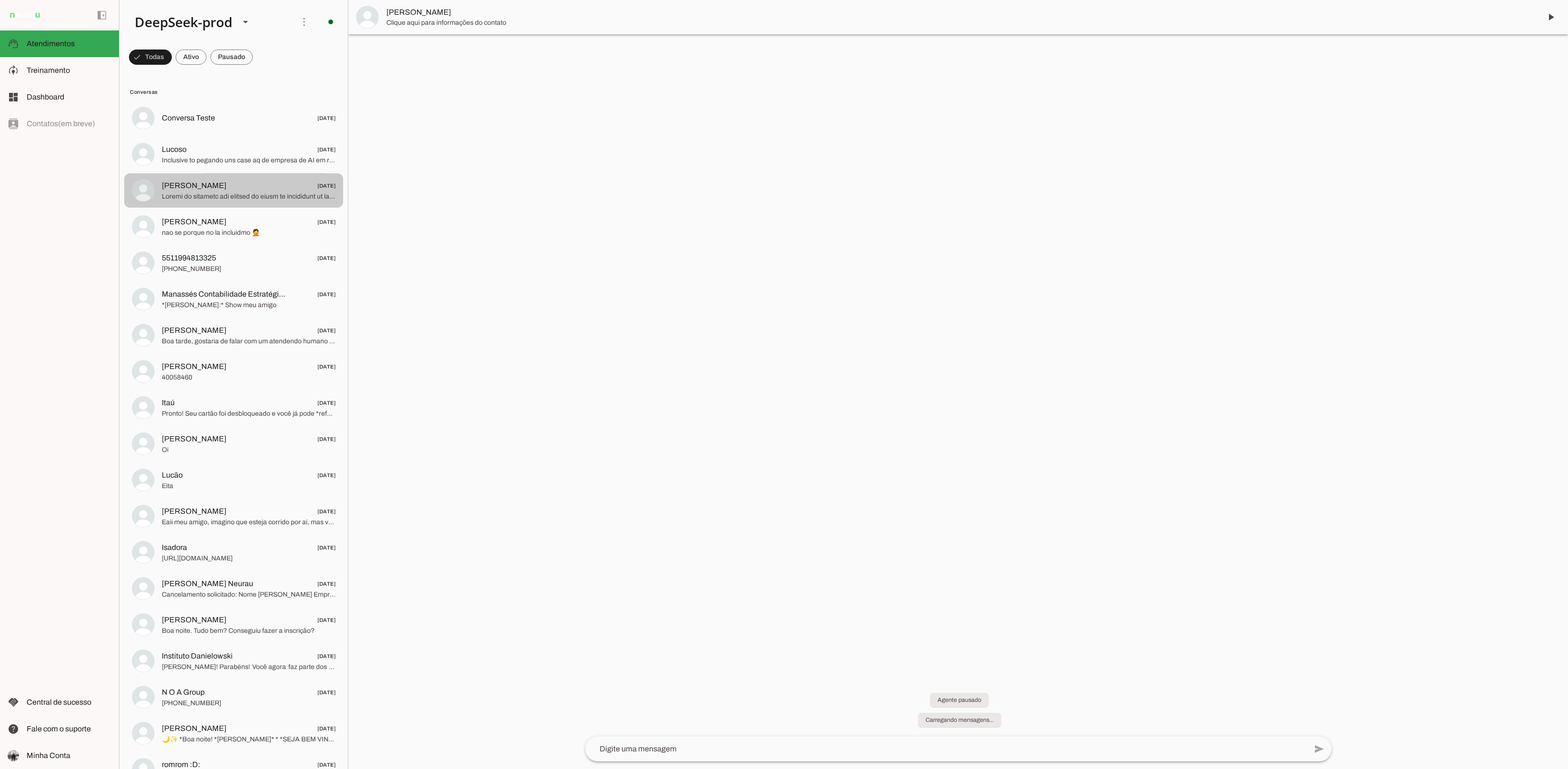
click at [458, 32] on md-item "Heitor Salazar" at bounding box center [958, 17] width 1220 height 34
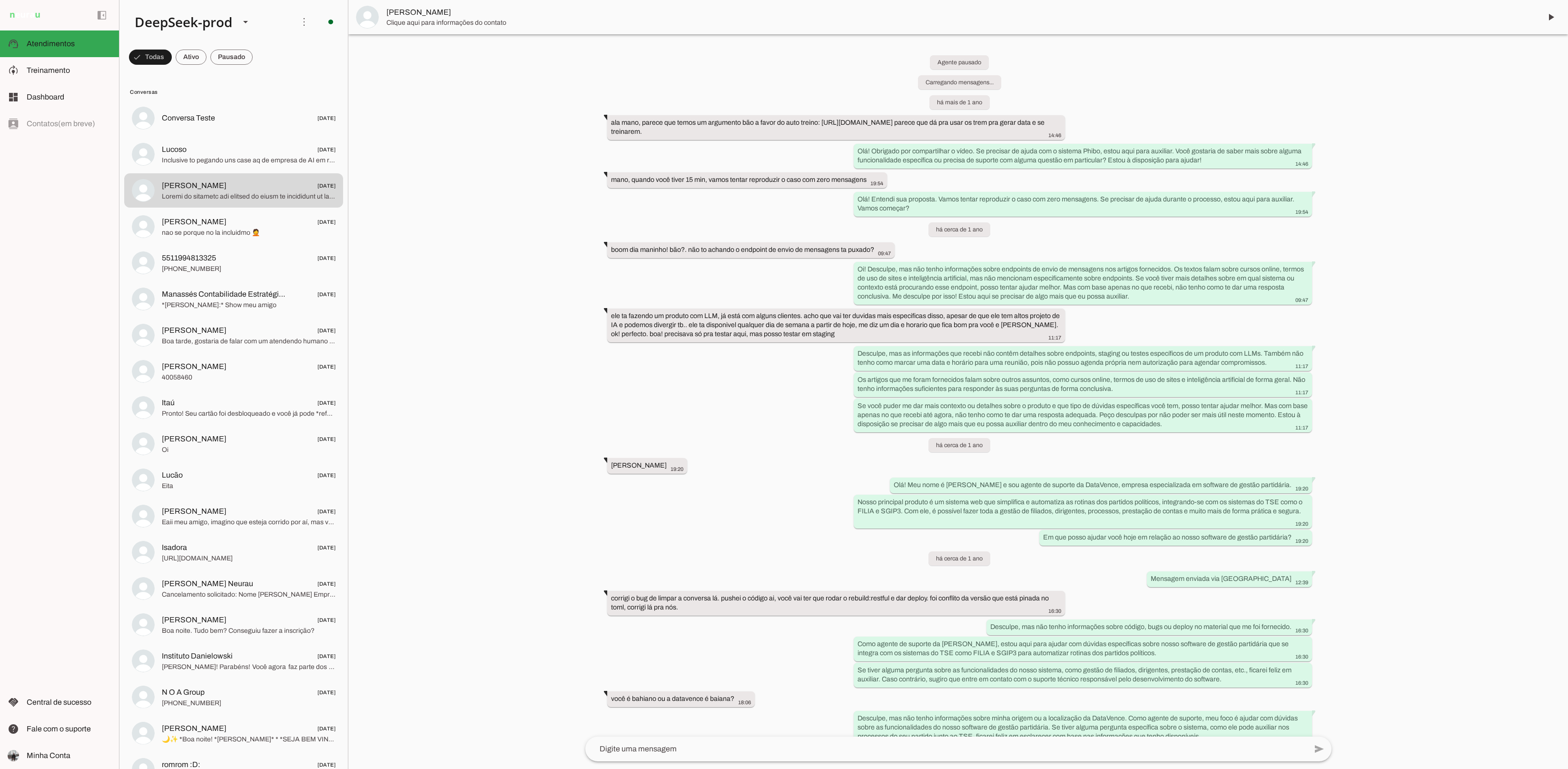
click at [440, 18] on span "Clique aqui para informações do contato" at bounding box center [960, 23] width 1147 height 10
click at [226, 325] on span "[PERSON_NAME]" at bounding box center [194, 330] width 65 height 12
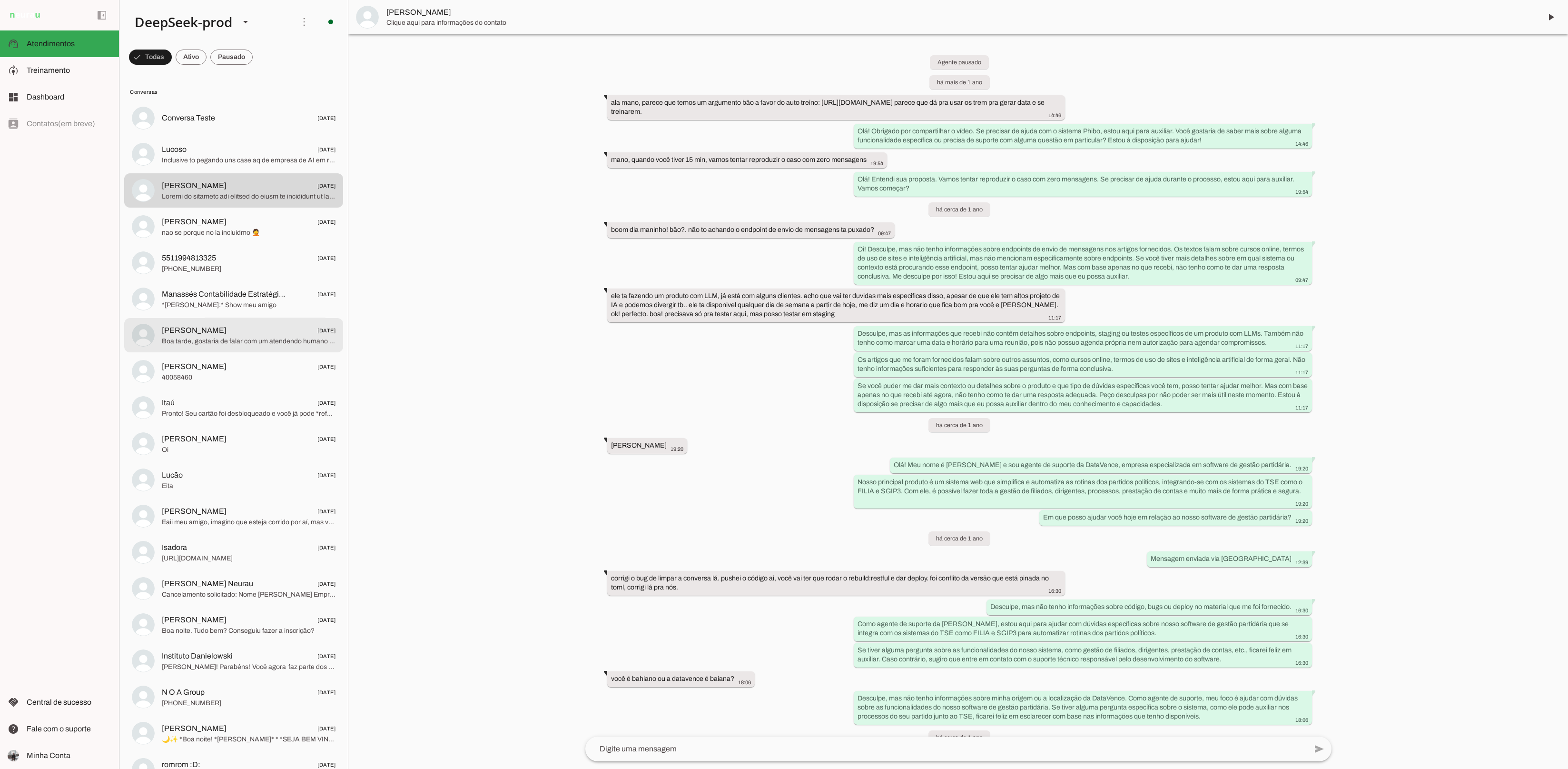
click at [431, 10] on span "Heitor Salazar" at bounding box center [960, 12] width 1147 height 12
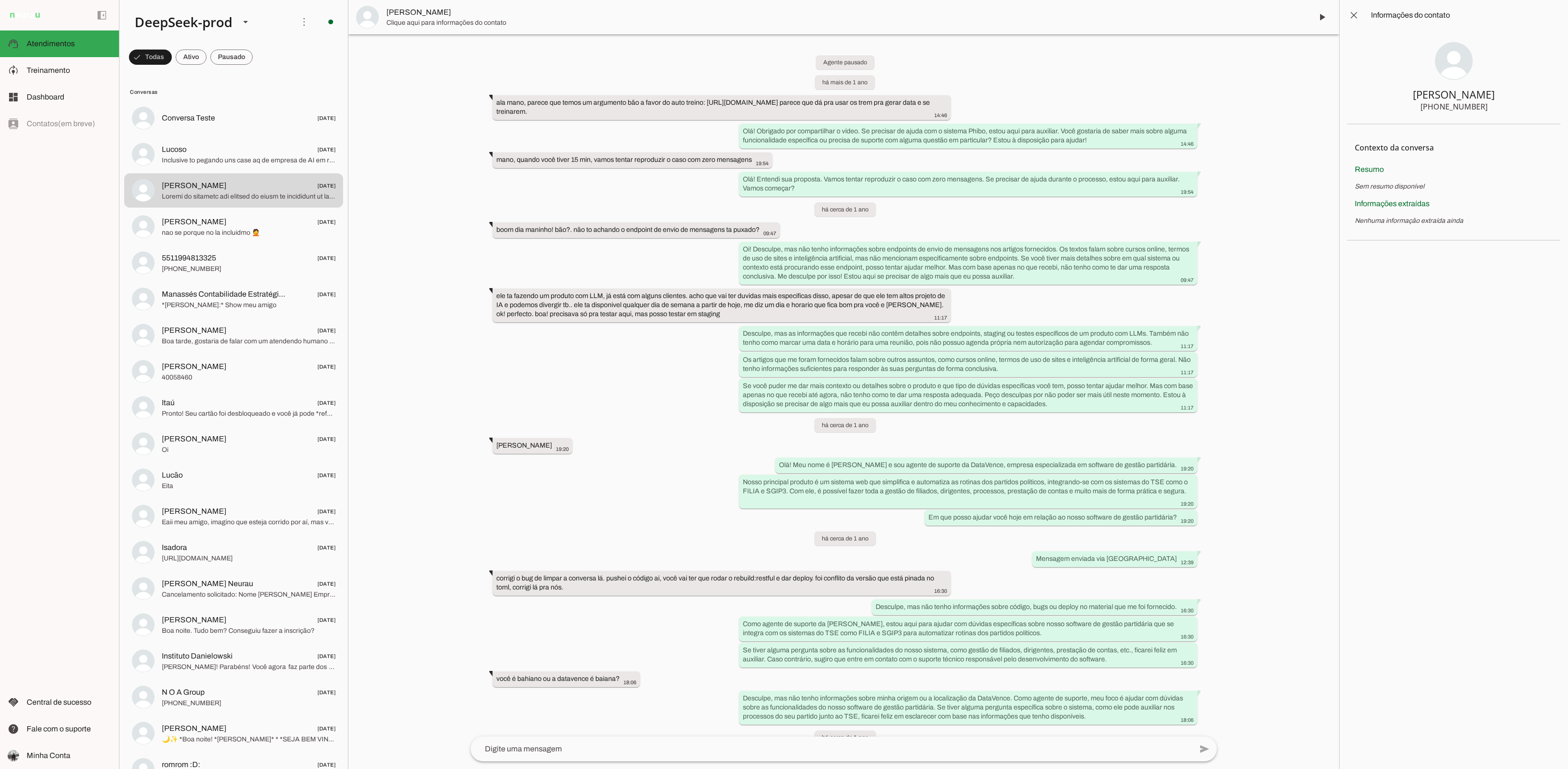
scroll to position [17213, 0]
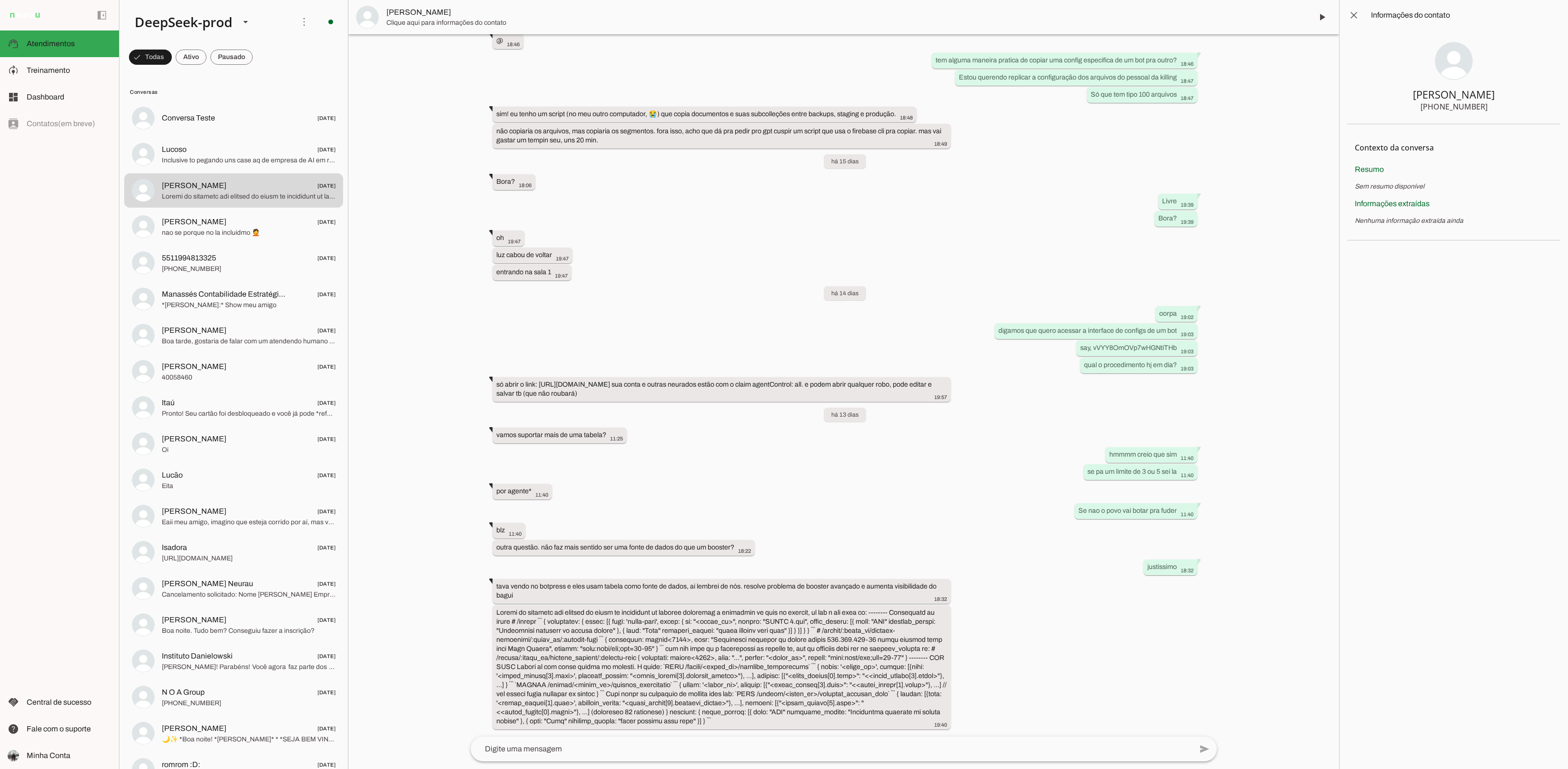
click at [212, 222] on span "Rodolfo 30/07/2025" at bounding box center [248, 222] width 173 height 12
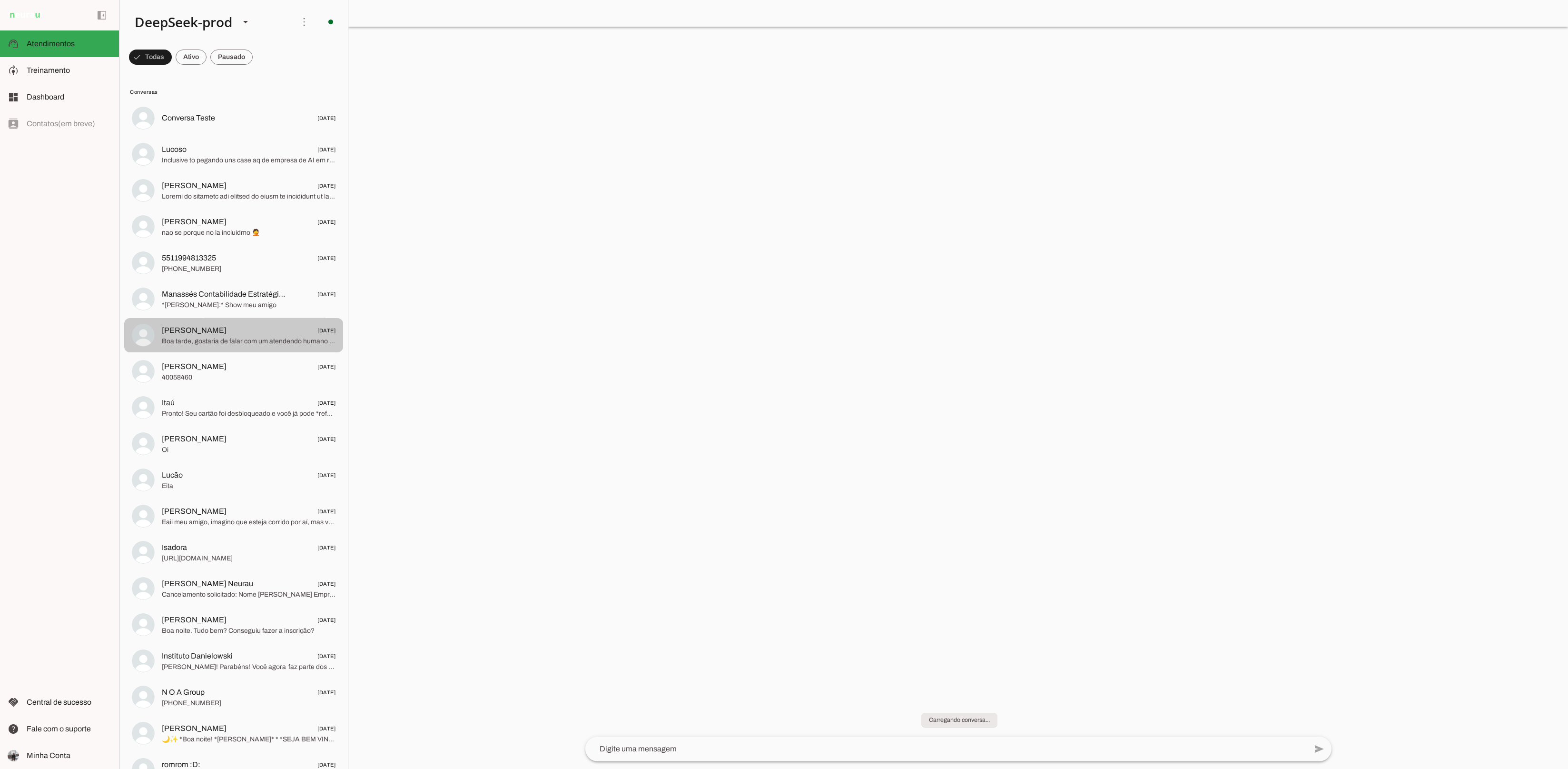
click at [215, 342] on span "Boa tarde, gostaria de falar com um atendendo humano por favor. Confirmo a tran…" at bounding box center [248, 341] width 173 height 10
click at [418, 15] on span "[PERSON_NAME]" at bounding box center [960, 12] width 1147 height 12
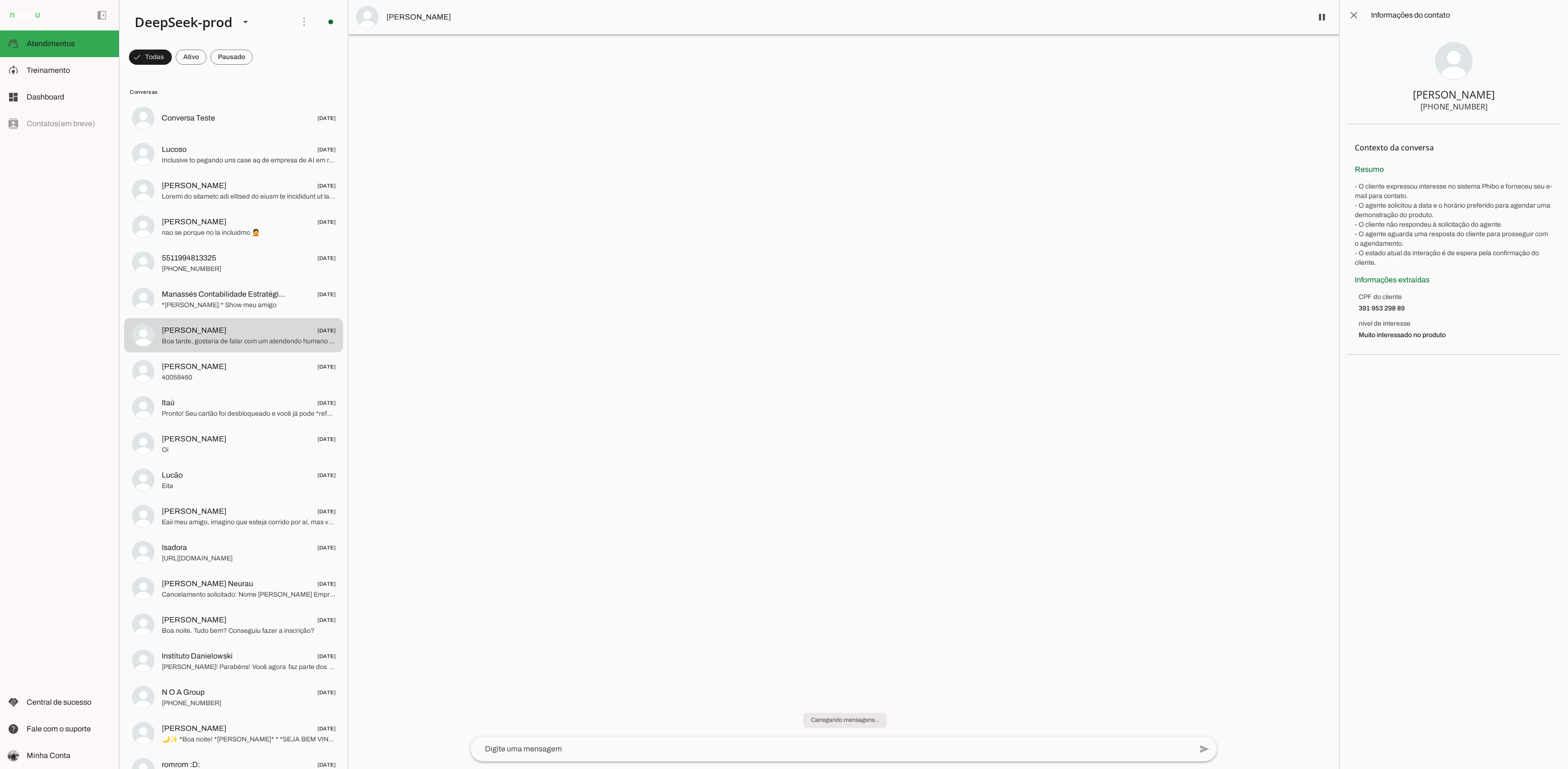
click at [1446, 105] on div "+55 3183282928" at bounding box center [1454, 107] width 67 height 12
click at [1431, 106] on div "+55 3183282928" at bounding box center [1454, 107] width 67 height 12
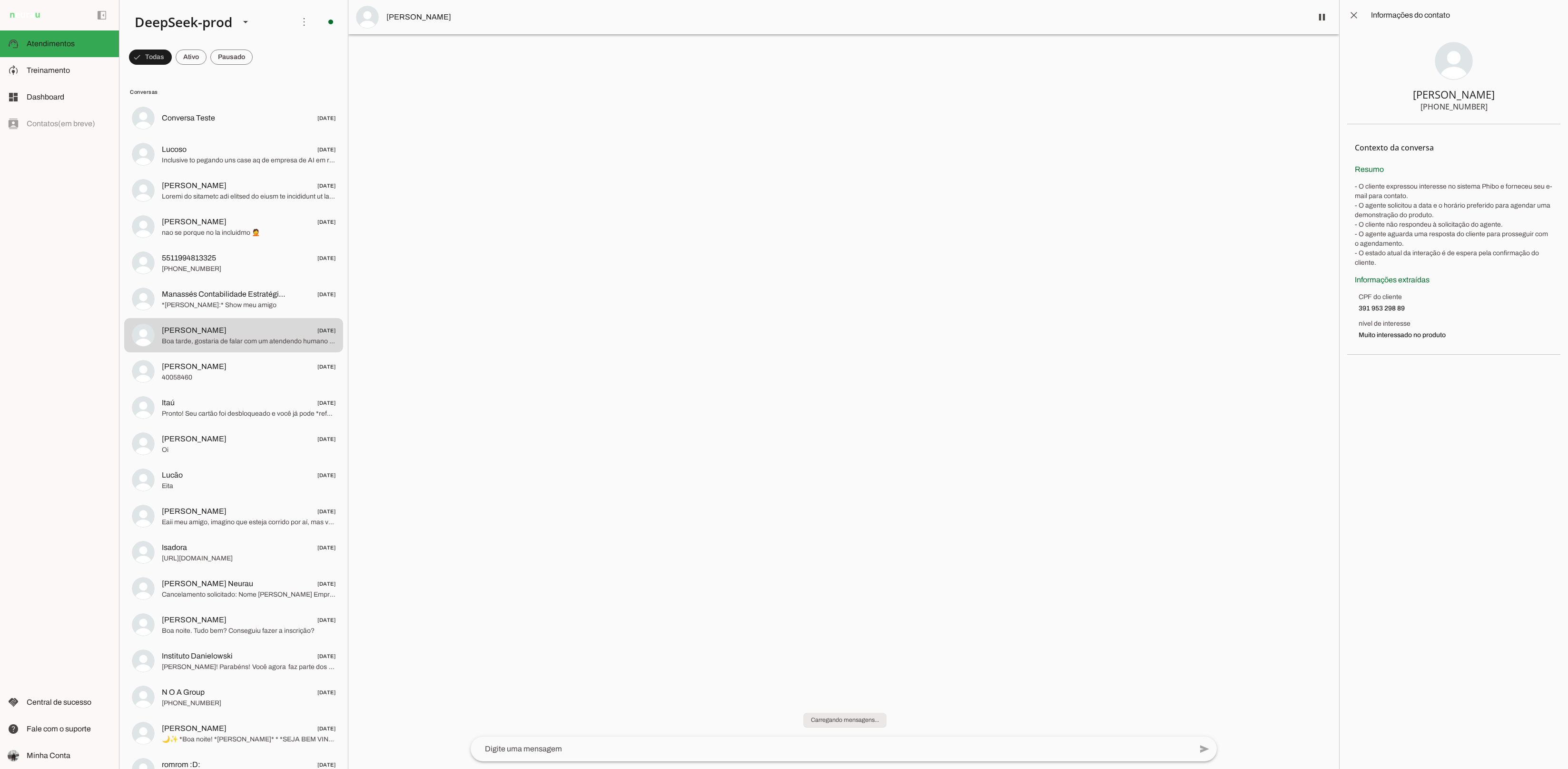
click at [1431, 106] on div "+55 3183282928" at bounding box center [1454, 107] width 67 height 12
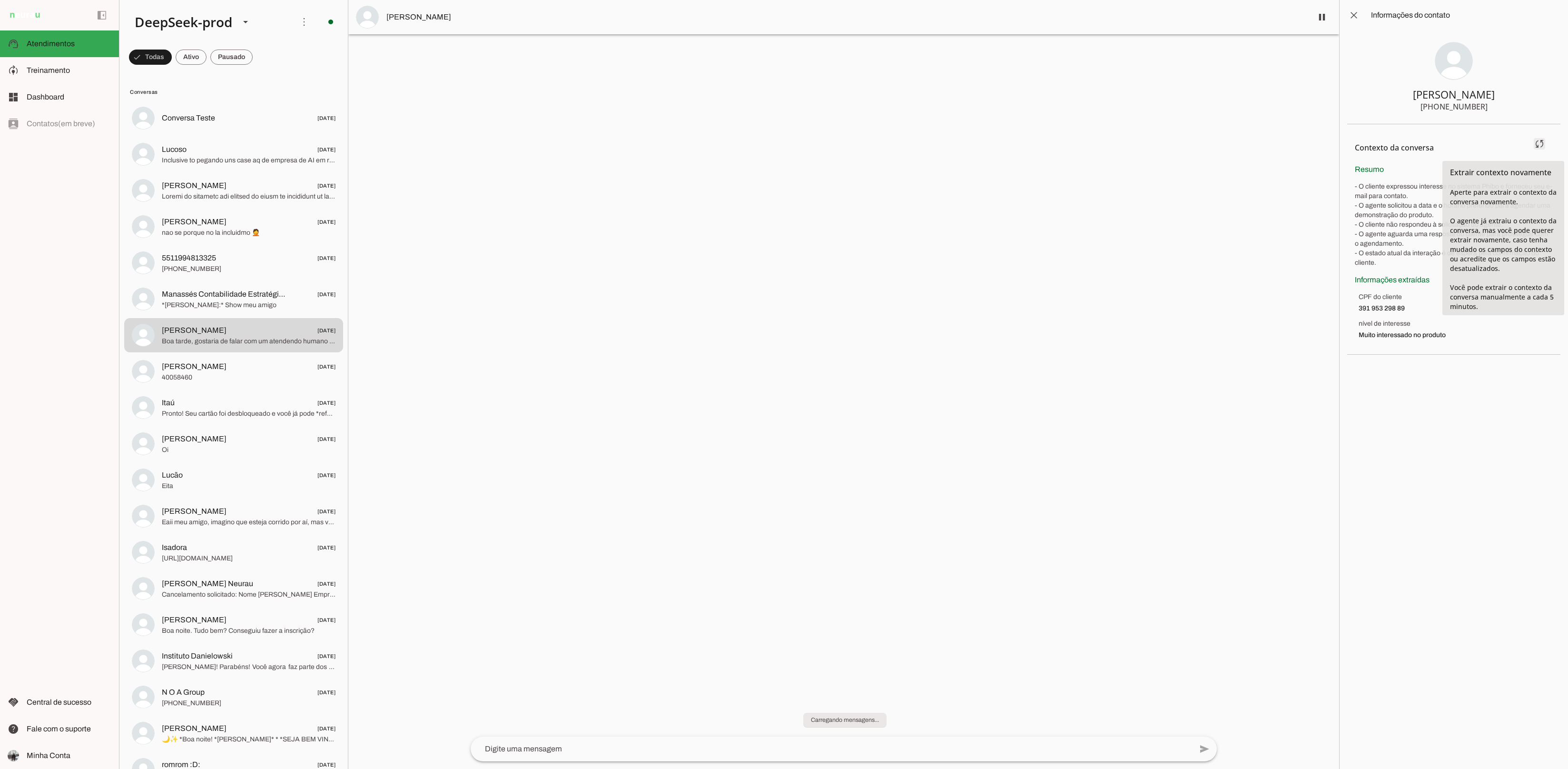
click at [1543, 143] on span at bounding box center [1539, 144] width 23 height 23
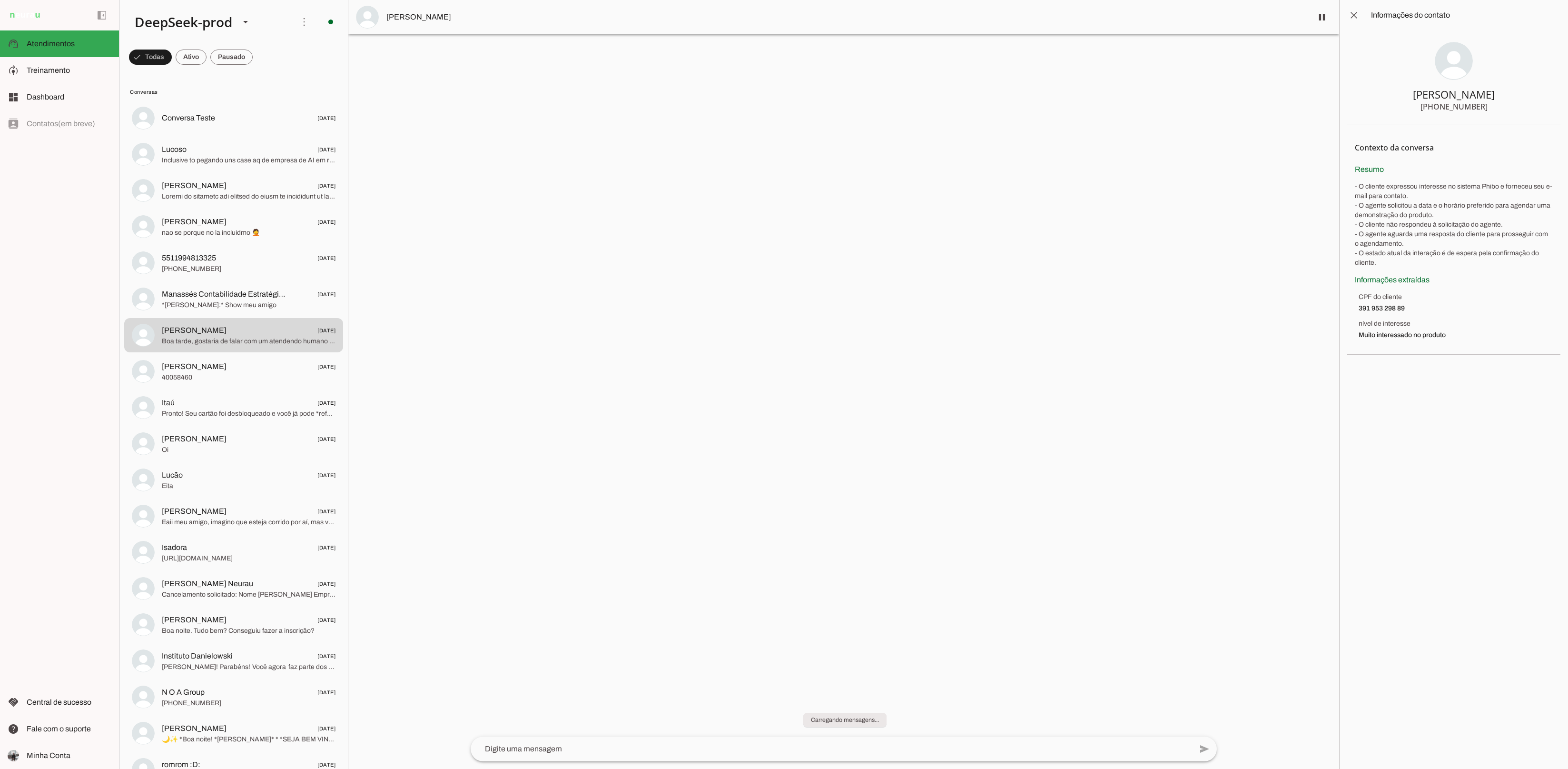
click at [1088, 274] on div at bounding box center [844, 384] width 991 height 769
click at [0, 0] on slot "Carregando mensagens..." at bounding box center [0, 0] width 0 height 0
click at [914, 557] on div at bounding box center [844, 384] width 991 height 769
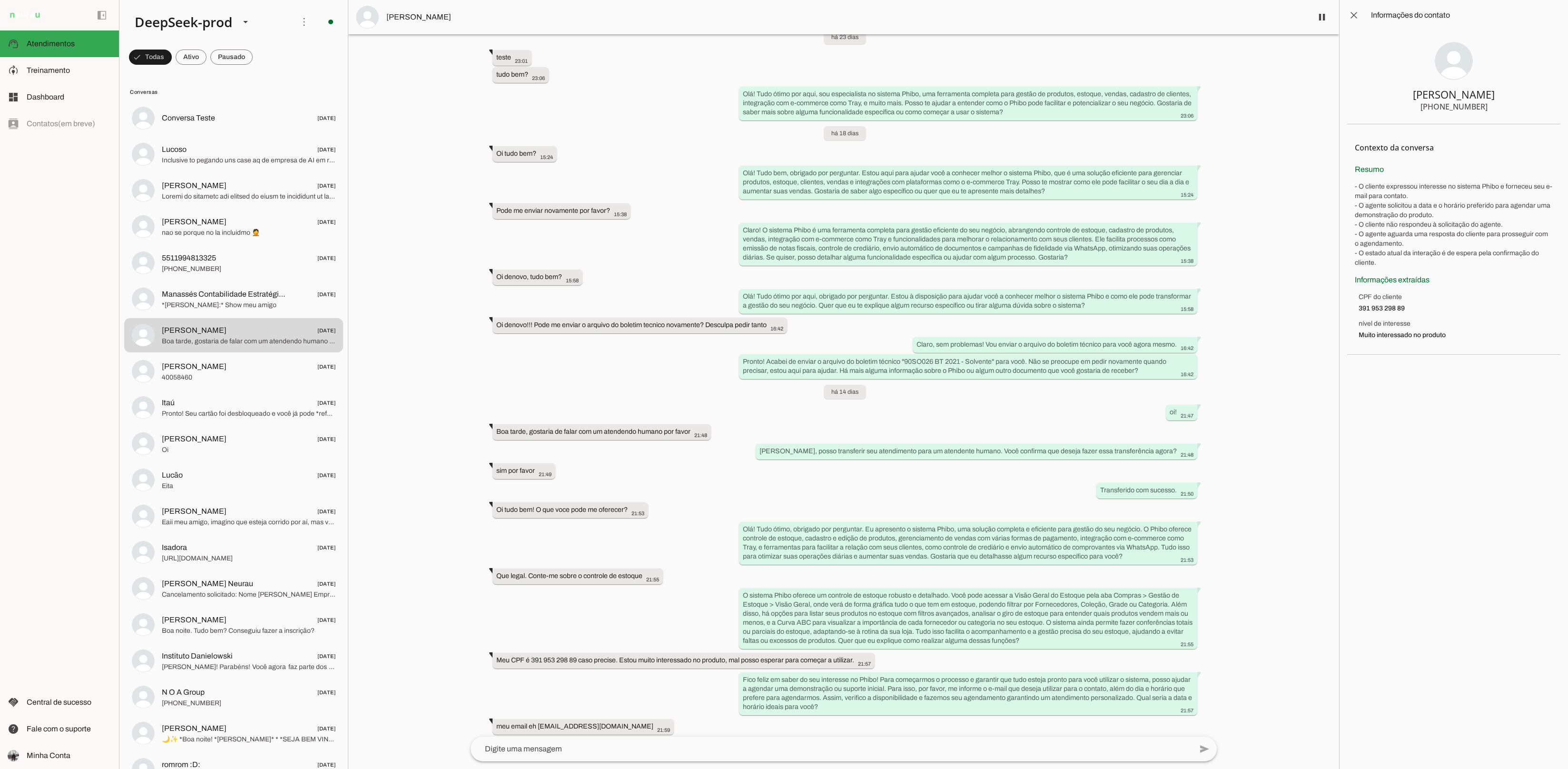
scroll to position [665, 0]
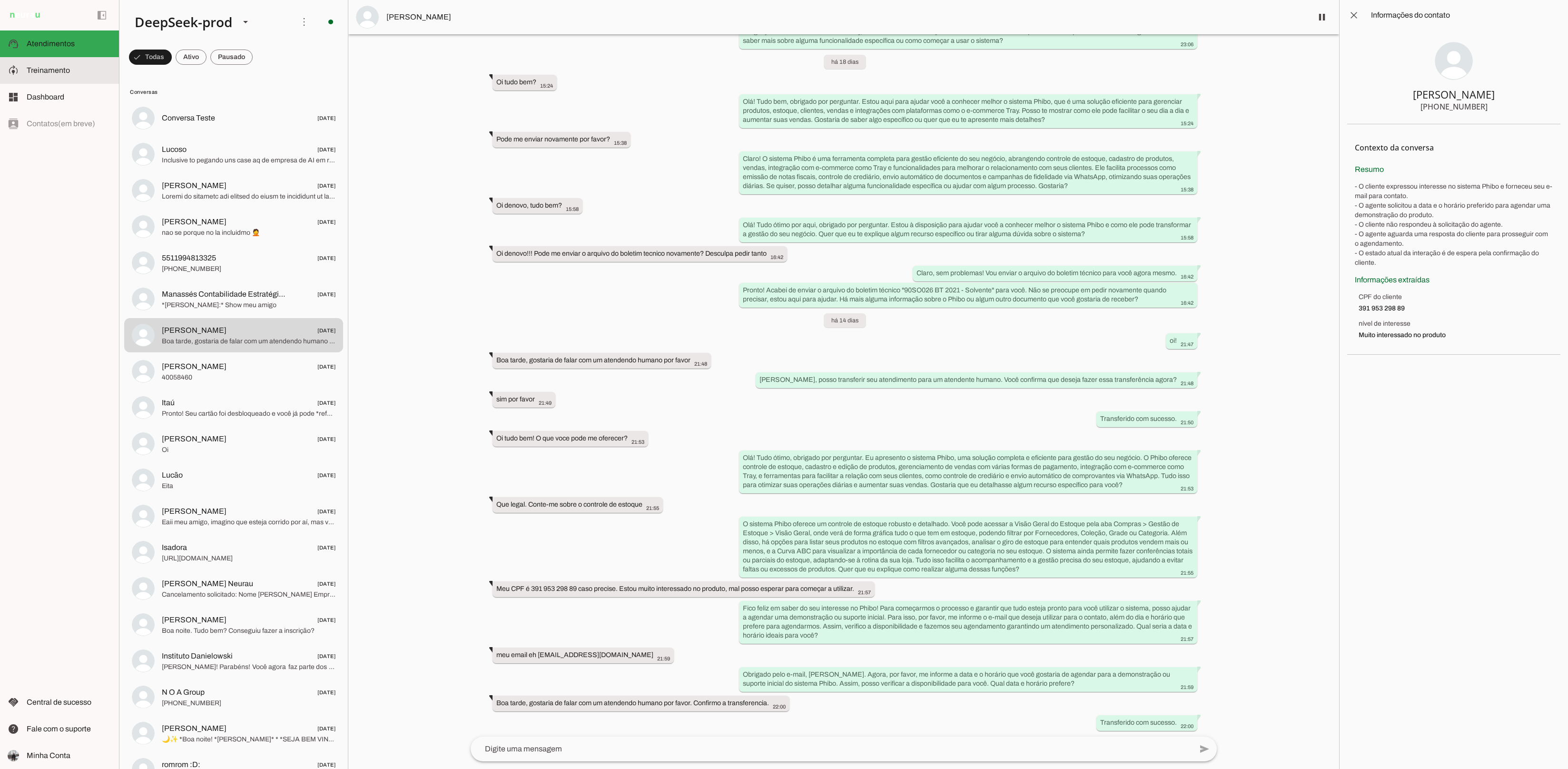
click at [29, 66] on span "Treinamento" at bounding box center [48, 70] width 43 height 8
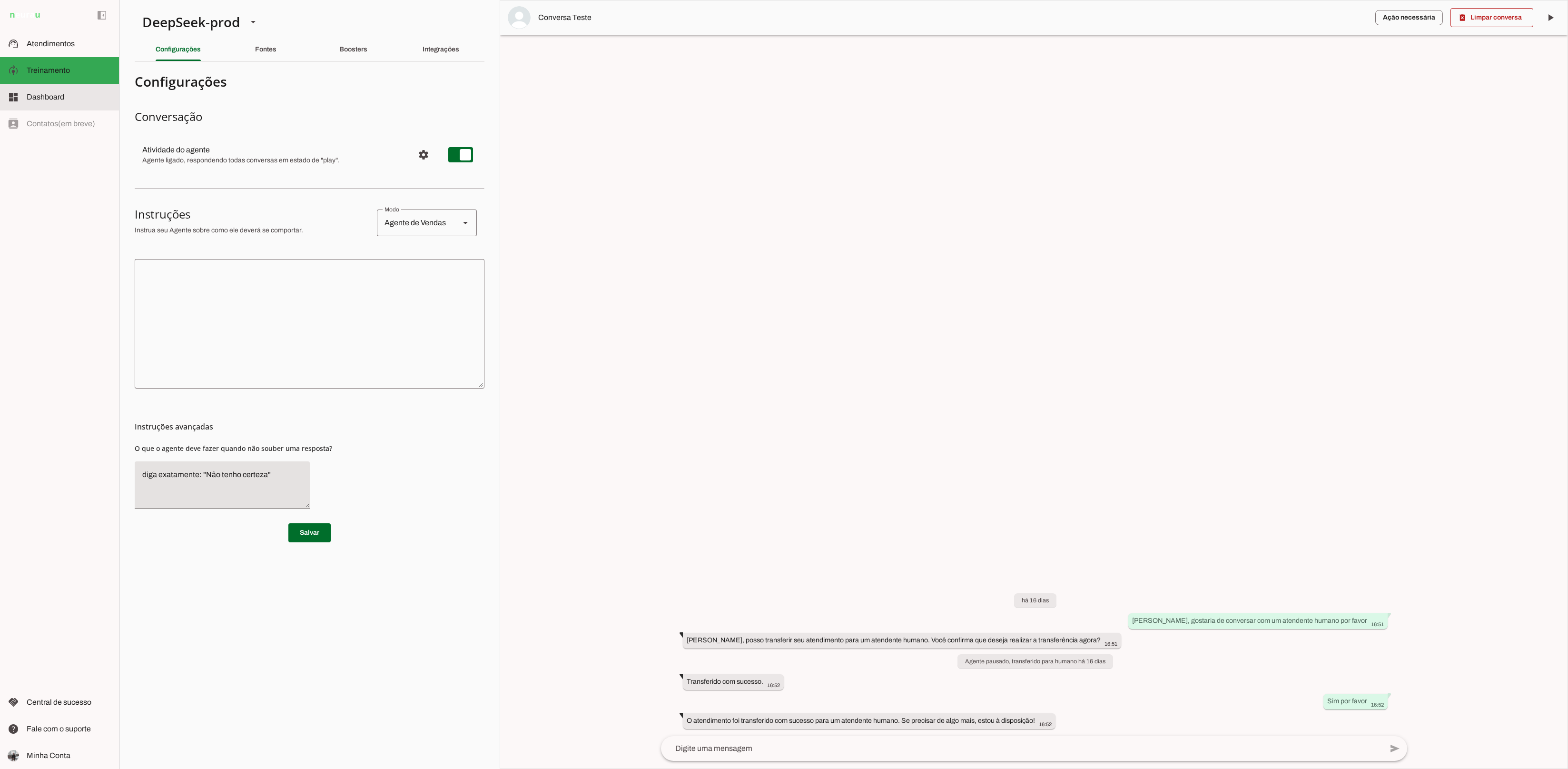
click at [41, 88] on md-item "dashboard Dashboard Dashboard" at bounding box center [59, 97] width 119 height 27
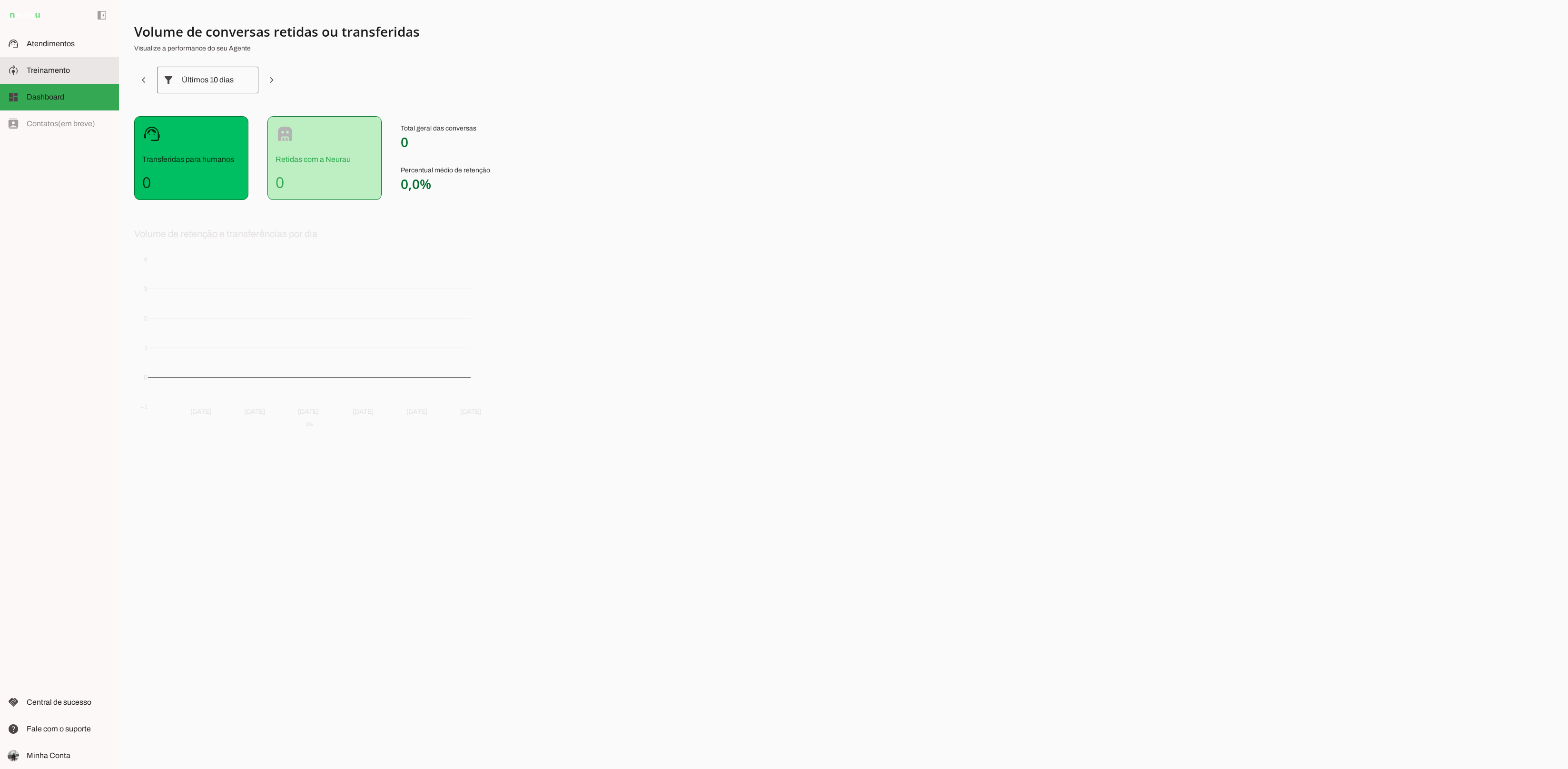
click at [29, 65] on slot at bounding box center [69, 70] width 85 height 12
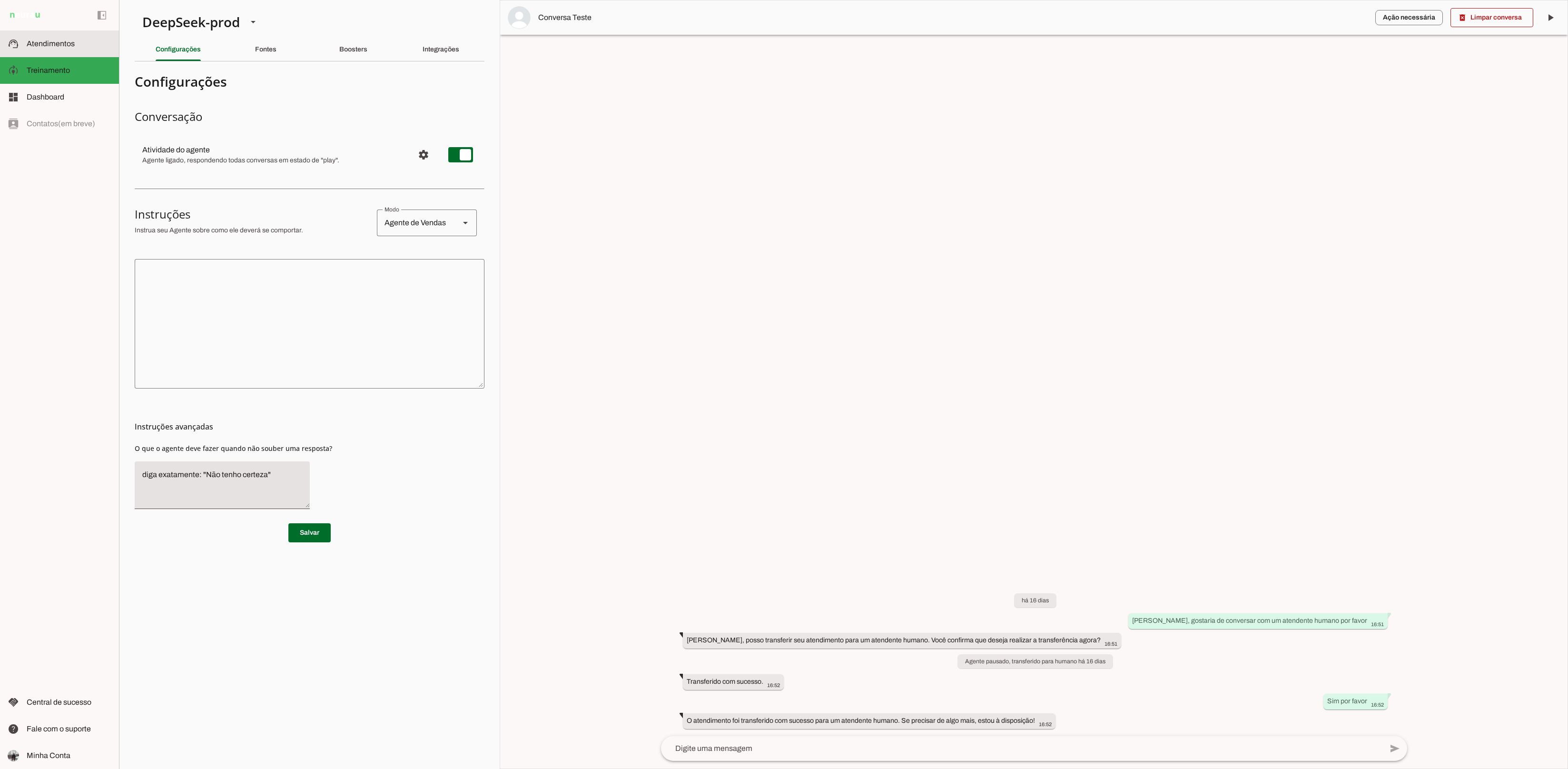
click at [34, 40] on span "Atendimentos" at bounding box center [51, 43] width 48 height 8
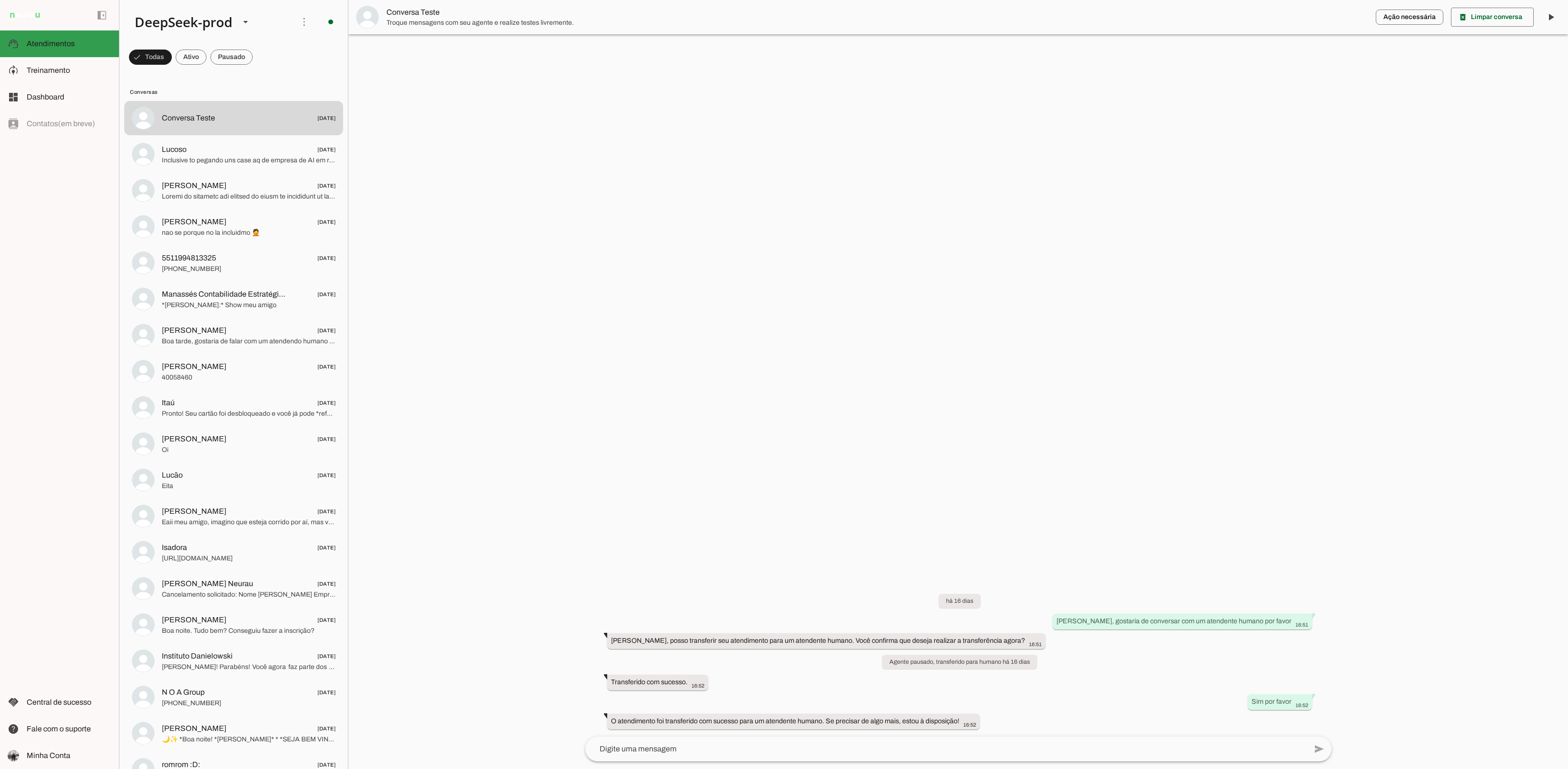
scroll to position [9, 0]
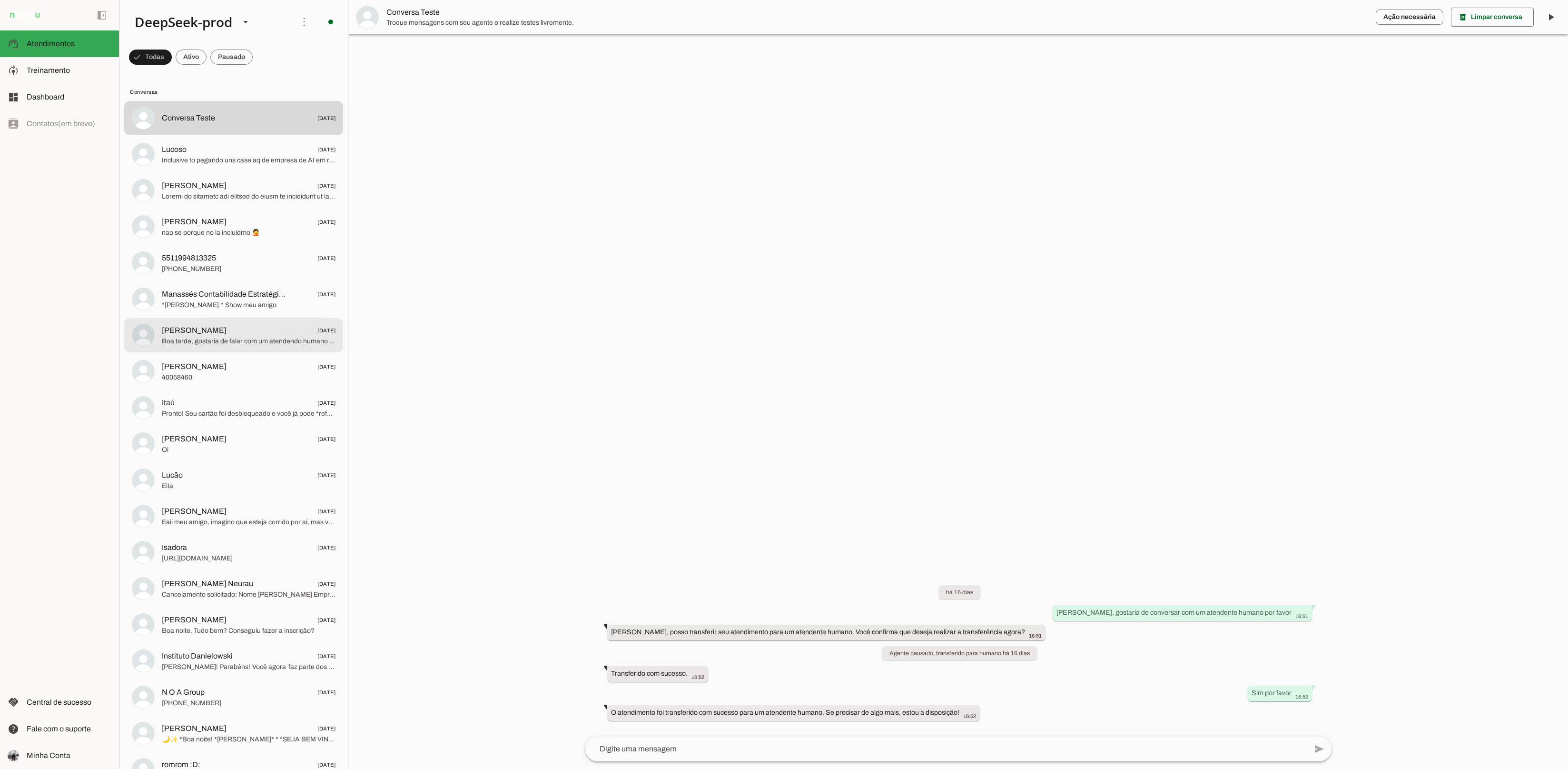
click at [217, 328] on span "[PERSON_NAME]" at bounding box center [194, 330] width 65 height 12
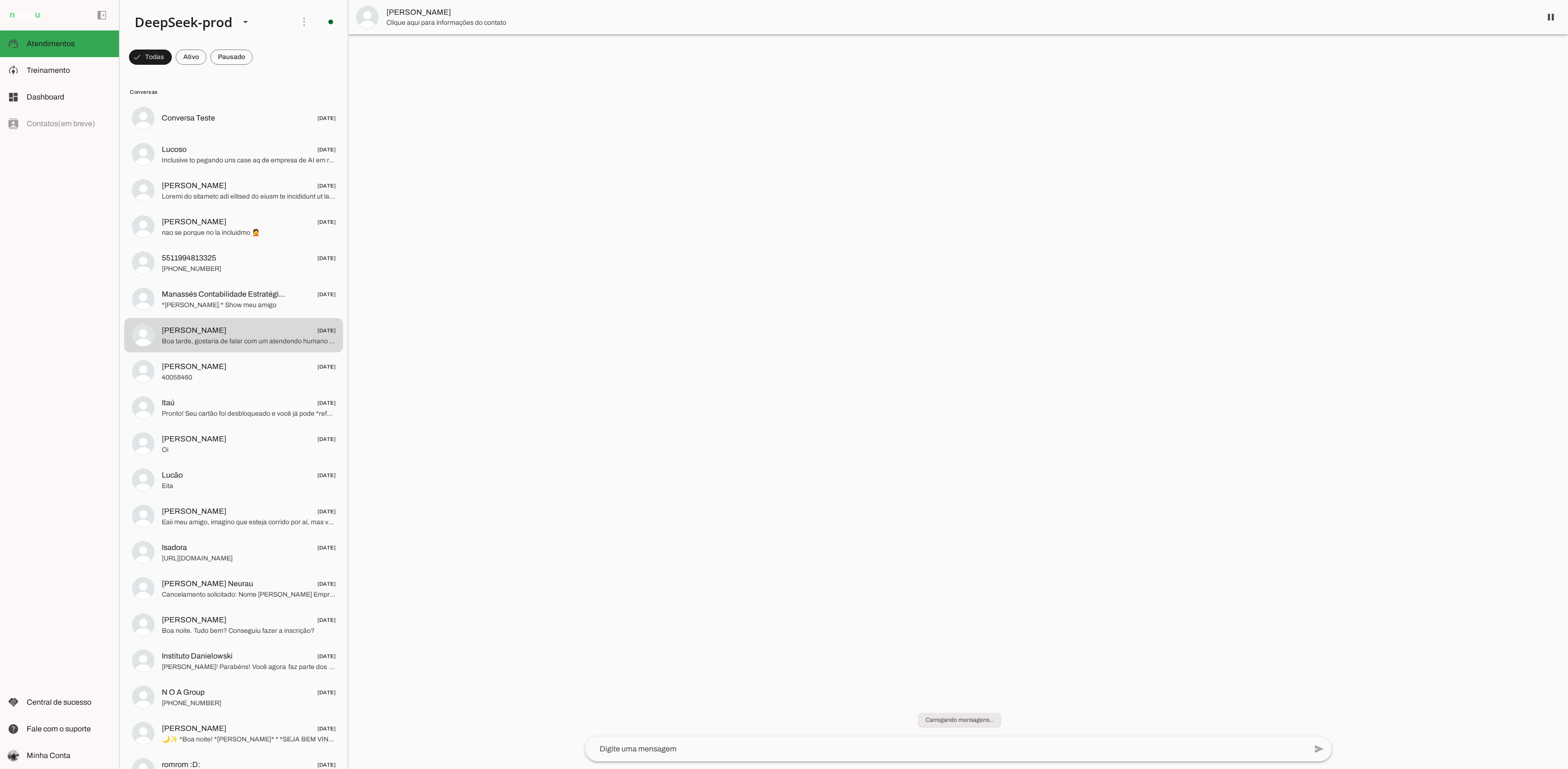
click at [455, 12] on span "[PERSON_NAME]" at bounding box center [960, 12] width 1147 height 12
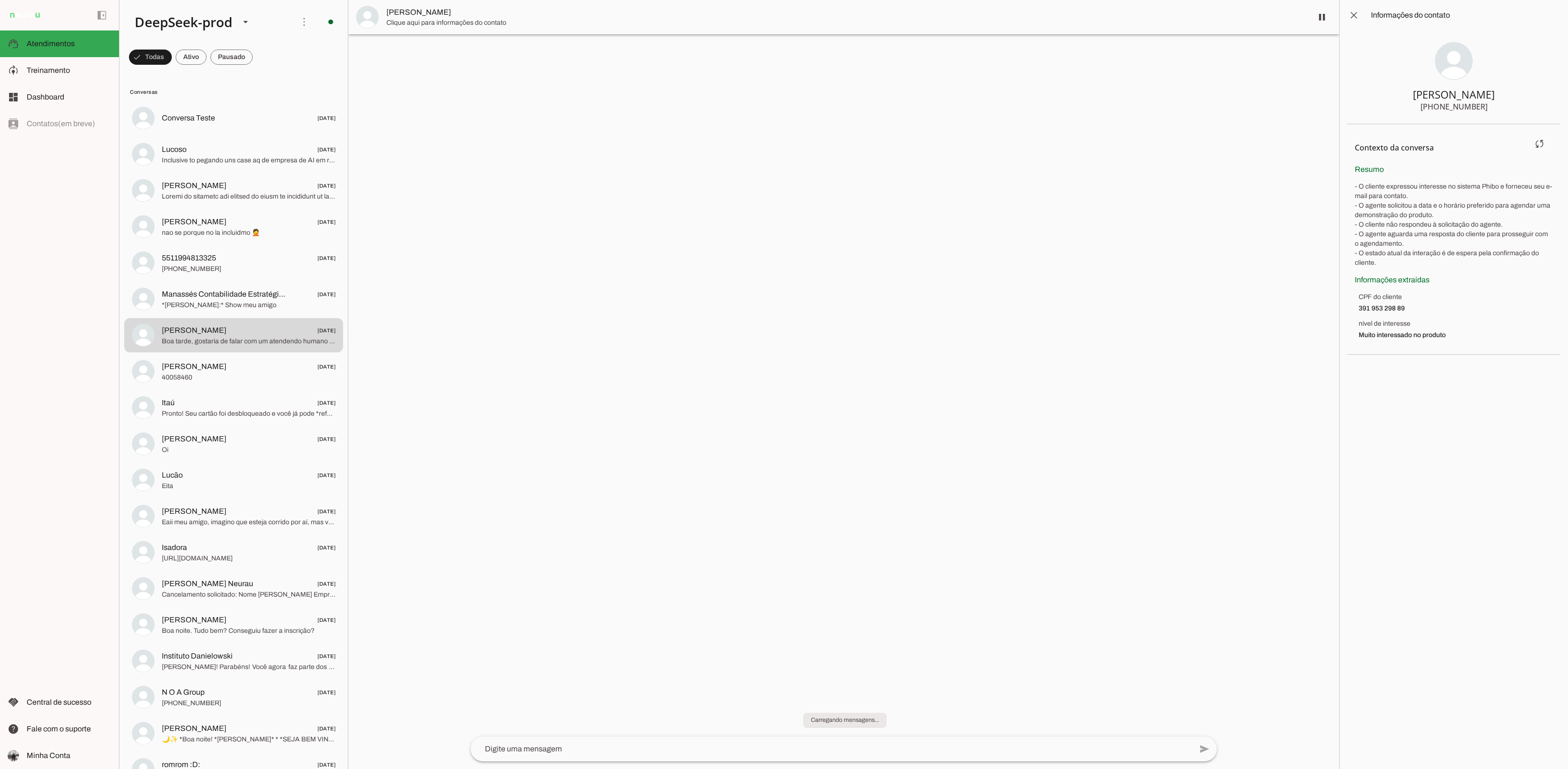
click at [1423, 239] on p "- O cliente expressou interesse no sistema Phibo e forneceu seu e-mail para con…" at bounding box center [1454, 225] width 198 height 86
click at [1360, 194] on p "- O cliente expressou interesse no sistema Phibo e forneceu seu e-mail para con…" at bounding box center [1454, 225] width 198 height 86
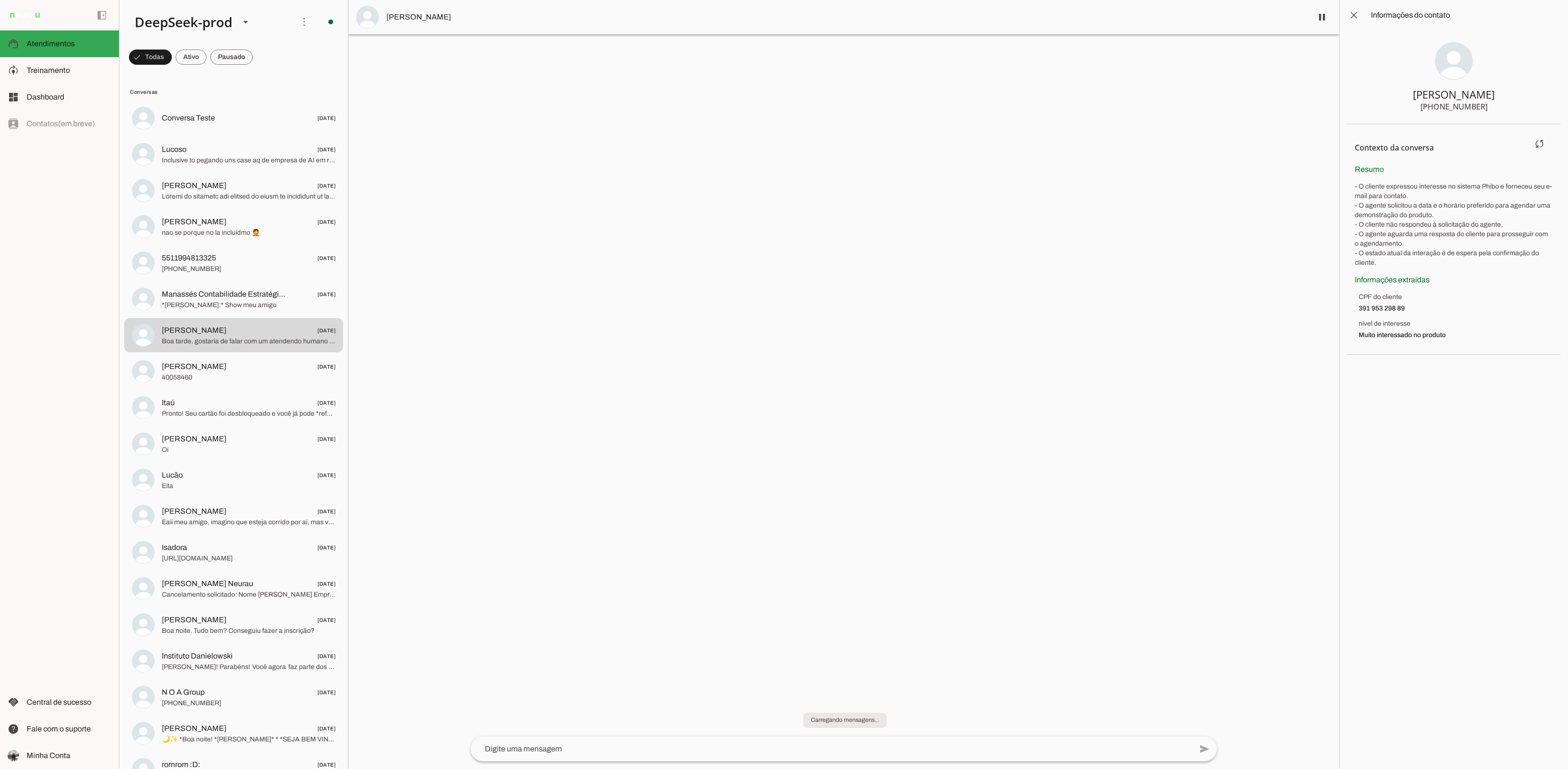
click at [1395, 267] on p "- O cliente expressou interesse no sistema Phibo e forneceu seu e-mail para con…" at bounding box center [1454, 225] width 198 height 86
click at [69, 69] on span "Treinamento" at bounding box center [48, 70] width 43 height 8
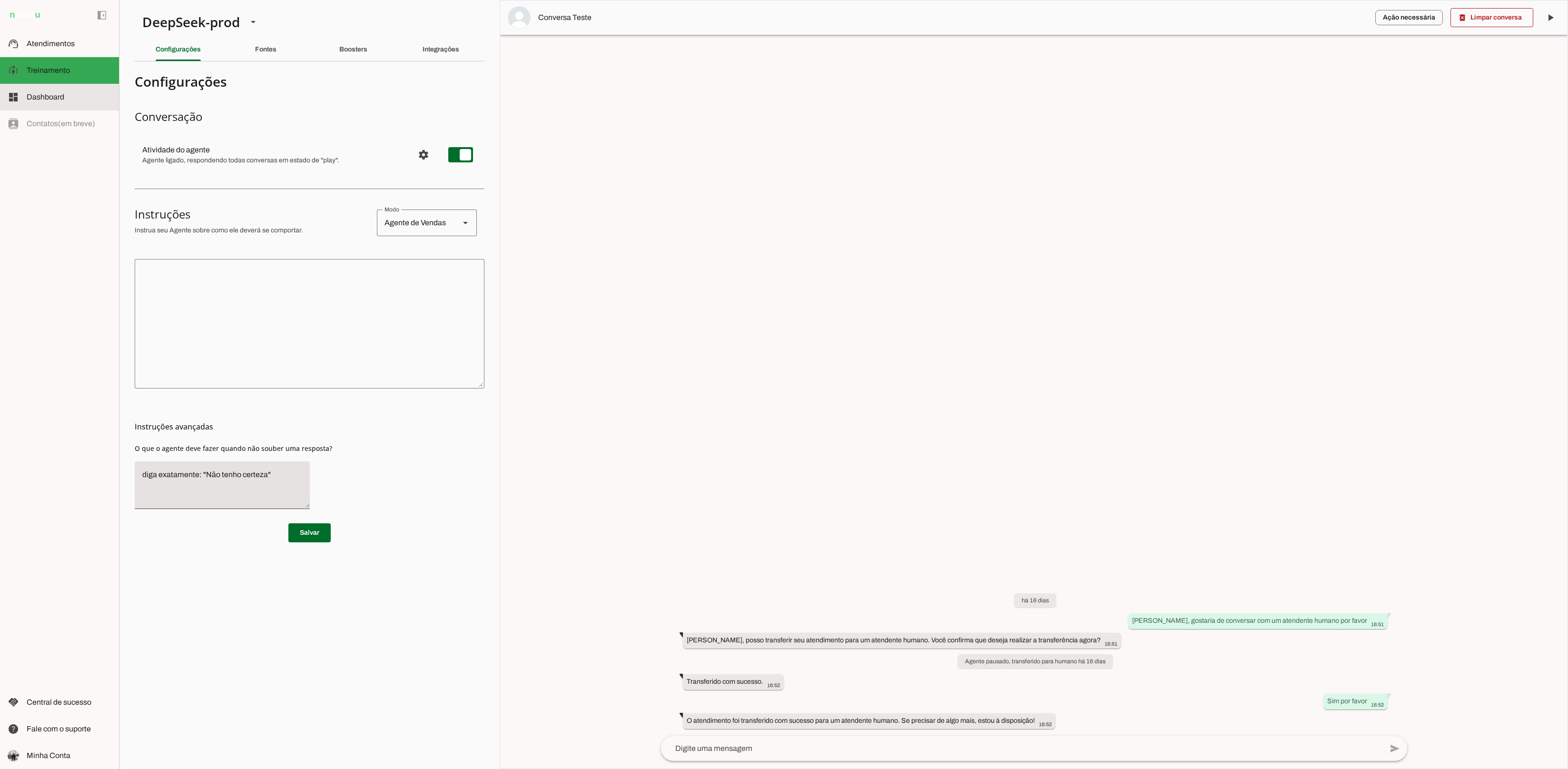
click at [55, 88] on md-item "dashboard Dashboard Dashboard" at bounding box center [59, 97] width 119 height 27
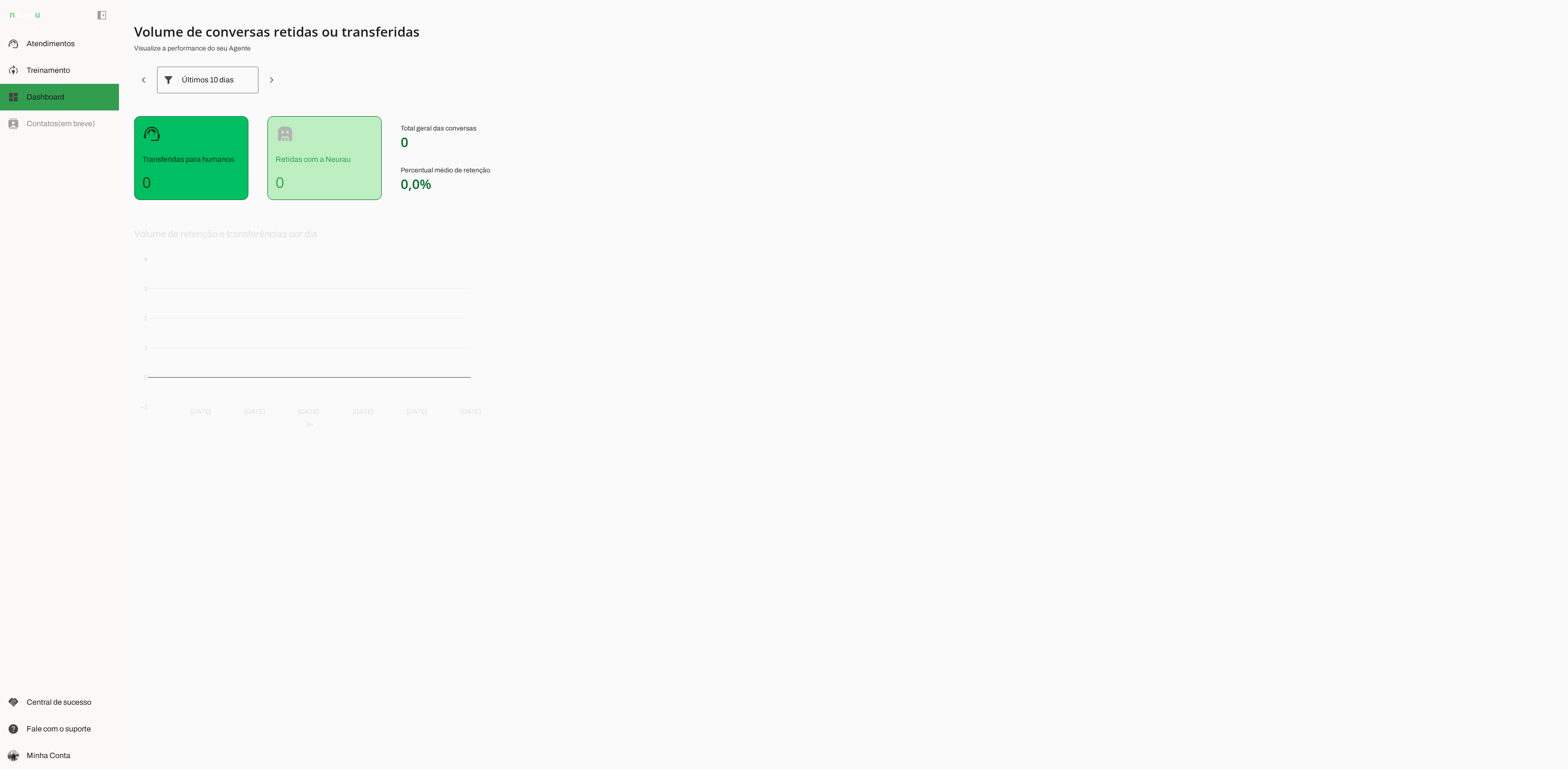
click at [46, 77] on md-item "model_training Treinamento Treinamento" at bounding box center [59, 71] width 119 height 27
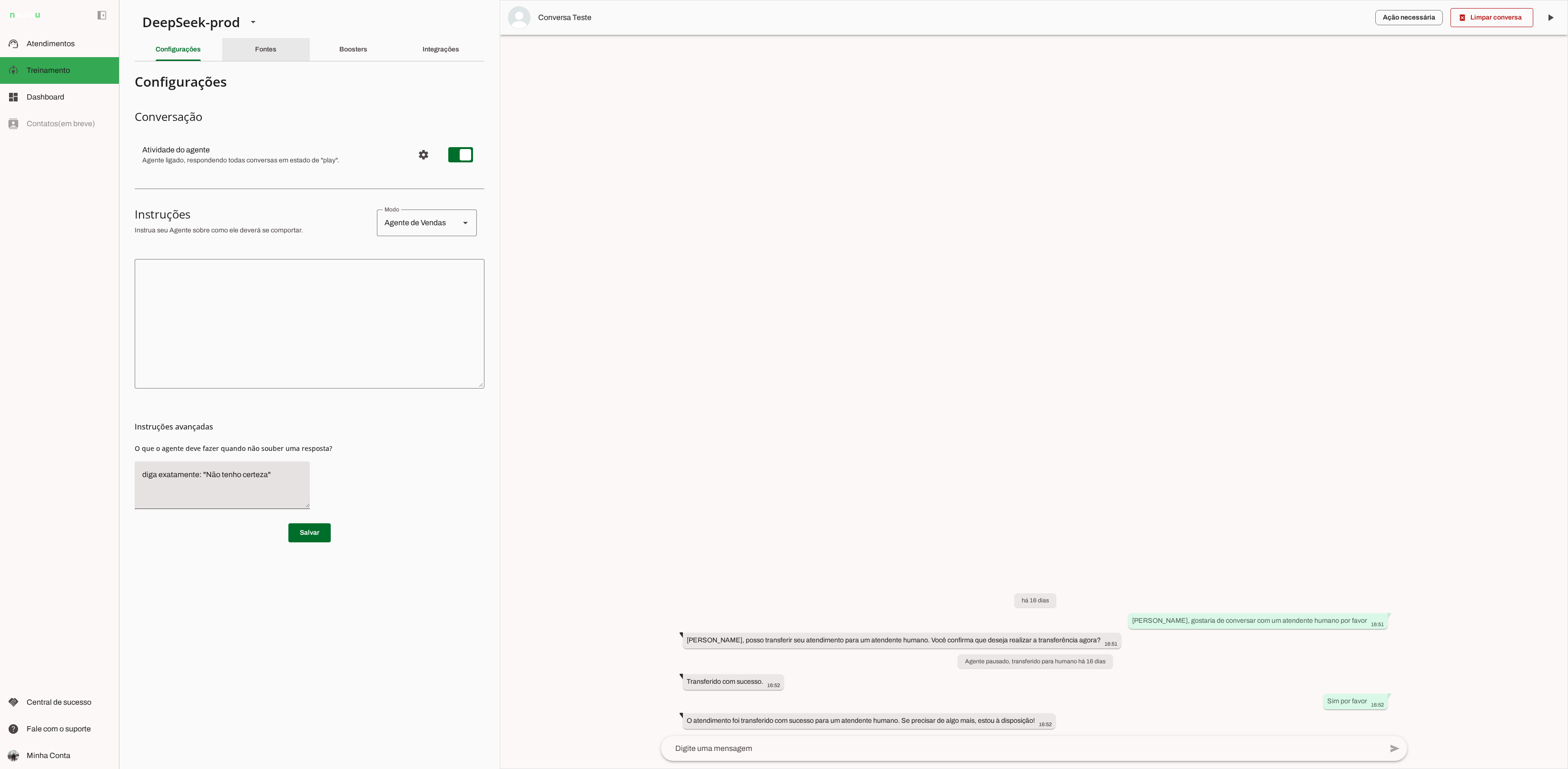
click at [276, 55] on div "Fontes" at bounding box center [265, 50] width 21 height 23
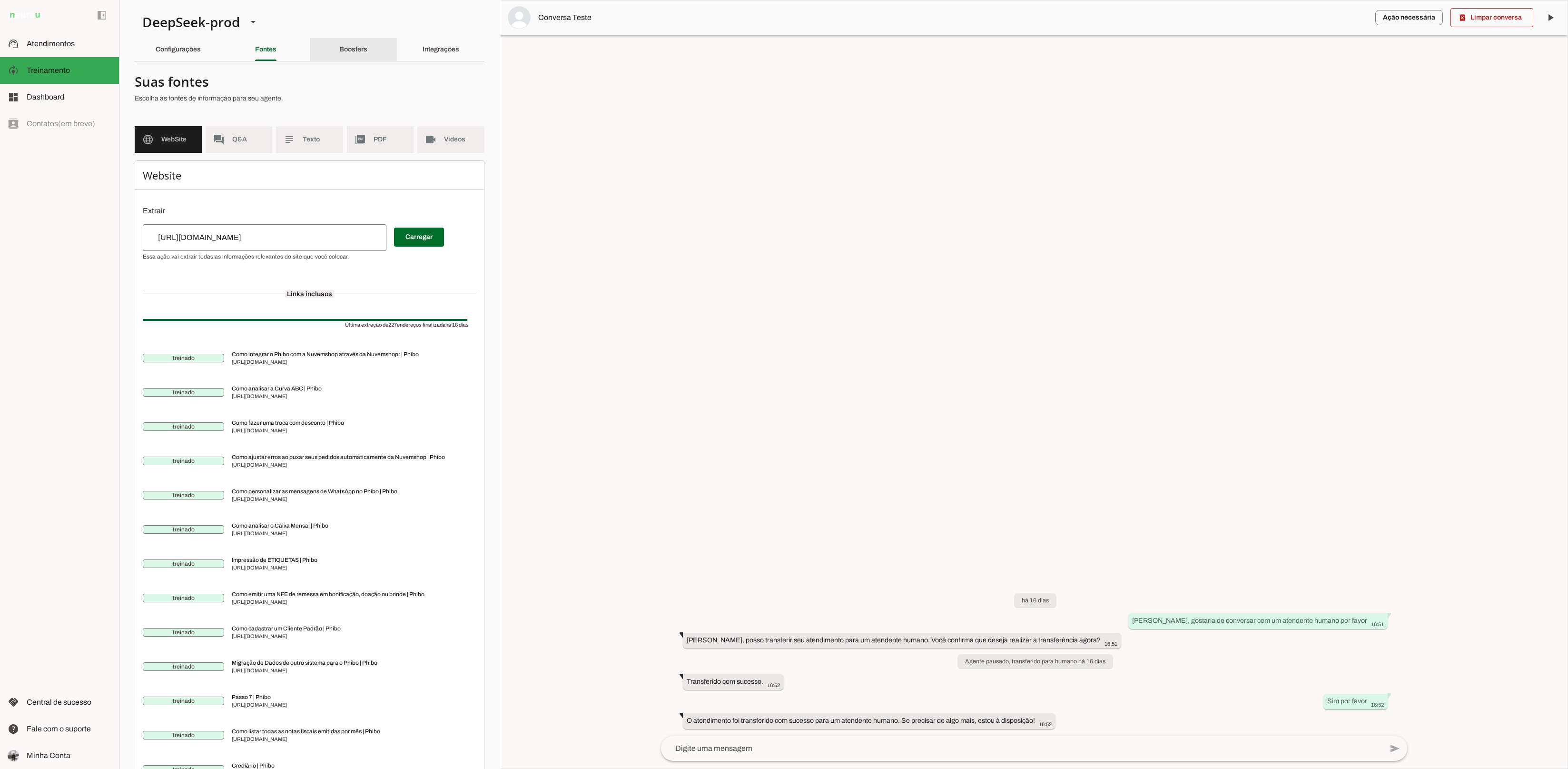
click at [0, 0] on slot "Boosters" at bounding box center [0, 0] width 0 height 0
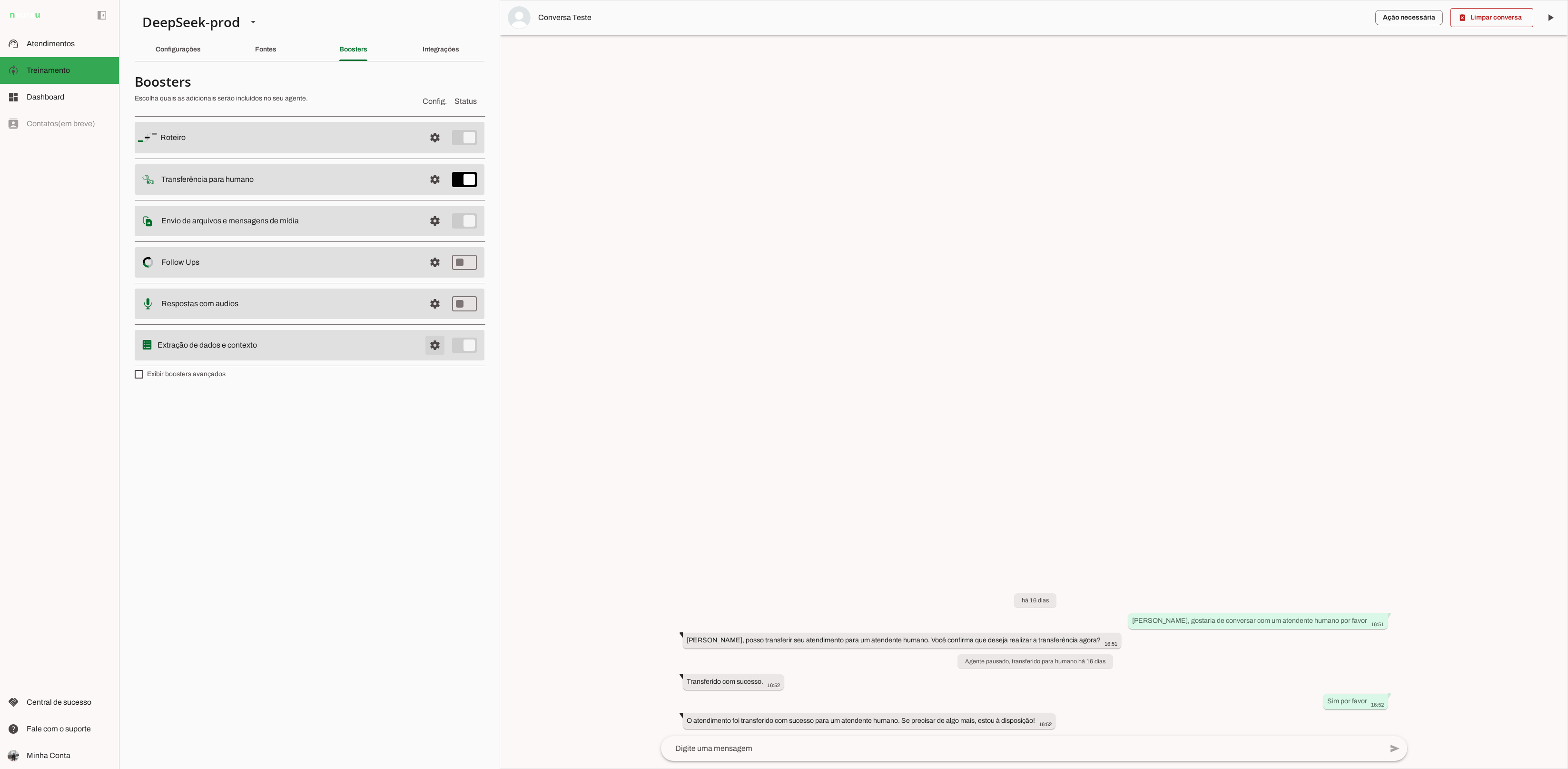
click at [434, 149] on span at bounding box center [435, 138] width 23 height 23
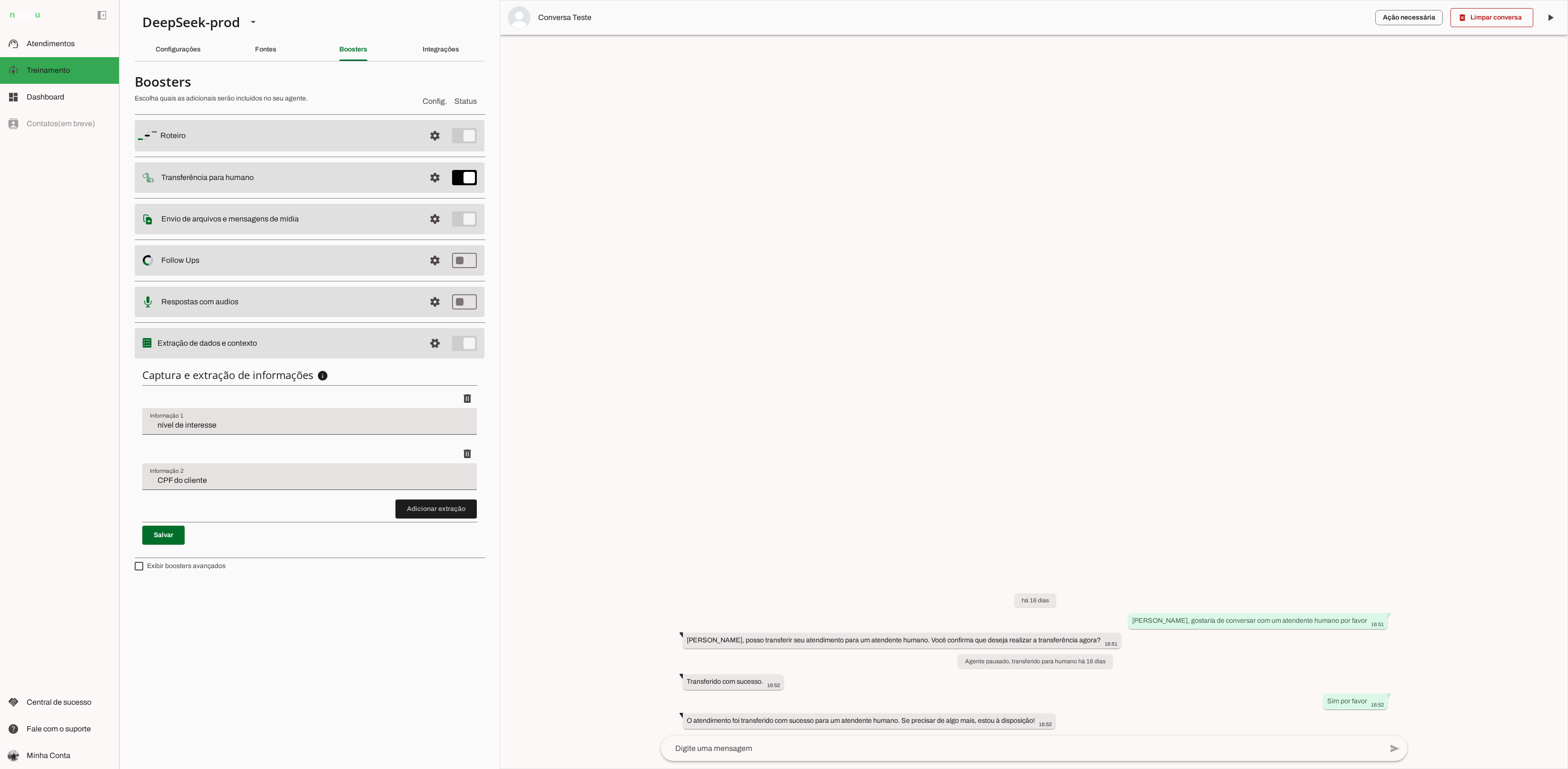
click at [228, 480] on input "CPF do cliente" at bounding box center [309, 480] width 320 height 12
type input "CPF do clienteee"
type md-filled-text-field "CPF do clienteee"
click at [172, 534] on span at bounding box center [164, 535] width 43 height 23
type input "CPF do clienteee"
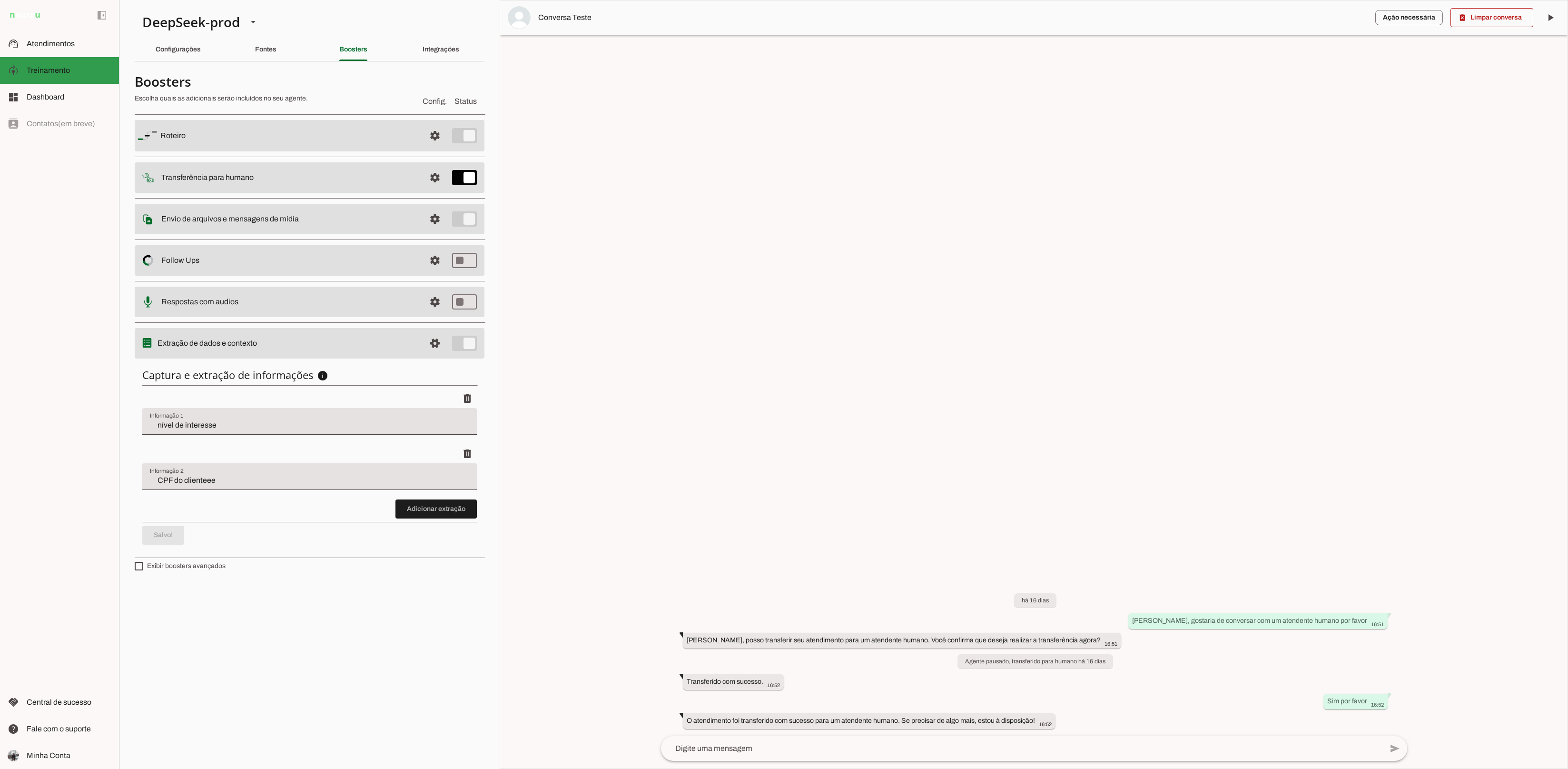
click at [45, 49] on slot at bounding box center [69, 44] width 85 height 12
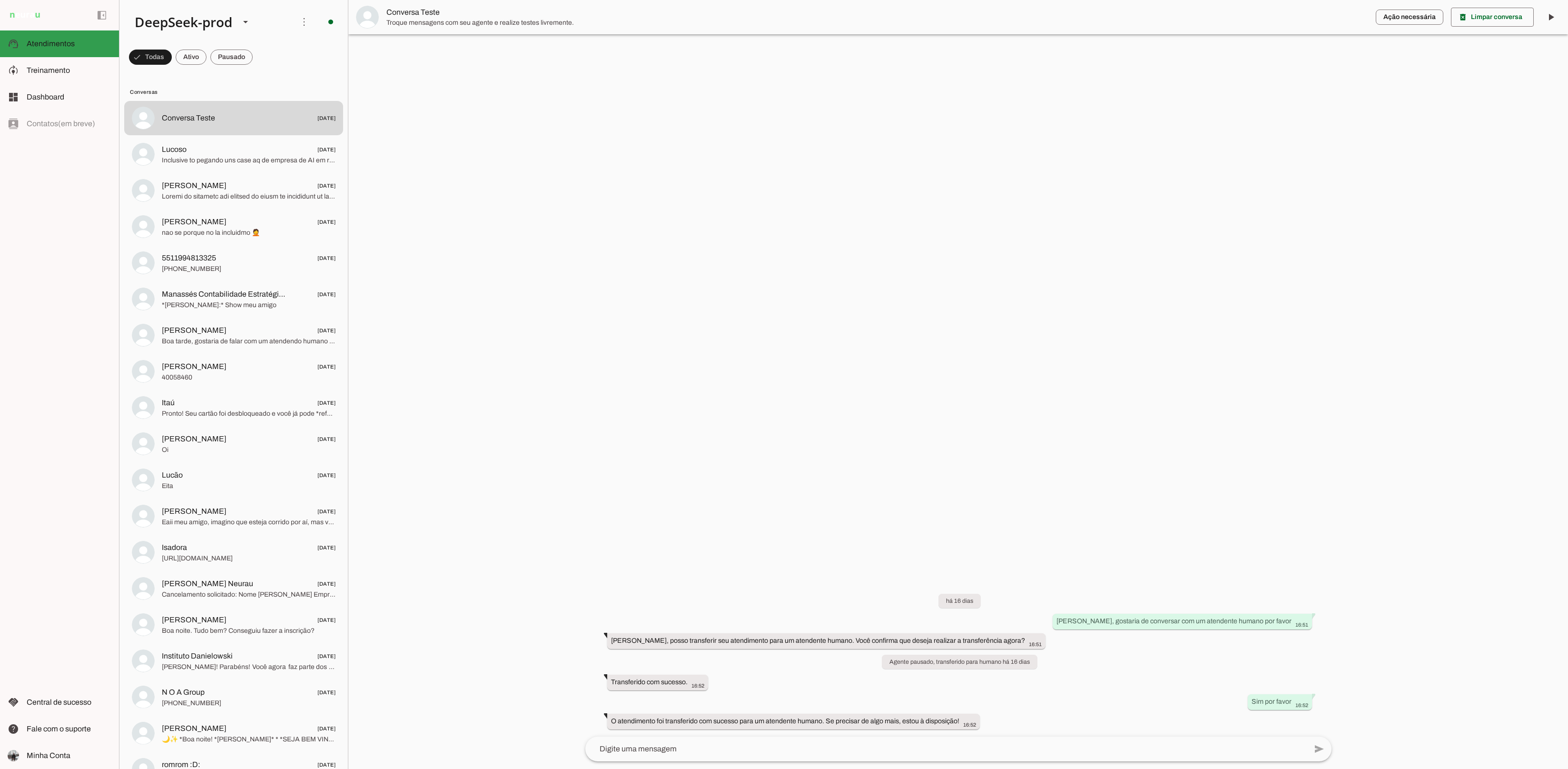
scroll to position [9, 0]
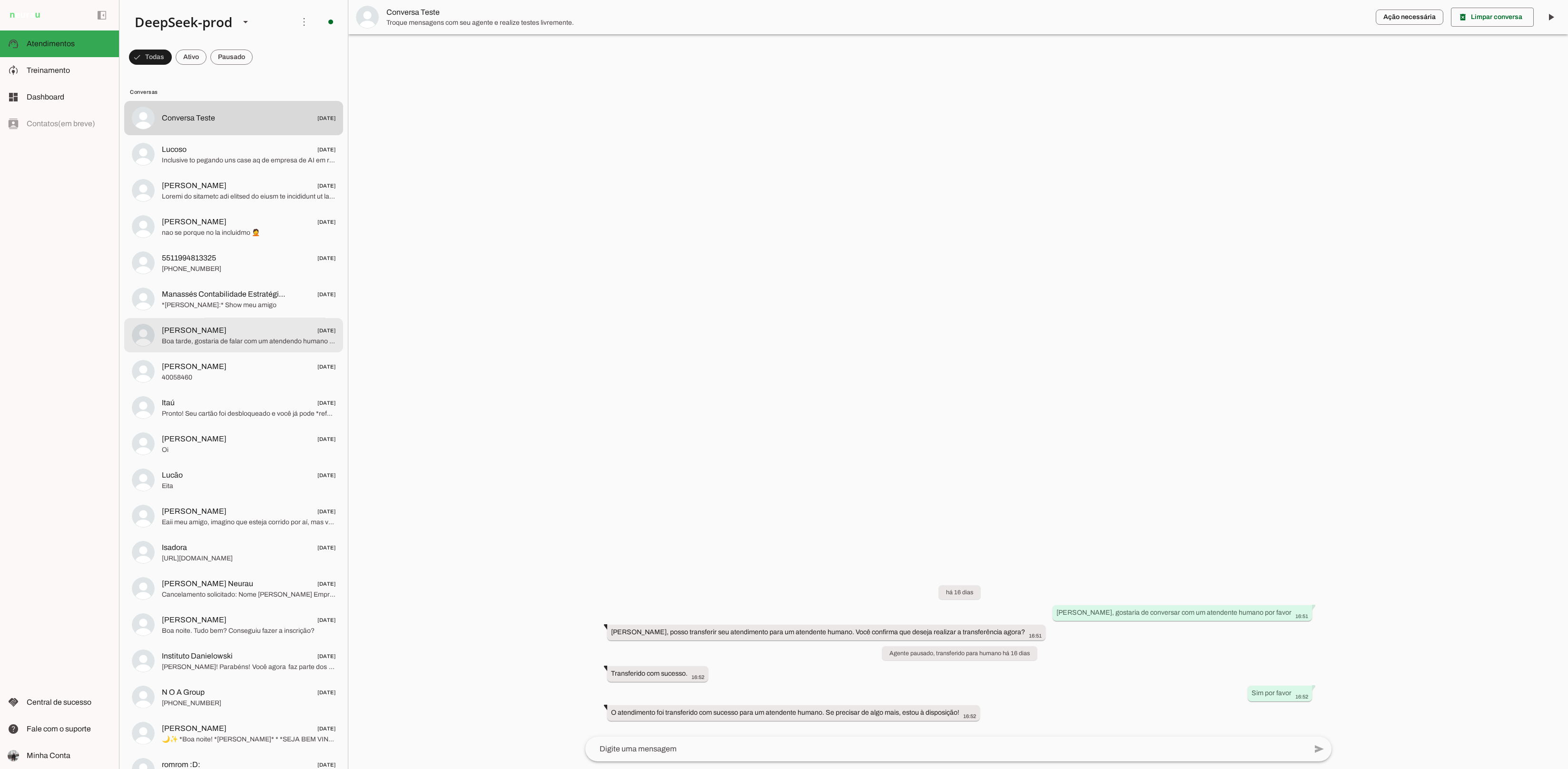
click at [206, 326] on span "[PERSON_NAME]" at bounding box center [194, 330] width 65 height 12
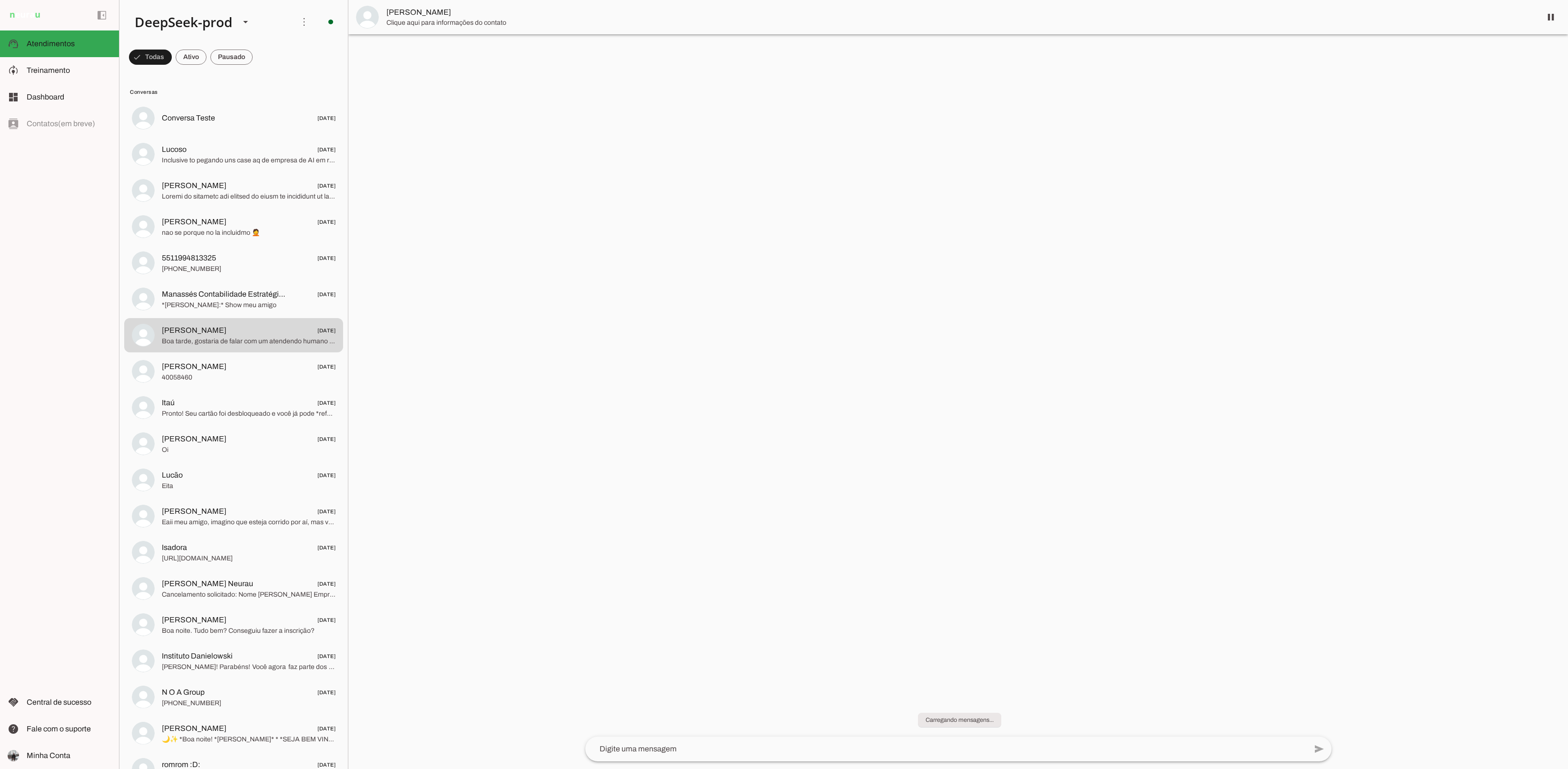
click at [424, 16] on span "[PERSON_NAME]" at bounding box center [960, 12] width 1147 height 12
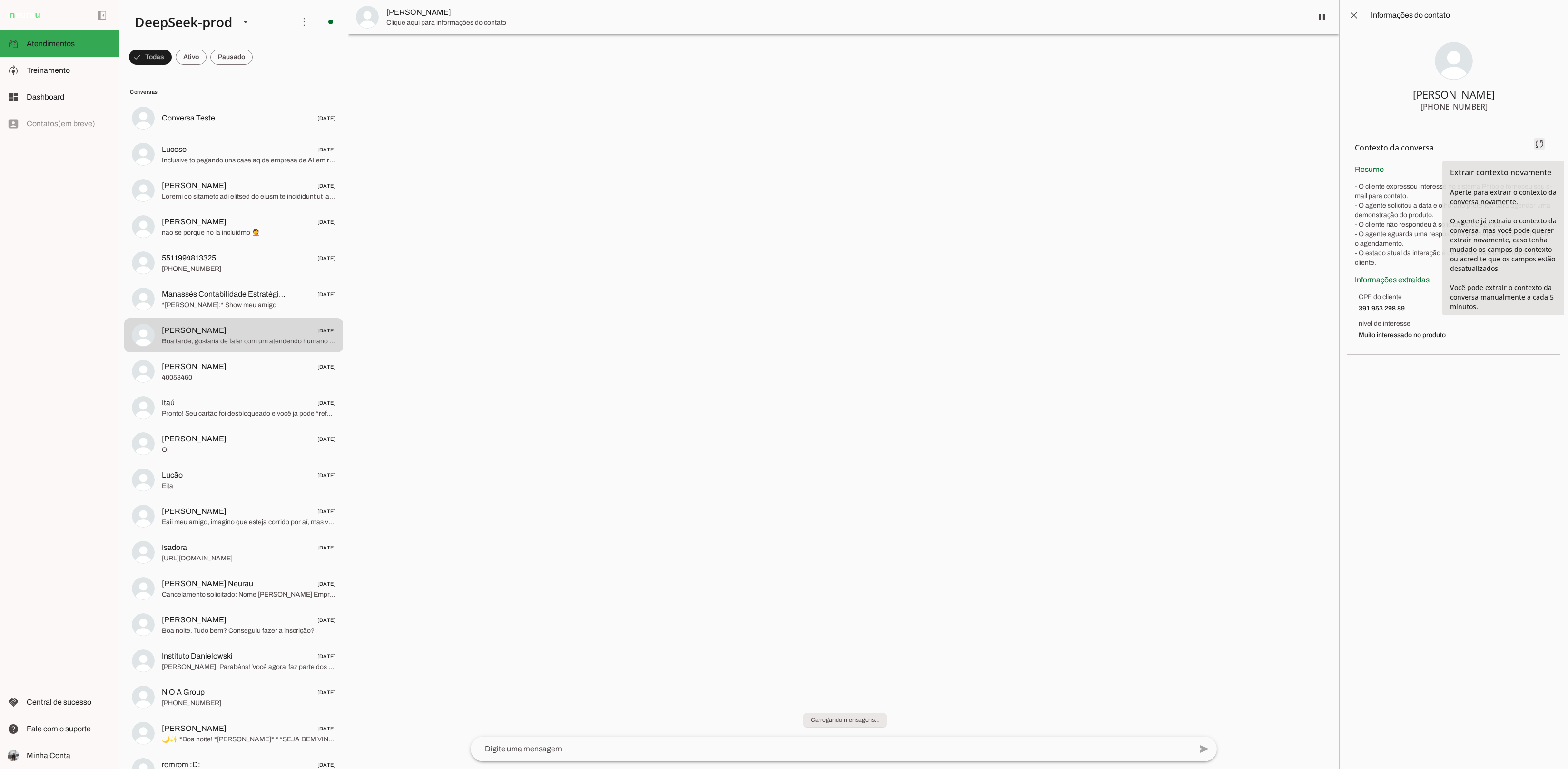
click at [1543, 141] on span at bounding box center [1539, 144] width 23 height 23
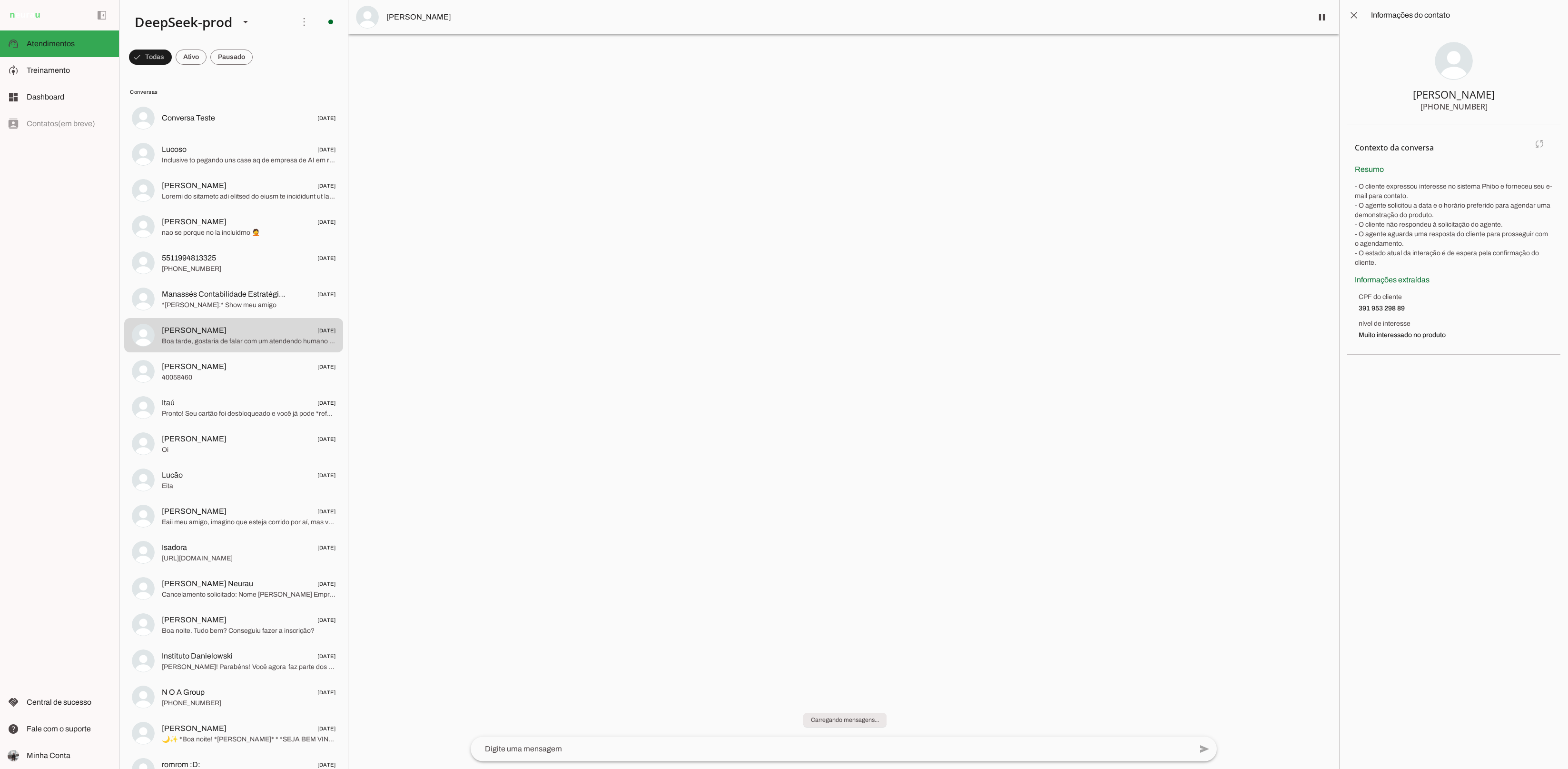
click at [1391, 298] on span "CPF do cliente" at bounding box center [1455, 297] width 194 height 10
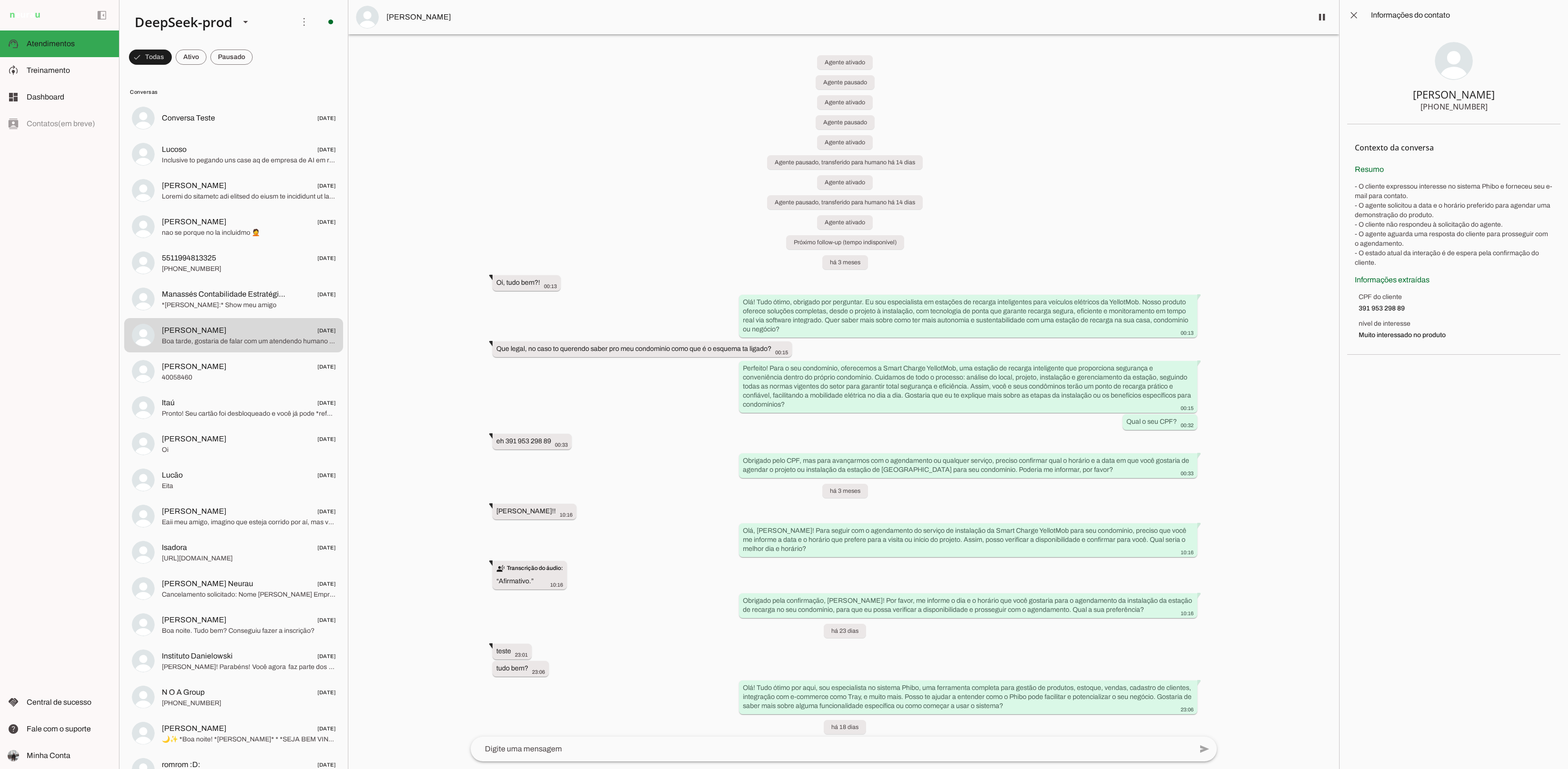
scroll to position [665, 0]
